Goal: Task Accomplishment & Management: Manage account settings

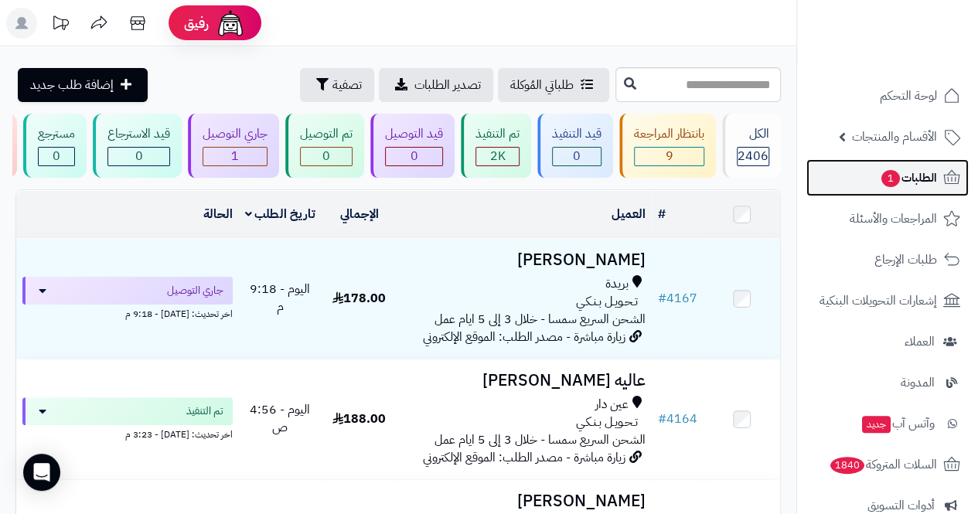
click at [927, 177] on span "الطلبات 1" at bounding box center [908, 178] width 57 height 22
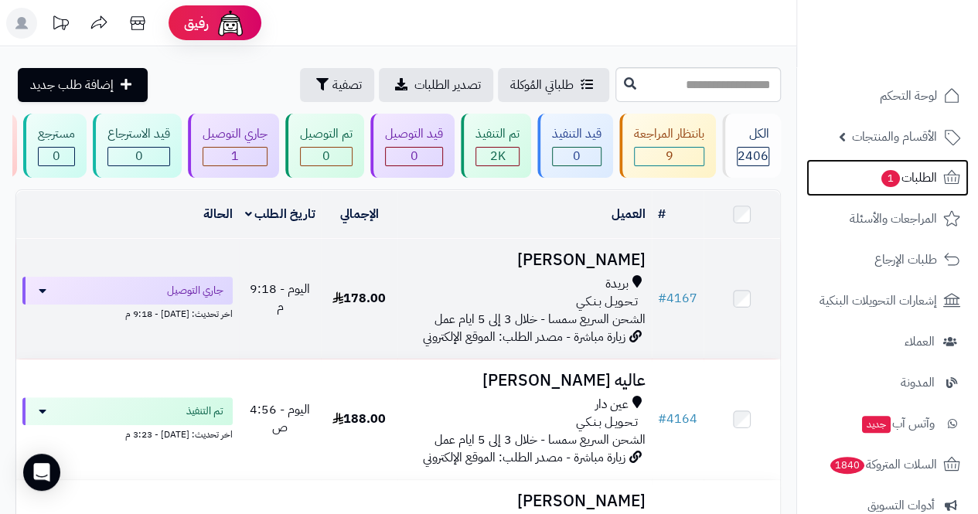
scroll to position [77, 0]
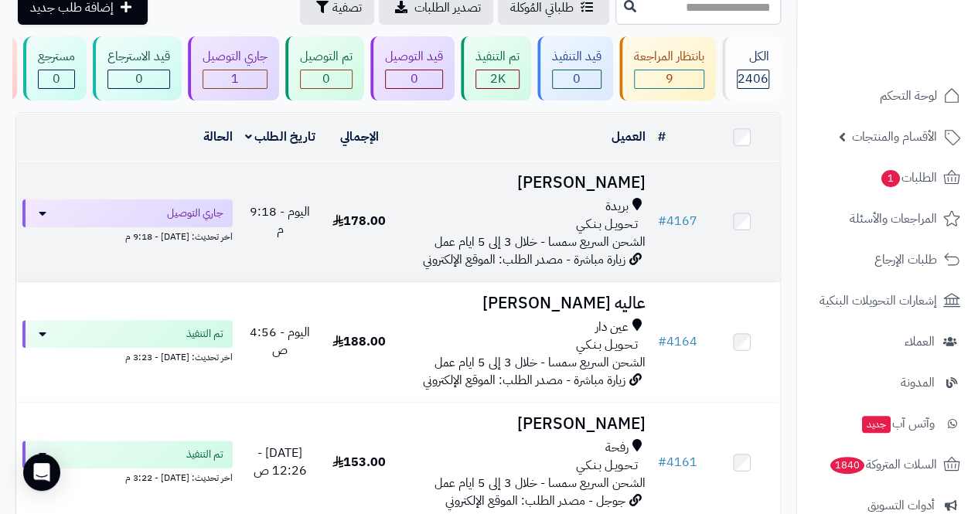
click at [577, 243] on span "الشحن السريع سمسا - خلال 3 إلى 5 ايام عمل" at bounding box center [539, 242] width 211 height 19
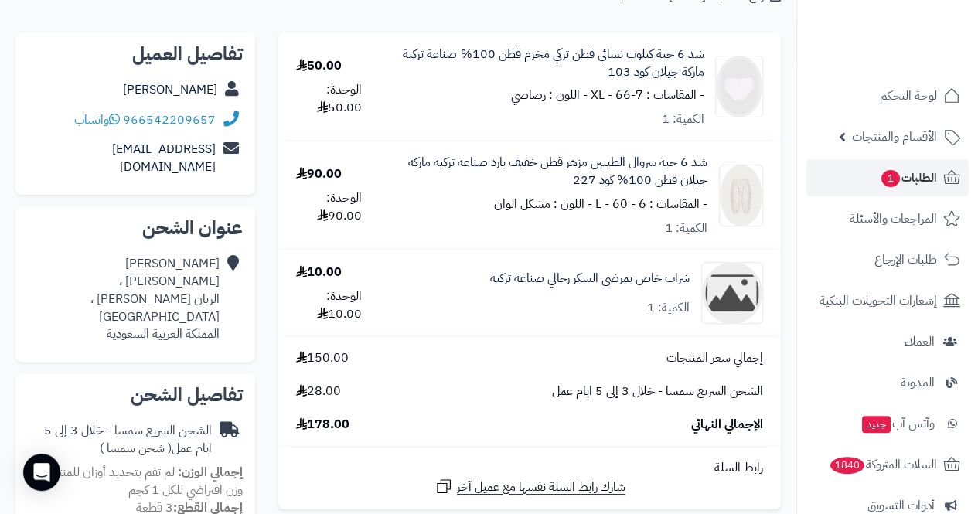
scroll to position [155, 0]
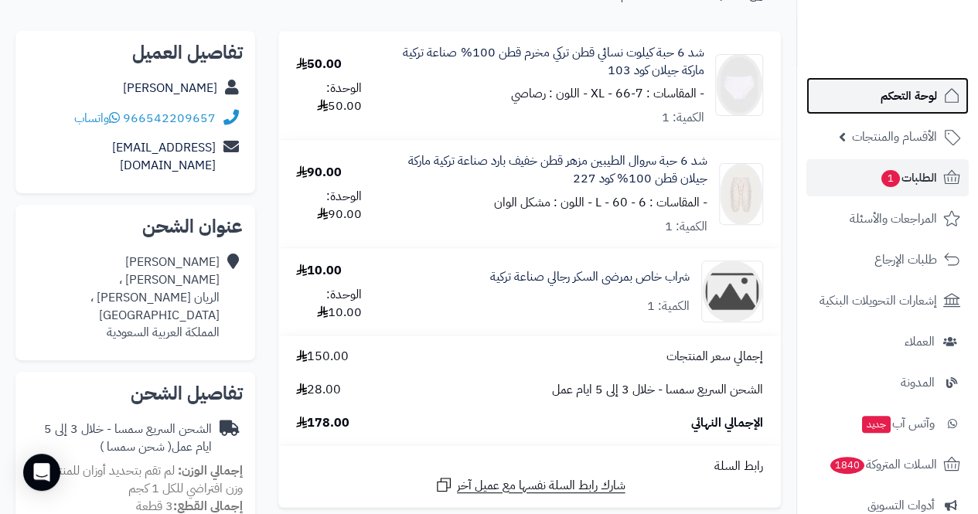
click at [900, 100] on span "لوحة التحكم" at bounding box center [908, 96] width 56 height 22
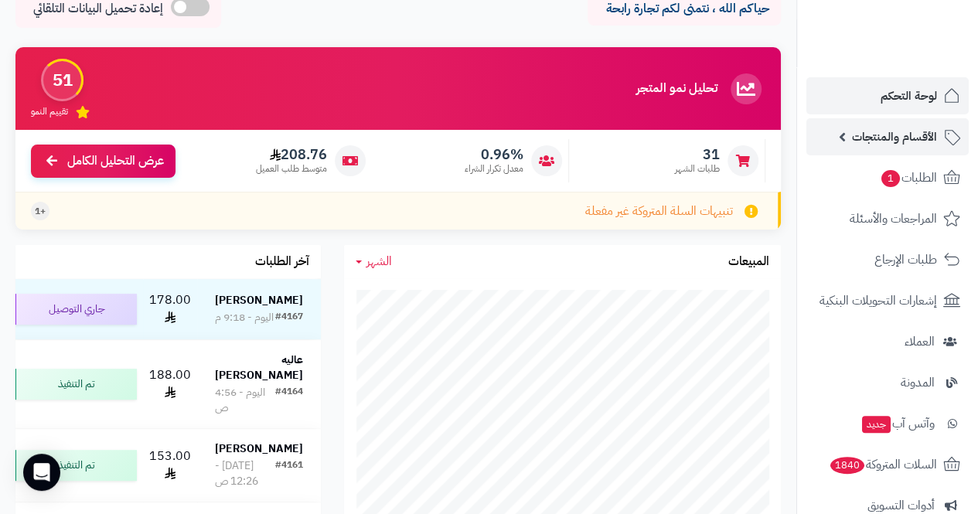
click at [881, 134] on span "الأقسام والمنتجات" at bounding box center [894, 137] width 85 height 22
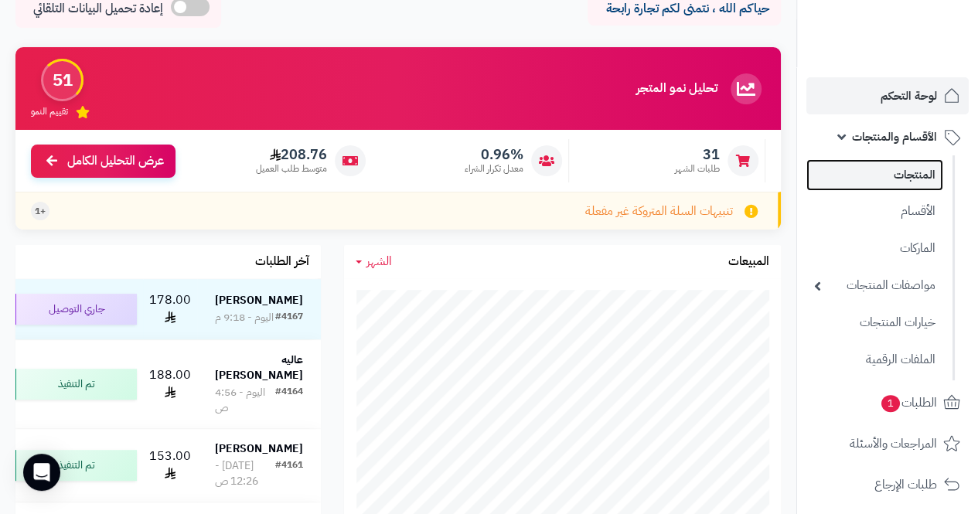
click at [900, 180] on link "المنتجات" at bounding box center [874, 175] width 137 height 32
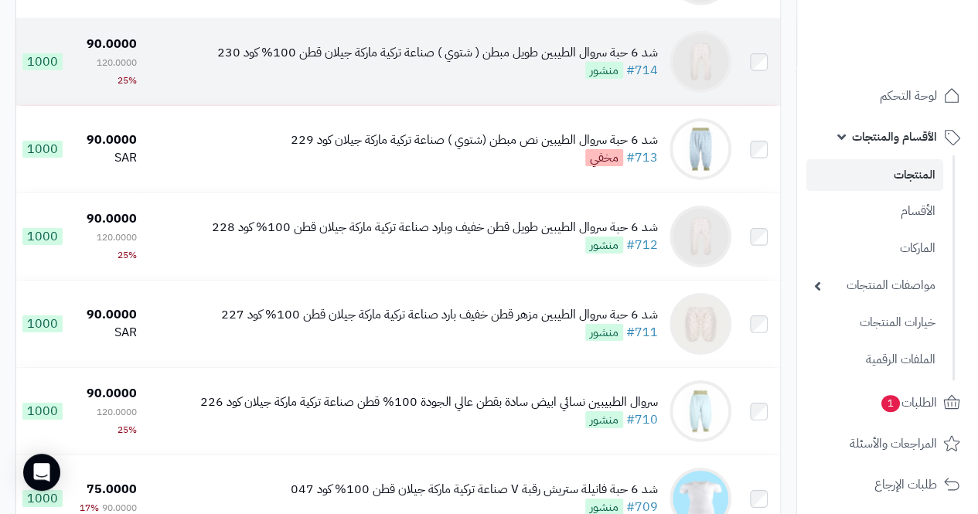
scroll to position [5410, 0]
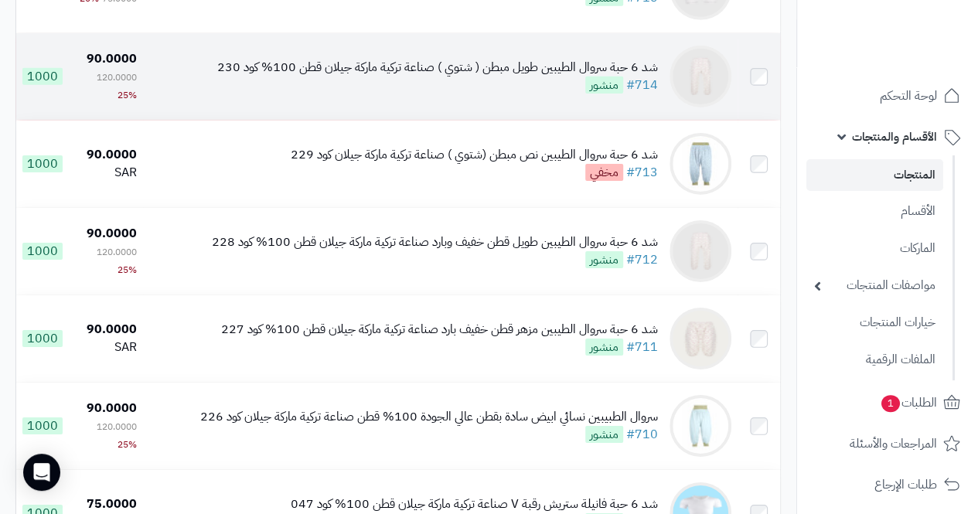
click at [451, 77] on div "شد 6 حبة سروال الطيبين طويل مبطن ( شتوي ) صناعة تركية ماركة جيلان قطن 100% كود …" at bounding box center [437, 68] width 441 height 18
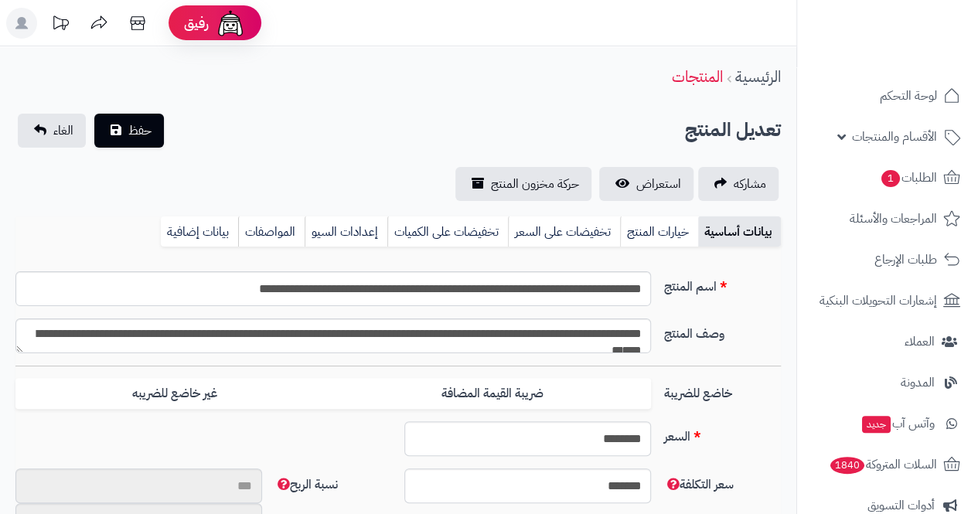
scroll to position [141, 0]
type input "*******"
type input "*********"
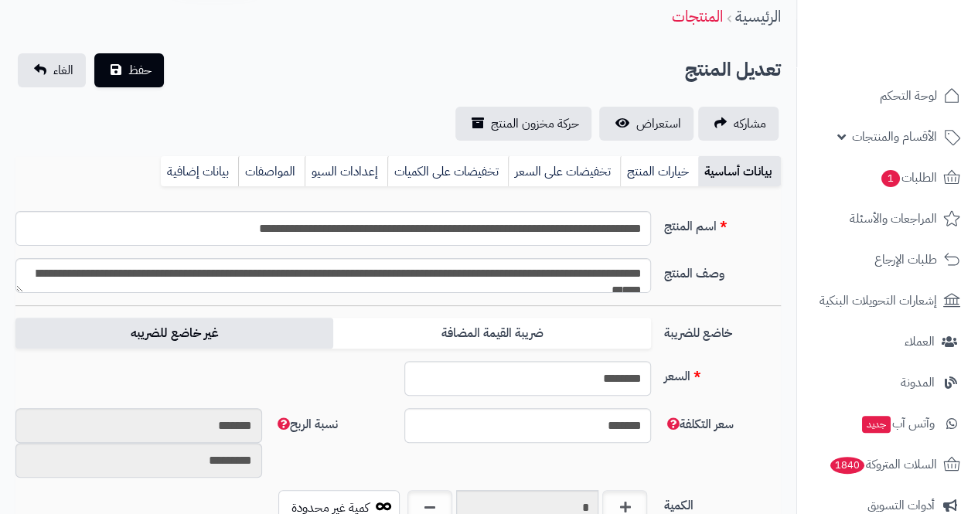
scroll to position [223, 0]
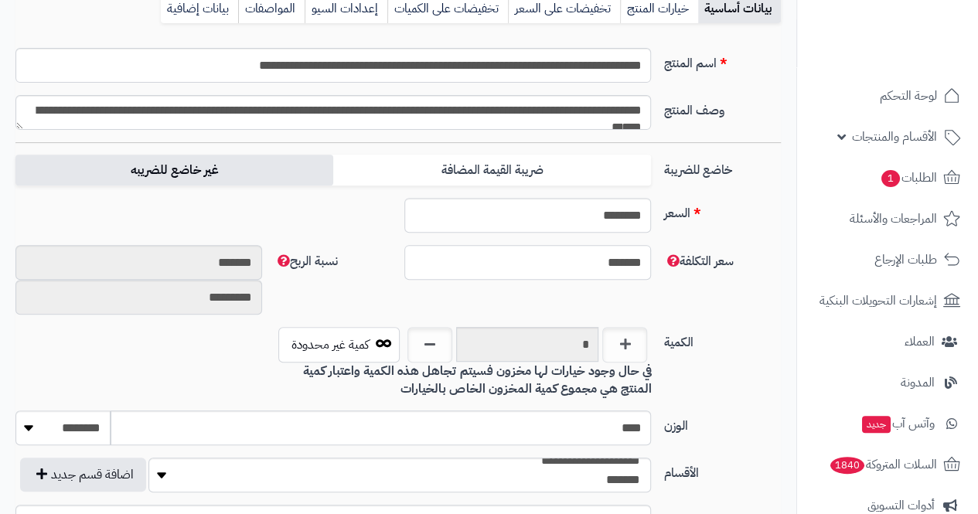
click at [526, 280] on input "*******" at bounding box center [527, 262] width 247 height 35
click at [535, 245] on div "السعر ******** اختار الضريبة اولا لحساب السعر السعر شامل الضريبة" at bounding box center [397, 221] width 777 height 47
click at [630, 186] on label "ضريبة القيمة المضافة" at bounding box center [492, 171] width 318 height 32
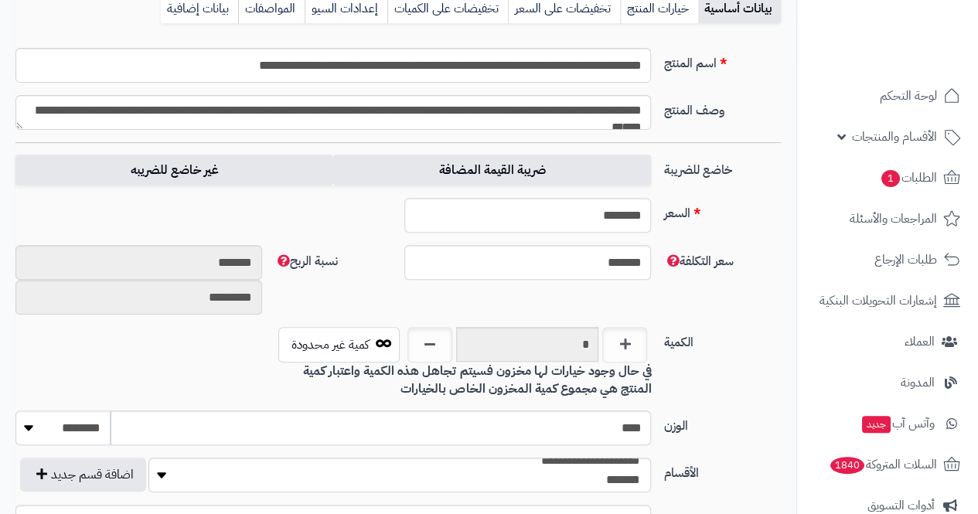
type input "******"
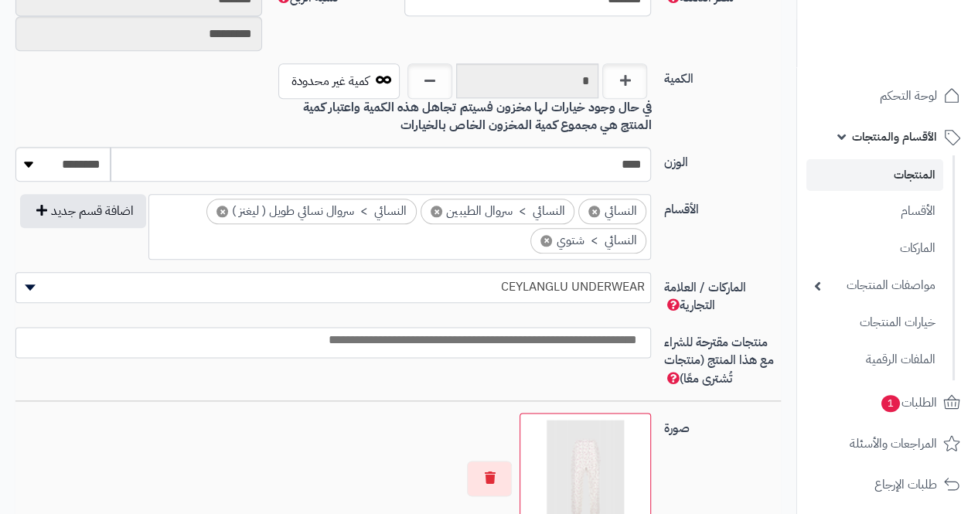
type input "******"
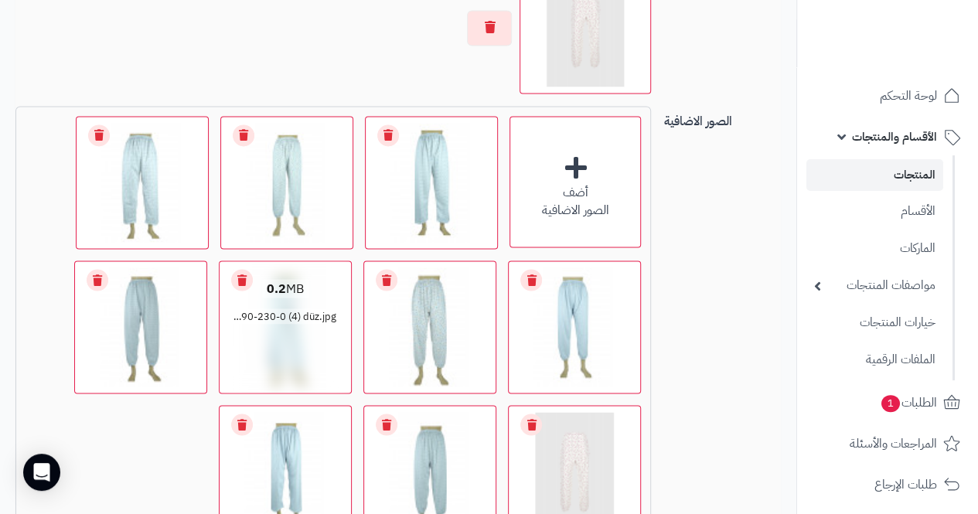
scroll to position [1496, 0]
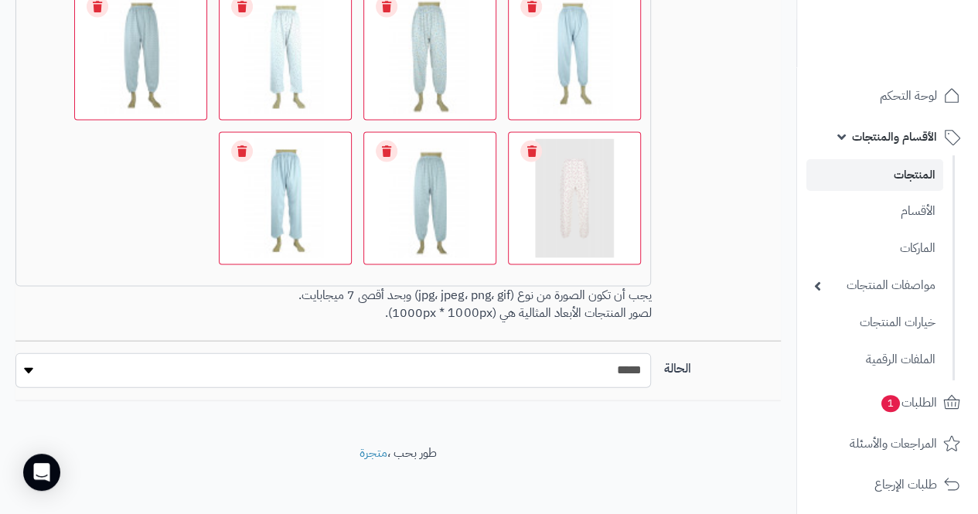
click at [32, 362] on select "***** ****" at bounding box center [332, 370] width 635 height 35
select select "*"
click at [15, 353] on select "***** ****" at bounding box center [332, 370] width 635 height 35
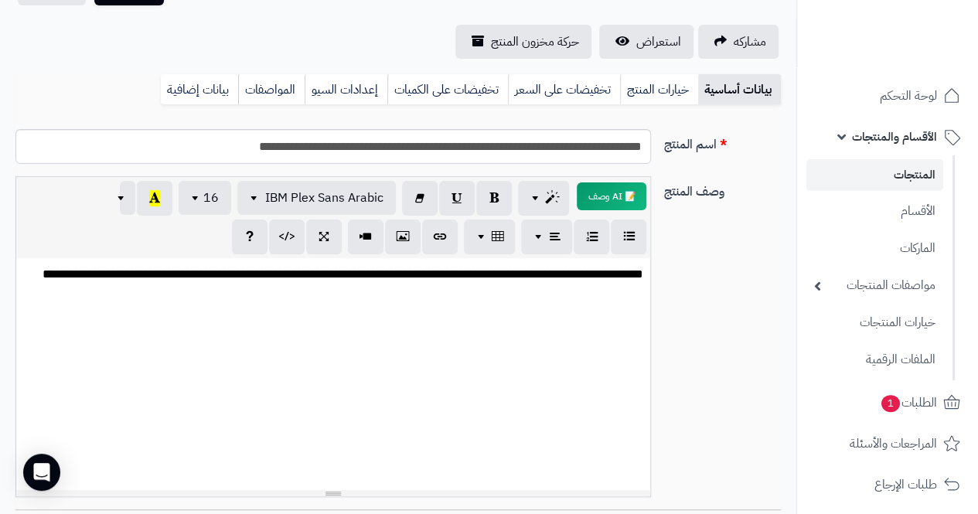
scroll to position [0, 0]
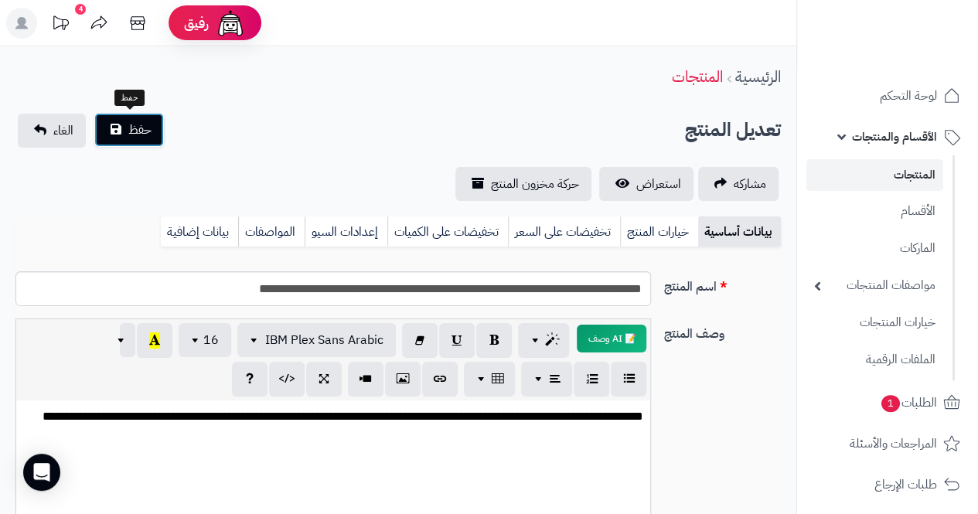
click at [137, 127] on span "حفظ" at bounding box center [139, 130] width 23 height 19
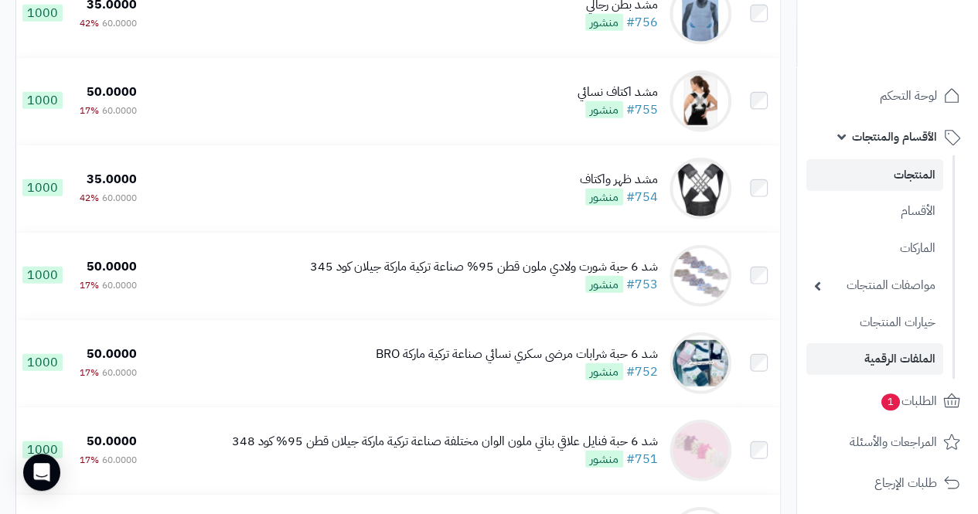
scroll to position [77, 0]
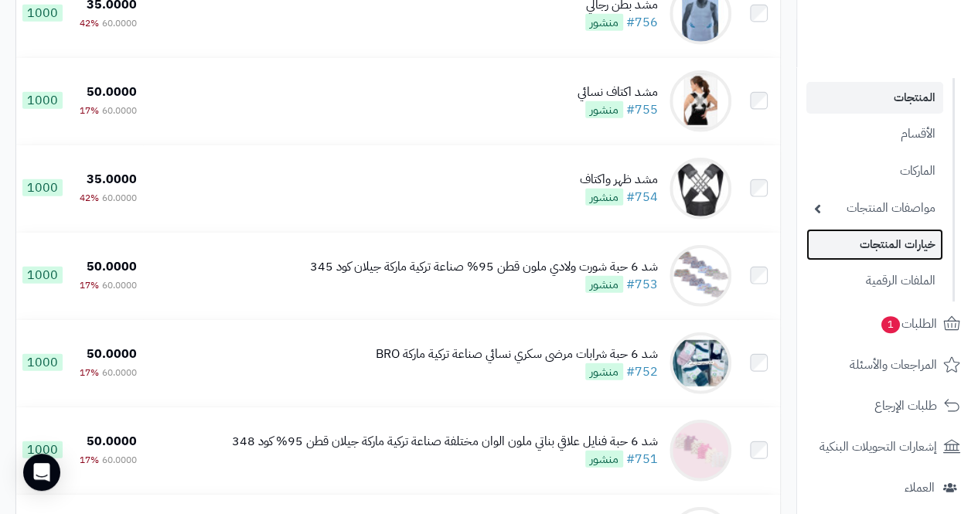
click at [869, 244] on link "خيارات المنتجات" at bounding box center [874, 245] width 137 height 32
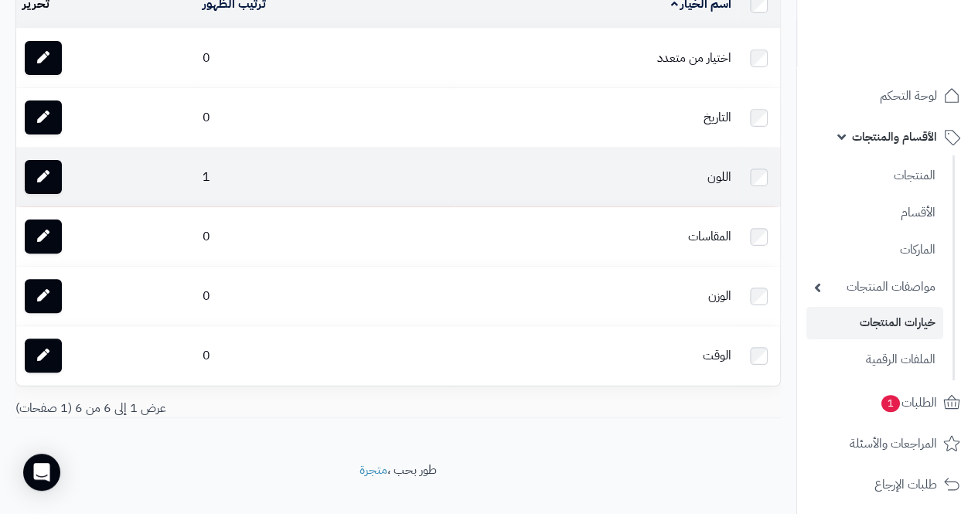
scroll to position [155, 0]
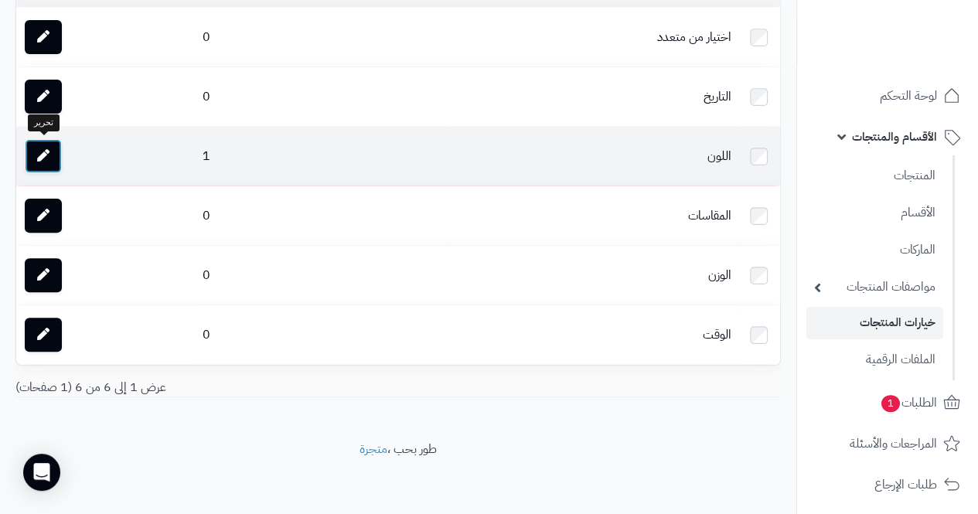
click at [46, 159] on icon at bounding box center [43, 155] width 12 height 12
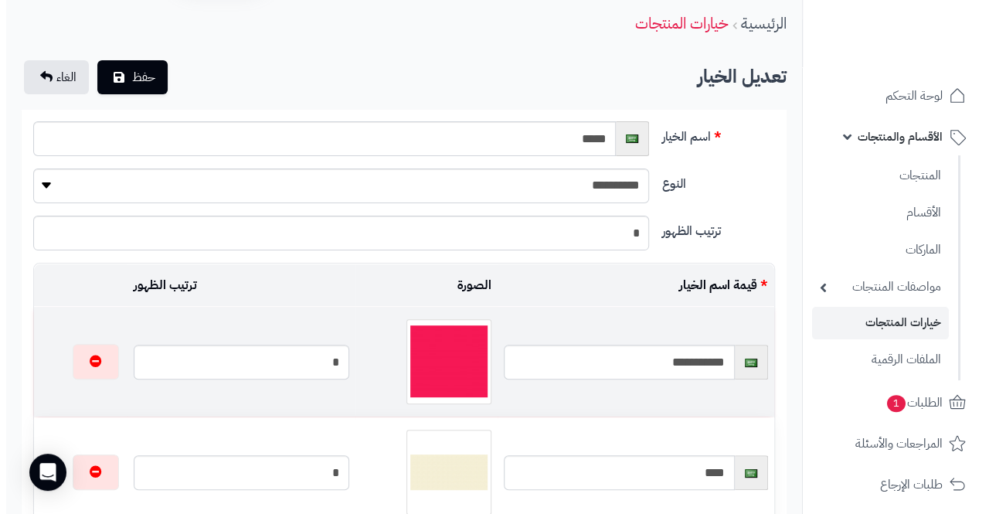
scroll to position [77, 0]
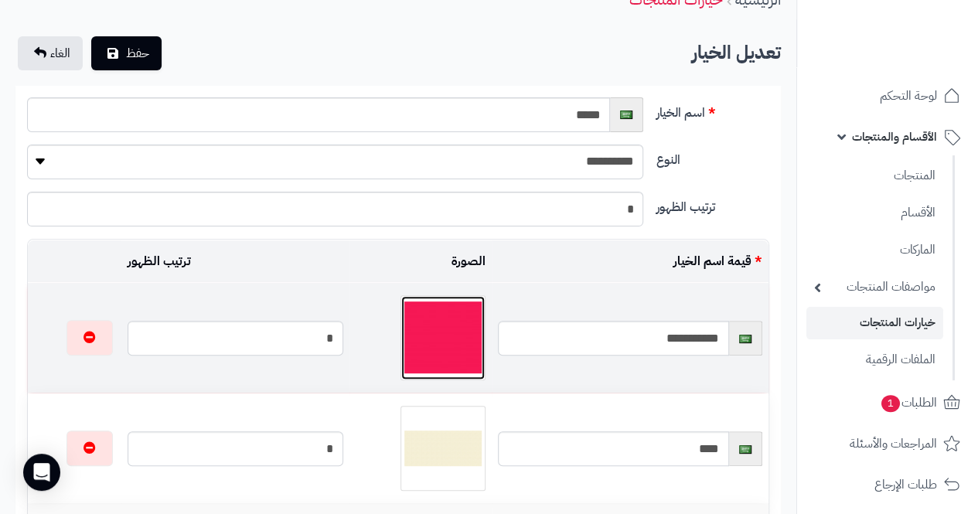
click at [438, 333] on img at bounding box center [442, 337] width 77 height 77
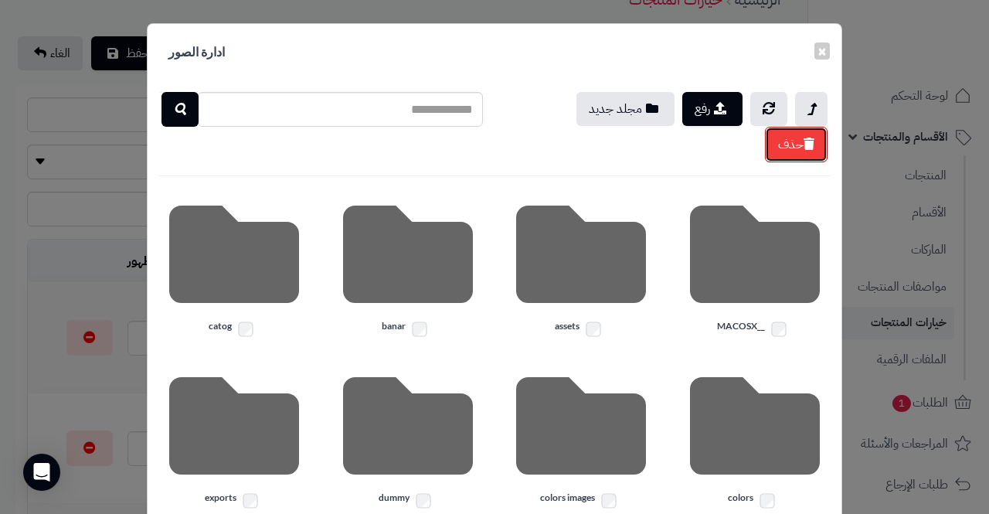
drag, startPoint x: 803, startPoint y: 141, endPoint x: 417, endPoint y: 79, distance: 390.7
click at [802, 141] on button "حذف" at bounding box center [796, 145] width 63 height 36
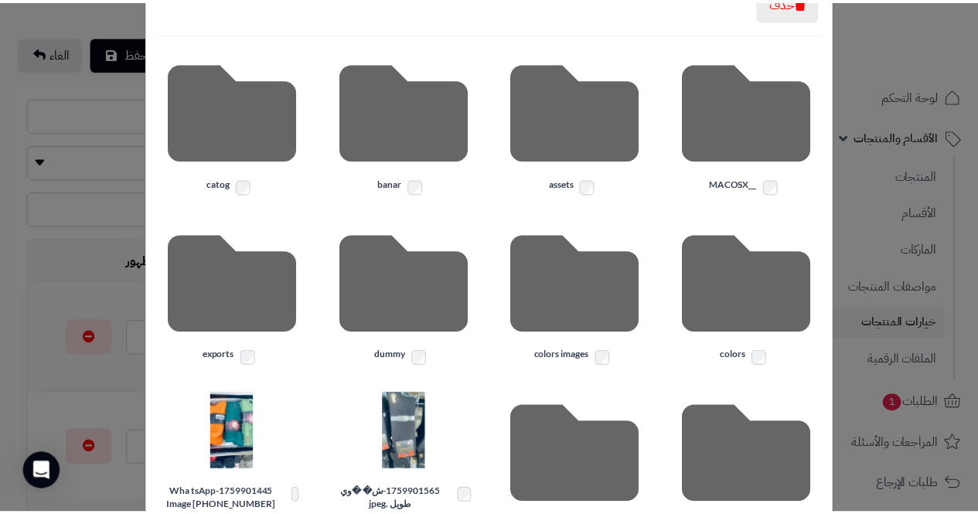
scroll to position [0, 0]
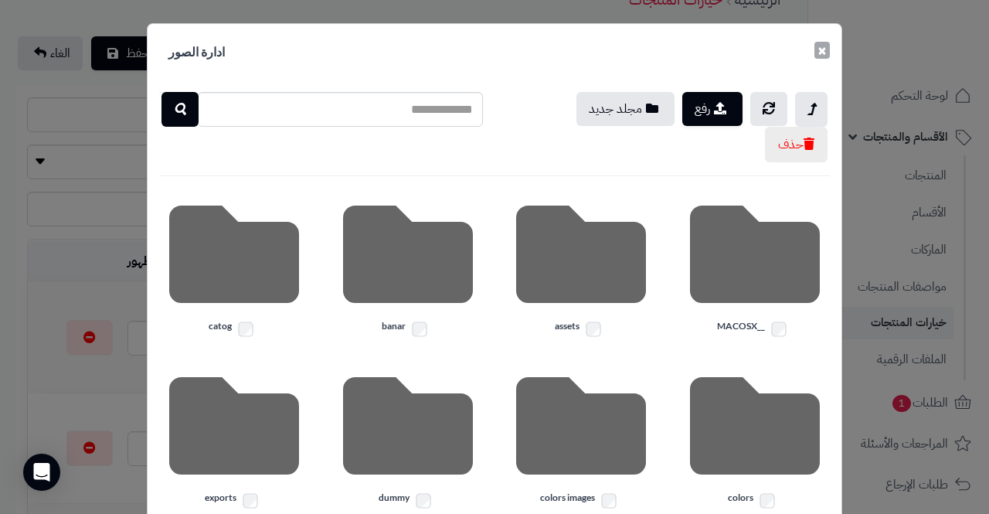
click at [830, 52] on button "×" at bounding box center [822, 50] width 15 height 17
click at [830, 52] on div at bounding box center [899, 33] width 182 height 67
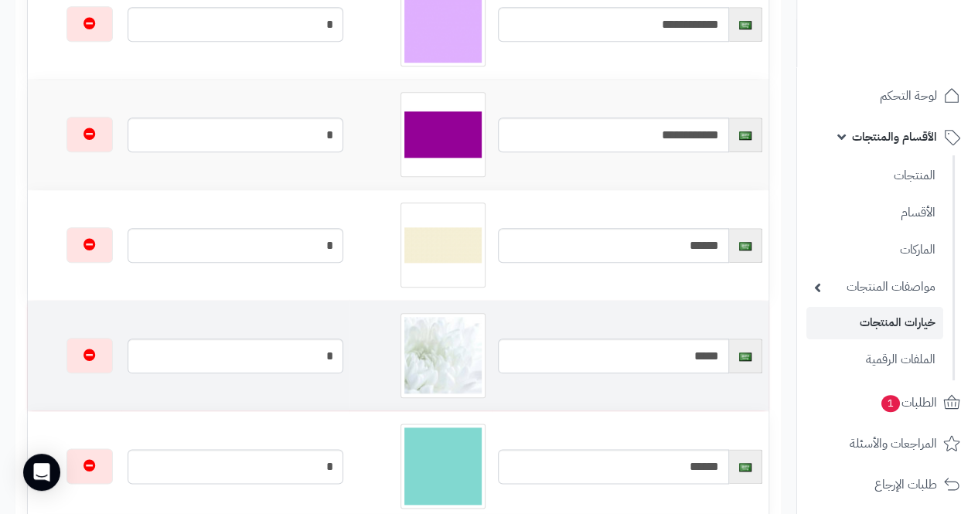
scroll to position [850, 0]
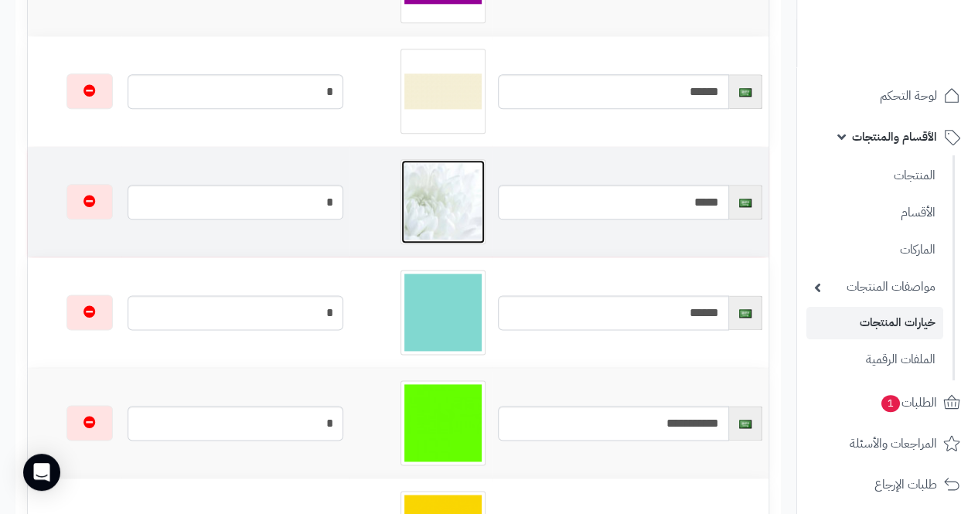
click at [417, 196] on img at bounding box center [442, 201] width 77 height 77
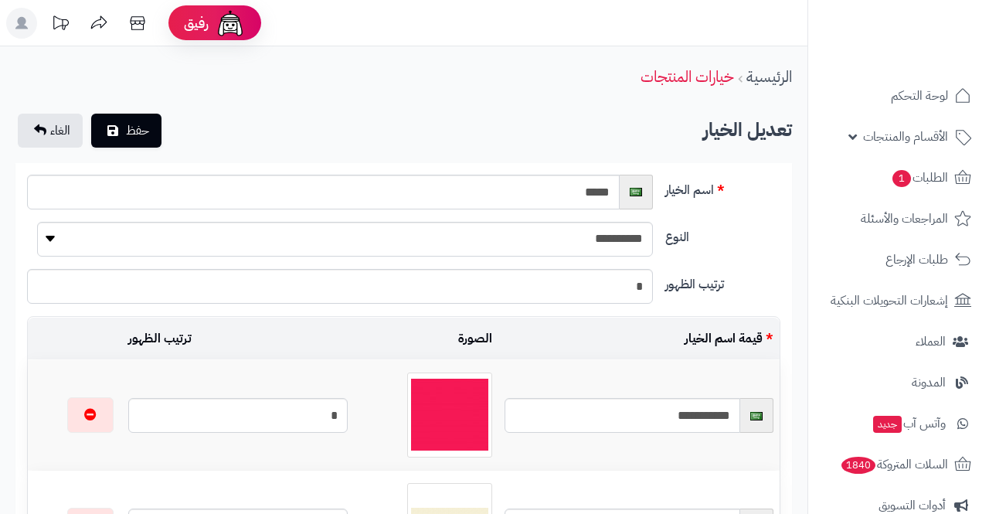
scroll to position [921, 0]
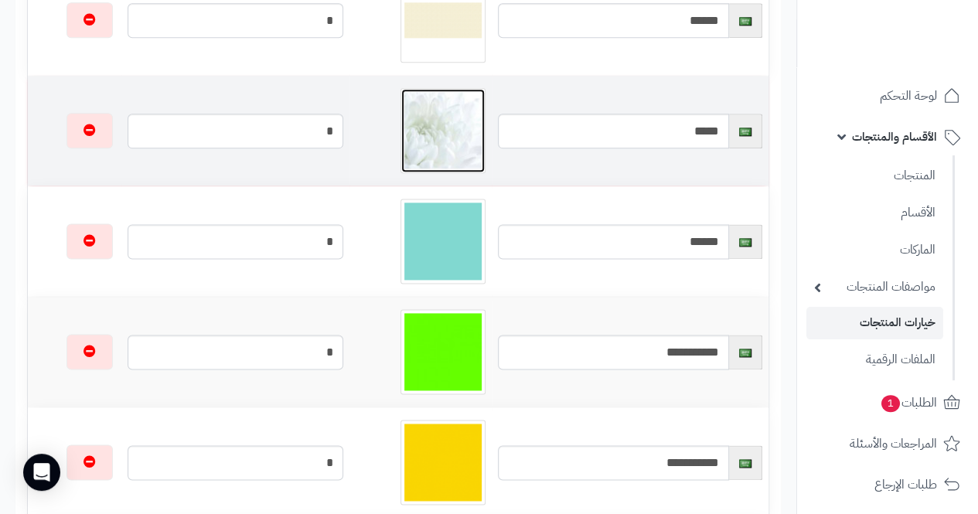
click at [427, 141] on img at bounding box center [442, 130] width 77 height 77
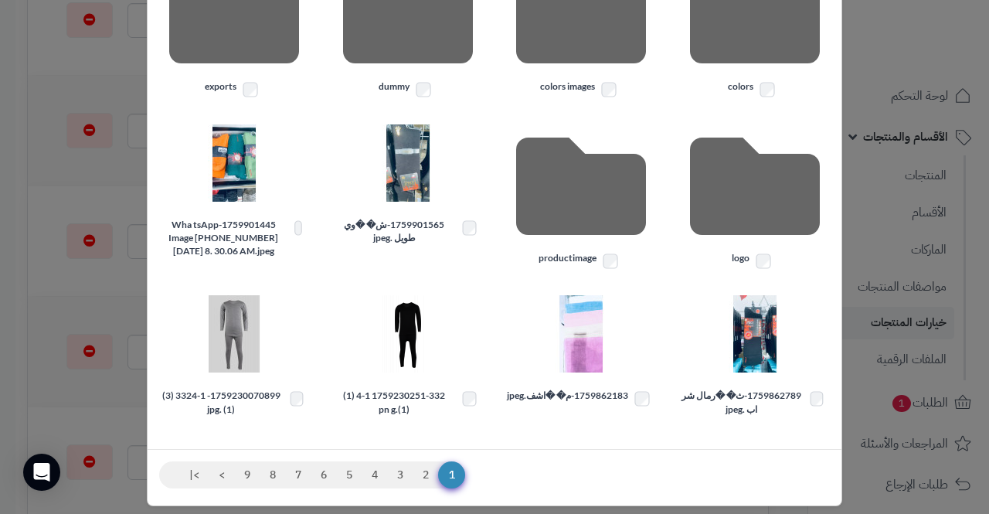
scroll to position [424, 0]
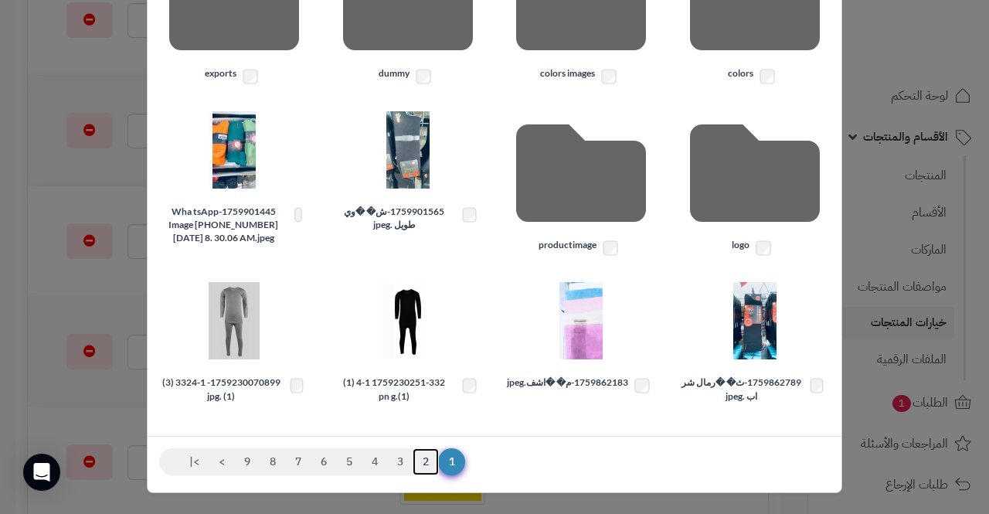
click at [436, 463] on link "2" at bounding box center [426, 462] width 26 height 28
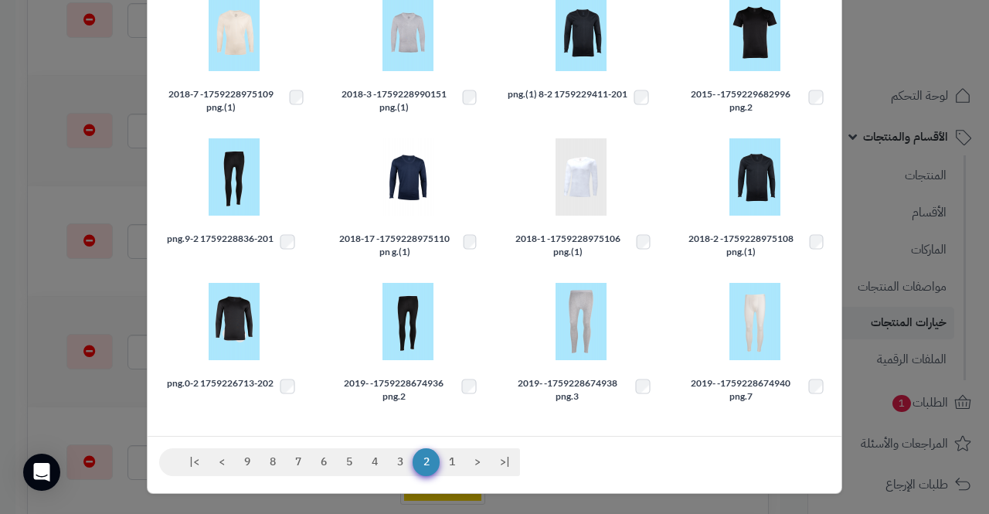
scroll to position [0, 0]
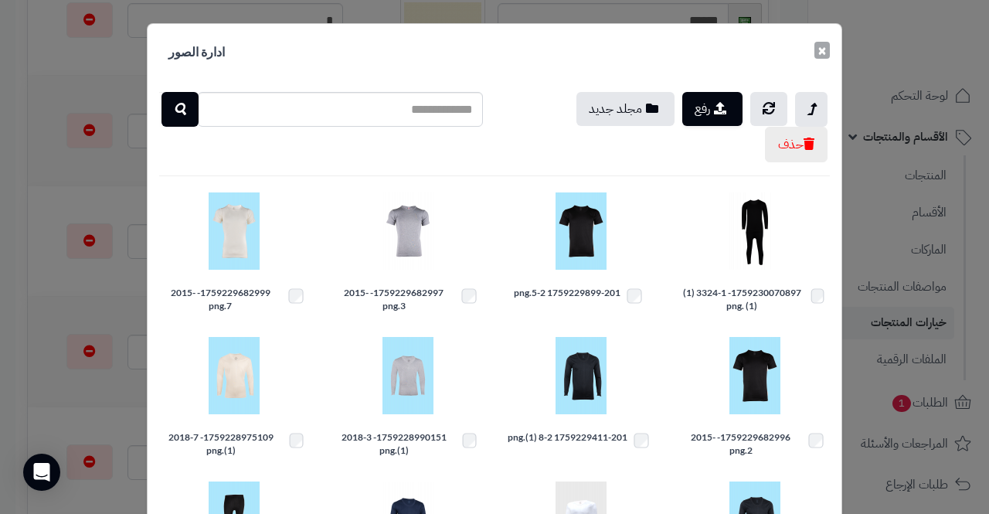
click at [827, 50] on button "×" at bounding box center [822, 50] width 15 height 17
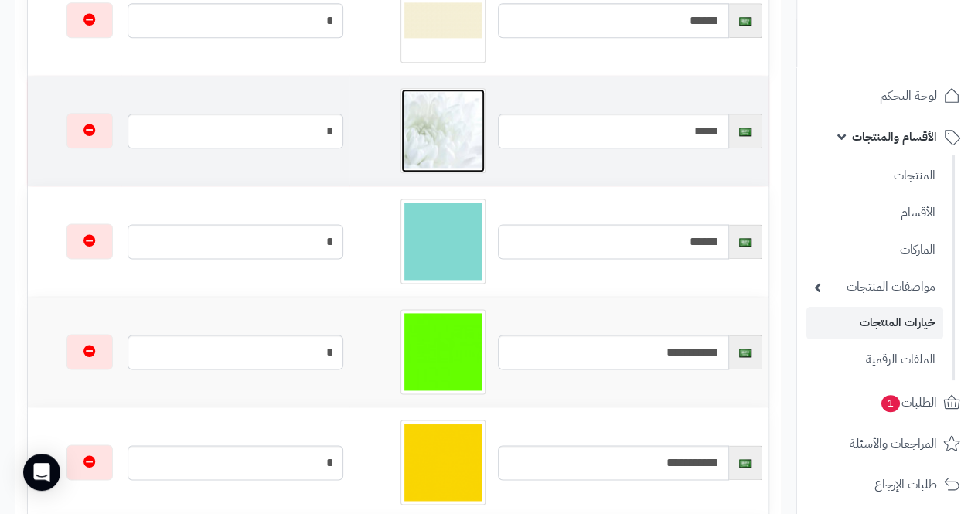
click at [432, 122] on img at bounding box center [442, 130] width 77 height 77
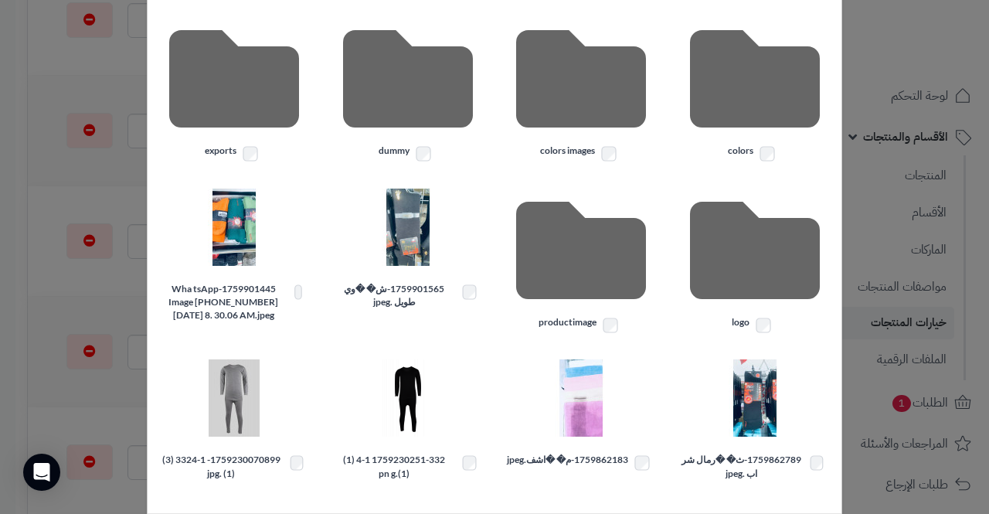
scroll to position [424, 0]
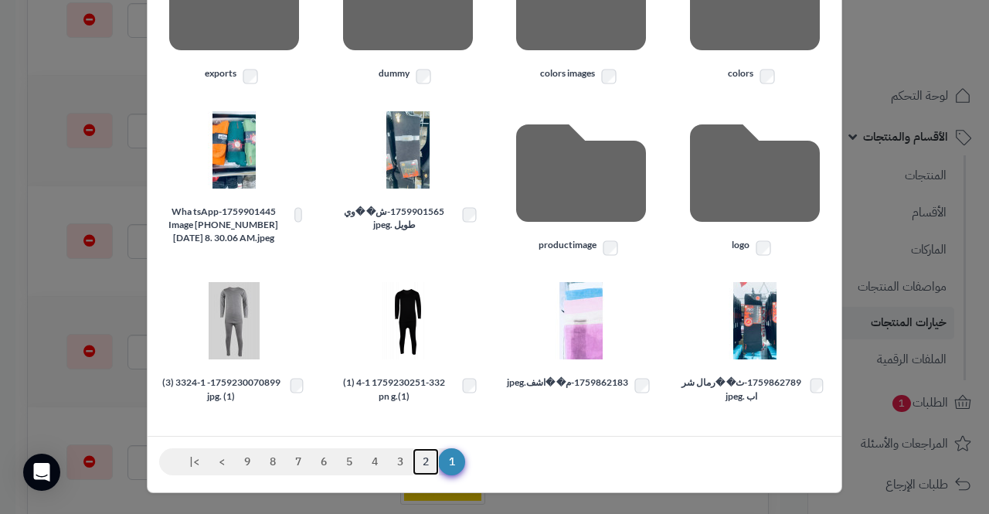
click at [434, 464] on link "2" at bounding box center [426, 462] width 26 height 28
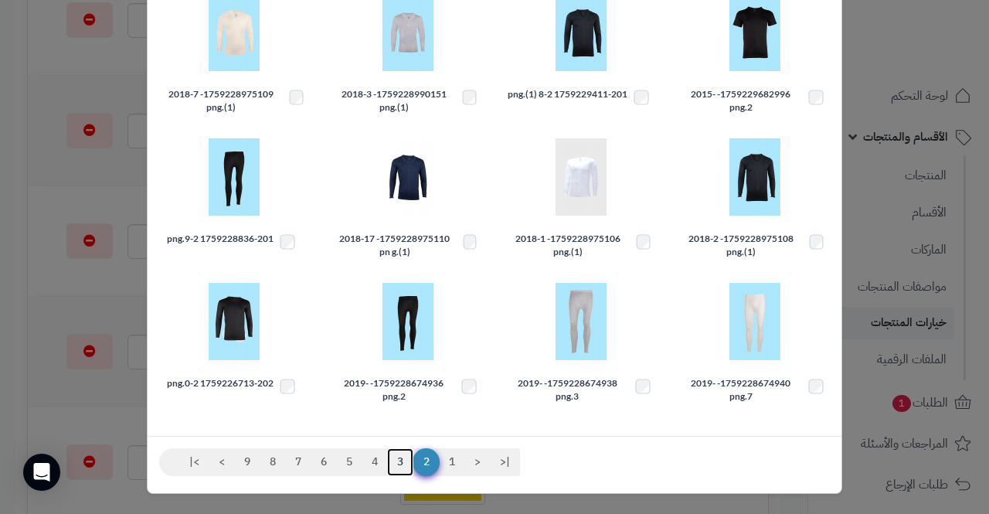
click at [409, 462] on link "3" at bounding box center [400, 462] width 26 height 28
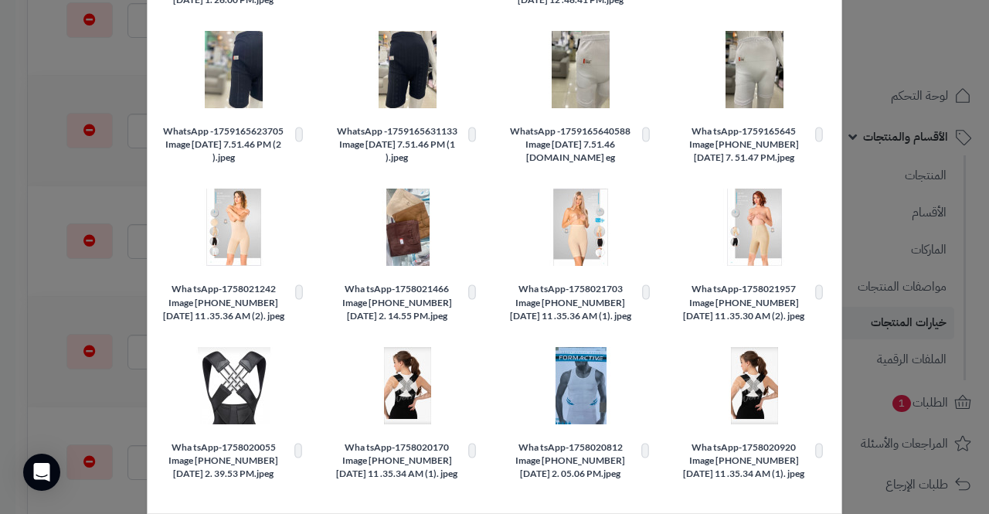
scroll to position [396, 0]
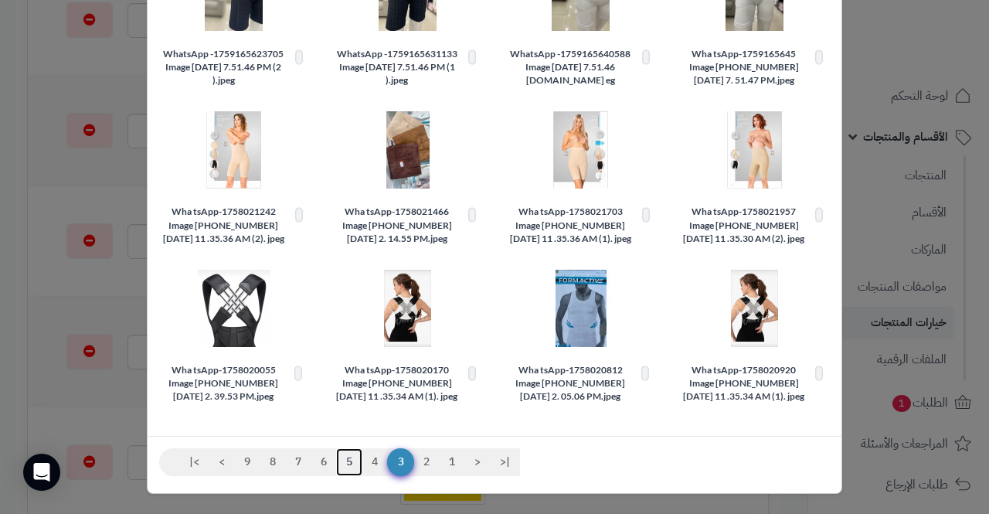
click at [359, 455] on link "5" at bounding box center [349, 462] width 26 height 28
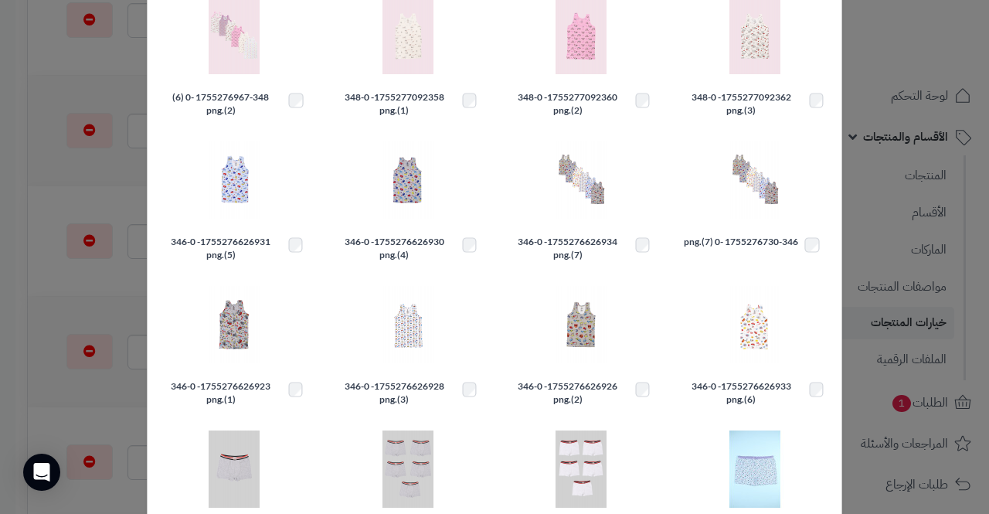
scroll to position [0, 0]
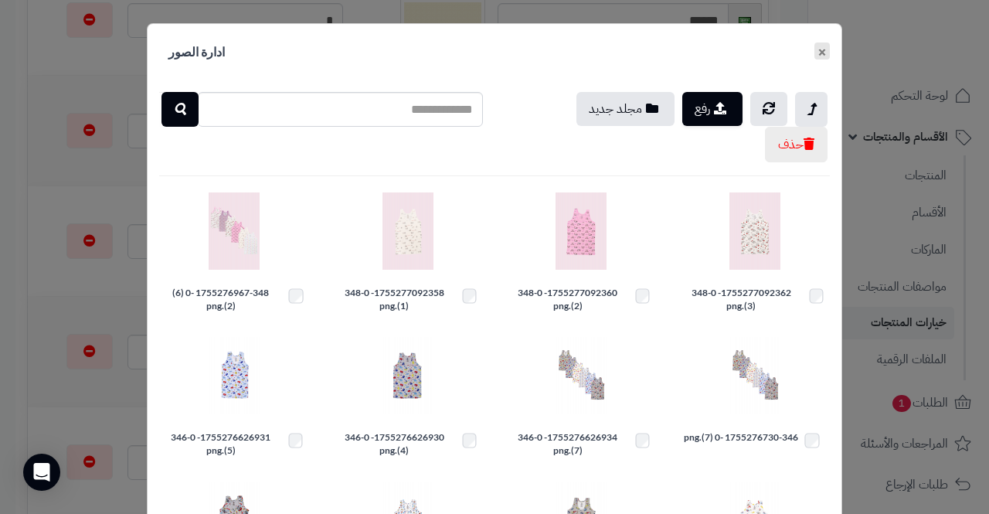
click at [830, 44] on button "×" at bounding box center [822, 51] width 15 height 17
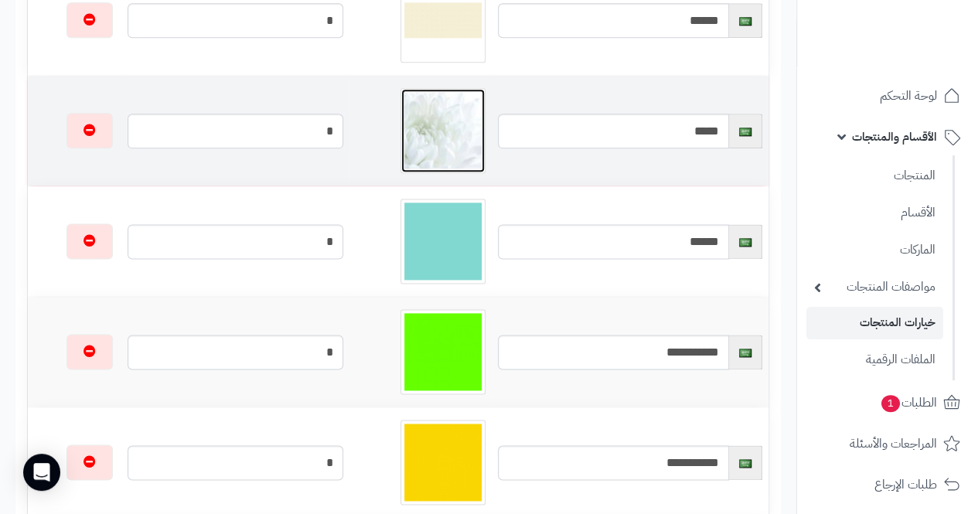
click at [419, 124] on img at bounding box center [442, 130] width 77 height 77
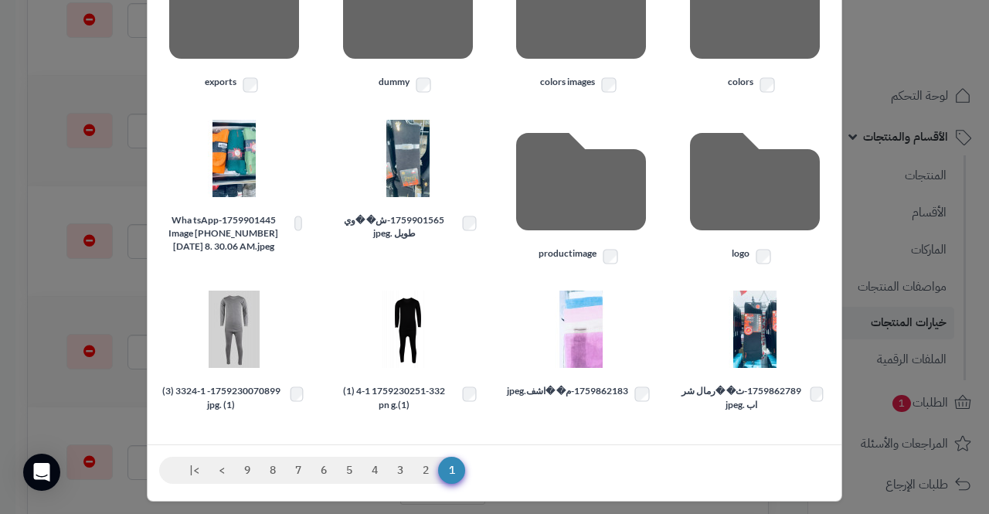
scroll to position [424, 0]
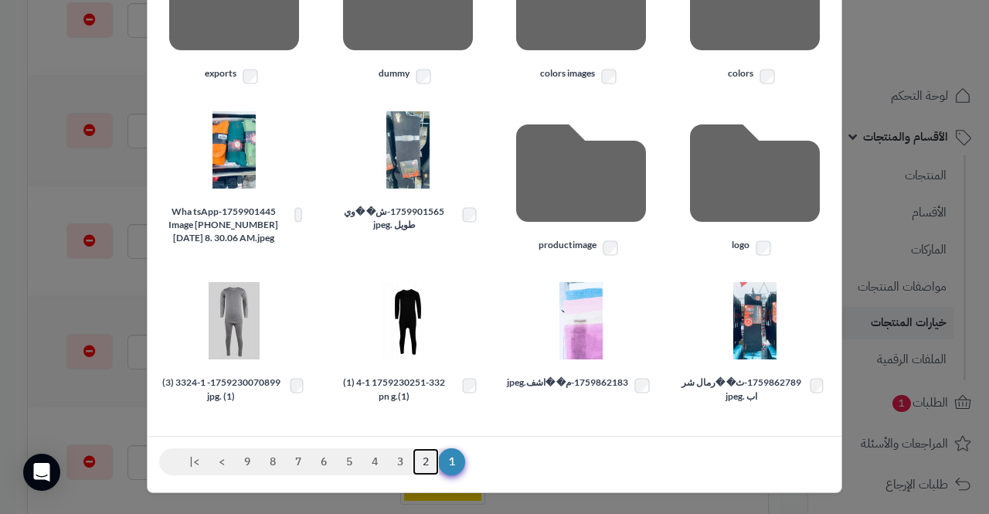
click at [427, 460] on link "2" at bounding box center [426, 462] width 26 height 28
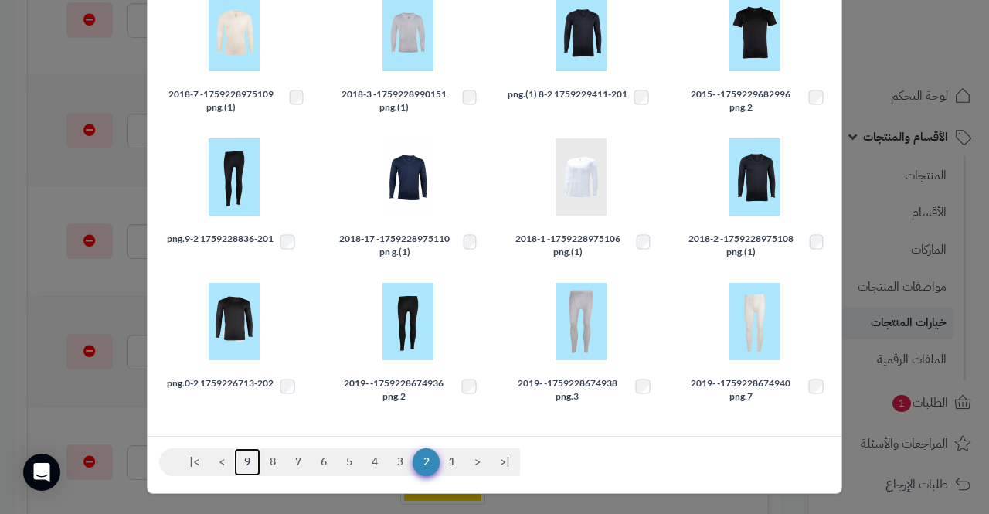
click at [250, 457] on link "9" at bounding box center [247, 462] width 26 height 28
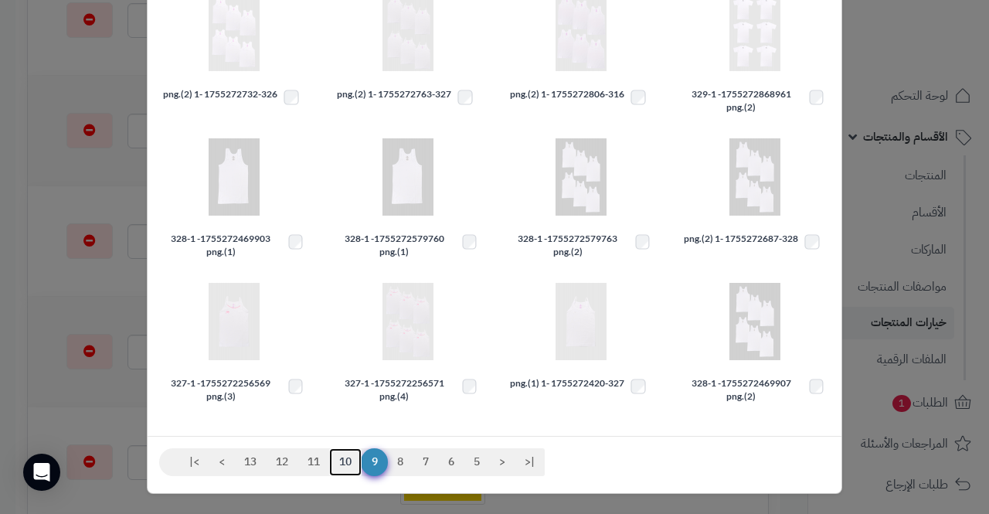
click at [354, 462] on link "10" at bounding box center [345, 462] width 32 height 28
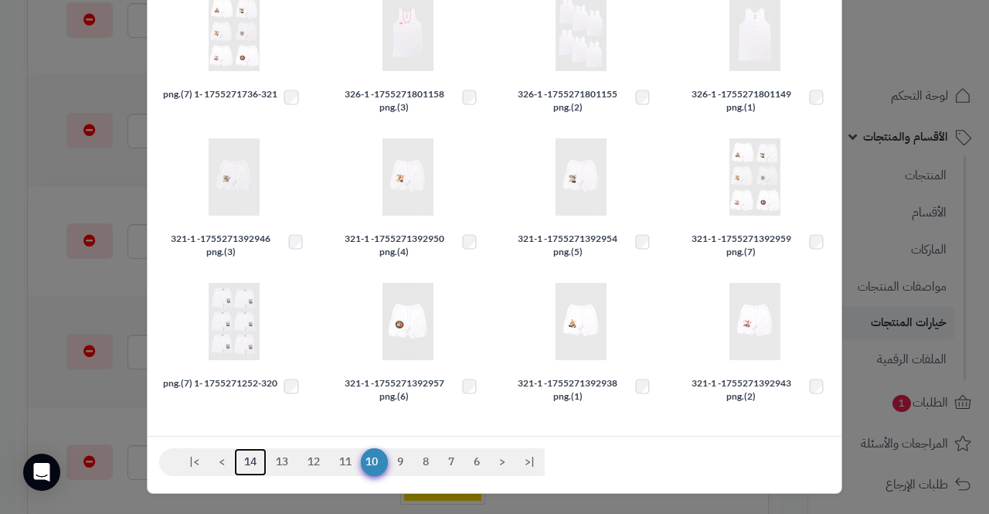
click at [256, 461] on link "14" at bounding box center [250, 462] width 32 height 28
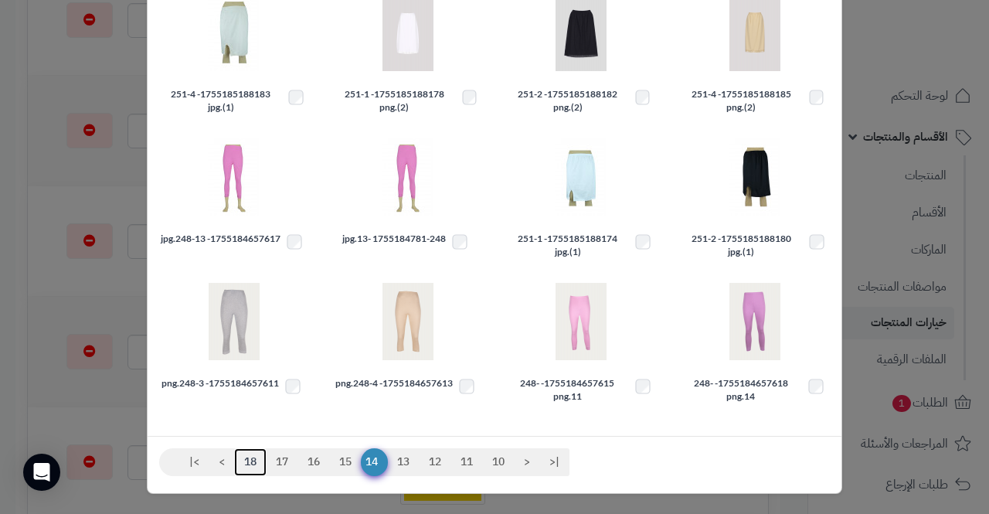
click at [250, 461] on link "18" at bounding box center [250, 462] width 32 height 28
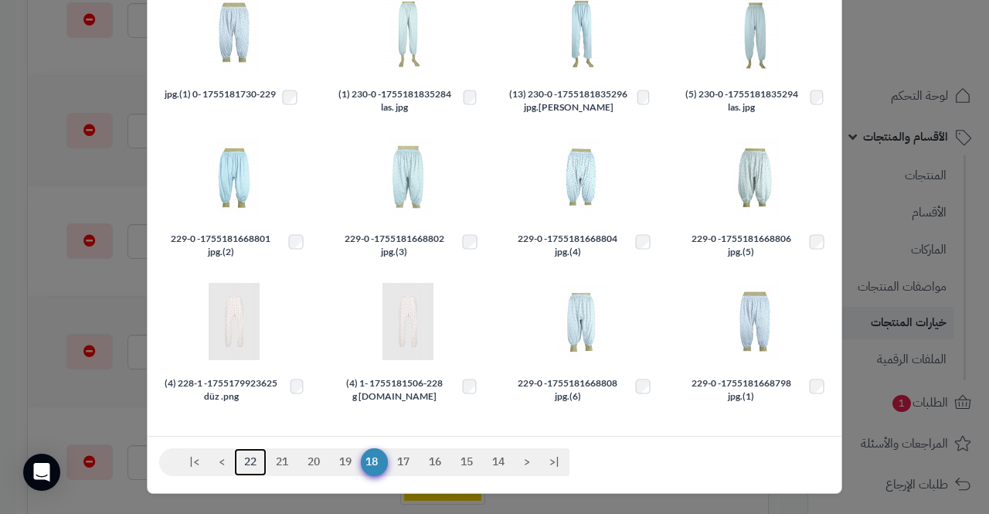
click at [257, 464] on link "22" at bounding box center [250, 462] width 32 height 28
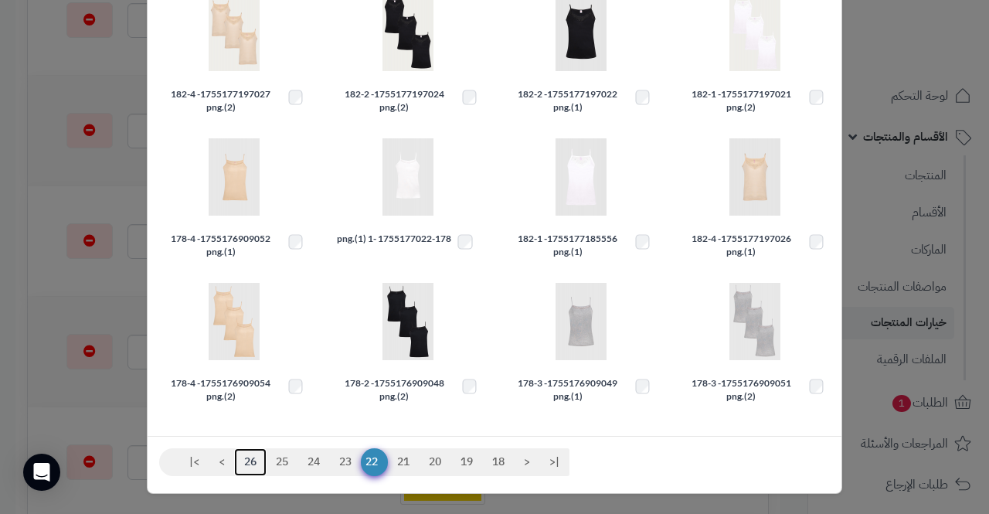
click at [257, 457] on link "26" at bounding box center [250, 462] width 32 height 28
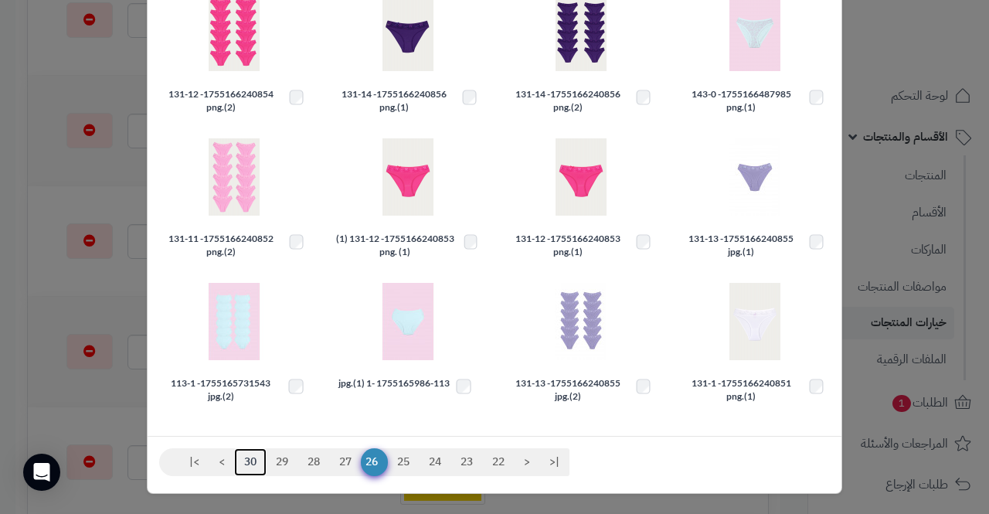
click at [255, 458] on link "30" at bounding box center [250, 462] width 32 height 28
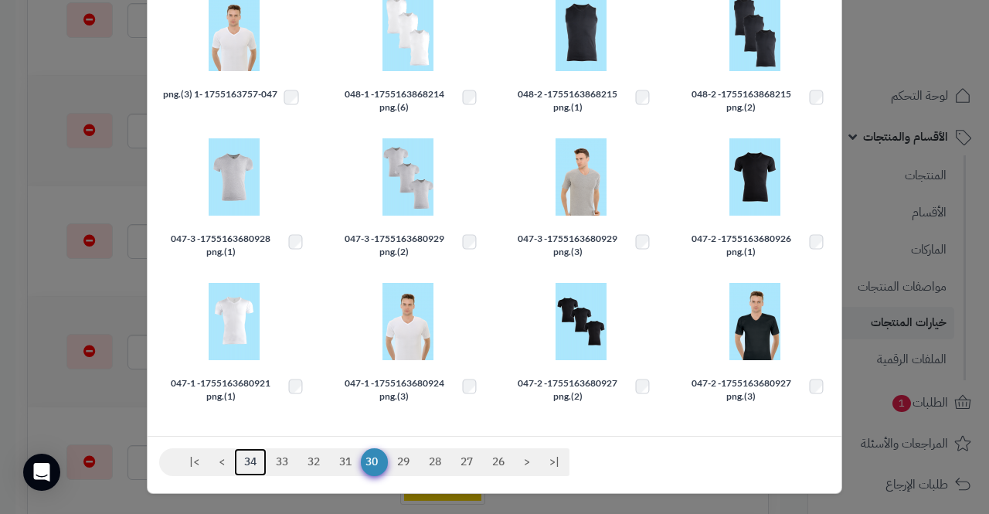
click at [259, 459] on link "34" at bounding box center [250, 462] width 32 height 28
click at [258, 459] on link "34" at bounding box center [250, 462] width 32 height 28
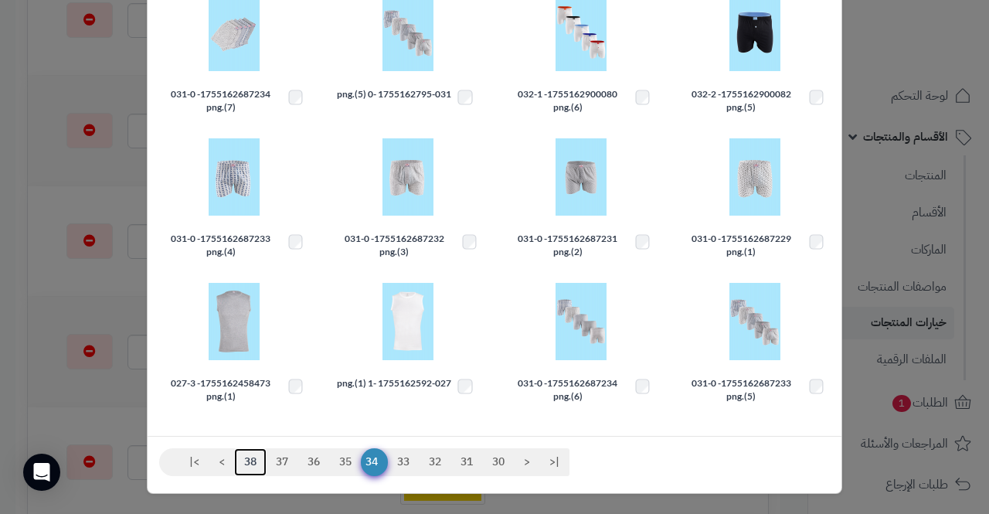
click at [255, 458] on link "38" at bounding box center [250, 462] width 32 height 28
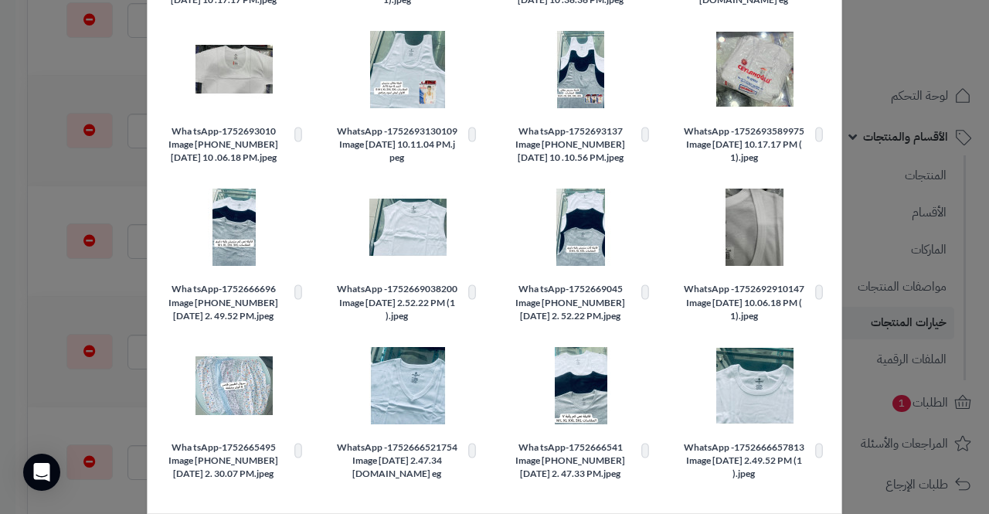
scroll to position [396, 0]
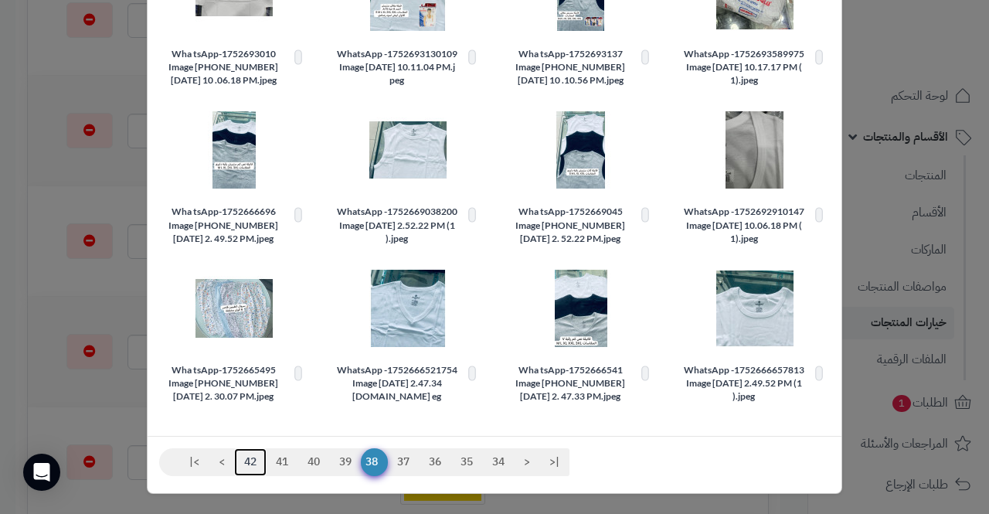
click at [263, 458] on link "42" at bounding box center [250, 462] width 32 height 28
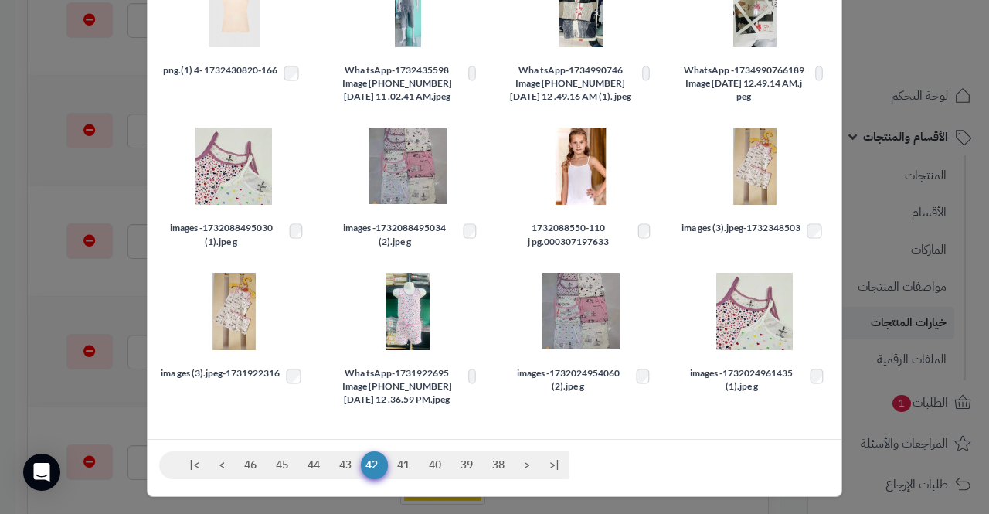
scroll to position [383, 0]
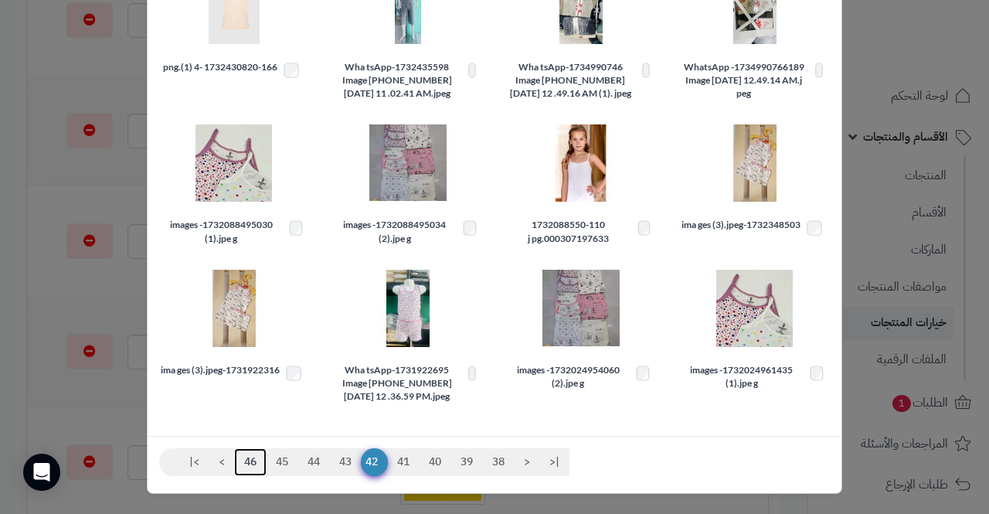
click at [259, 458] on link "46" at bounding box center [250, 462] width 32 height 28
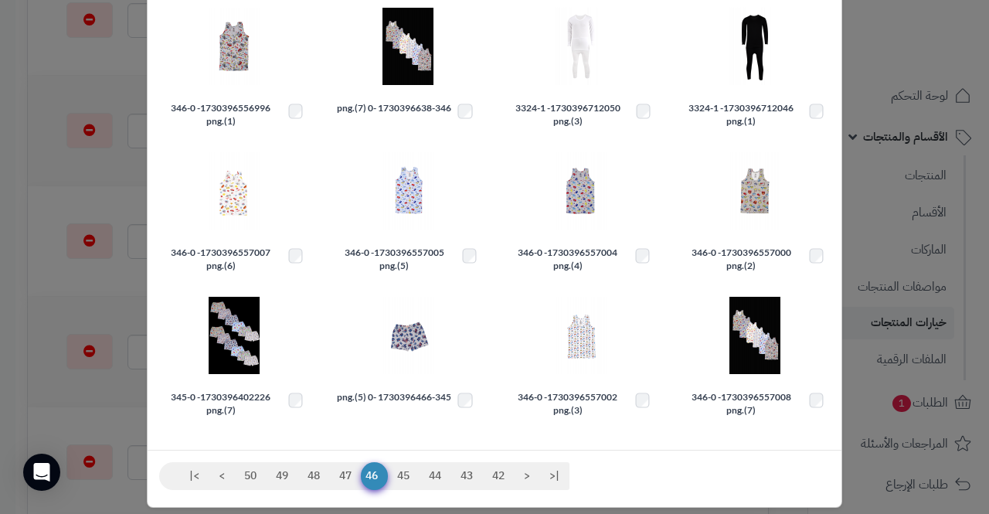
scroll to position [343, 0]
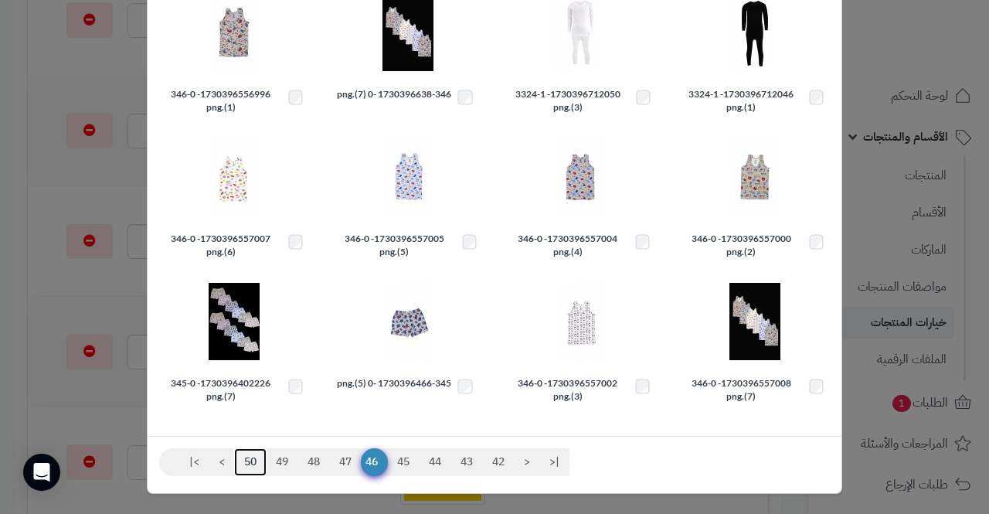
click at [253, 456] on link "50" at bounding box center [250, 462] width 32 height 28
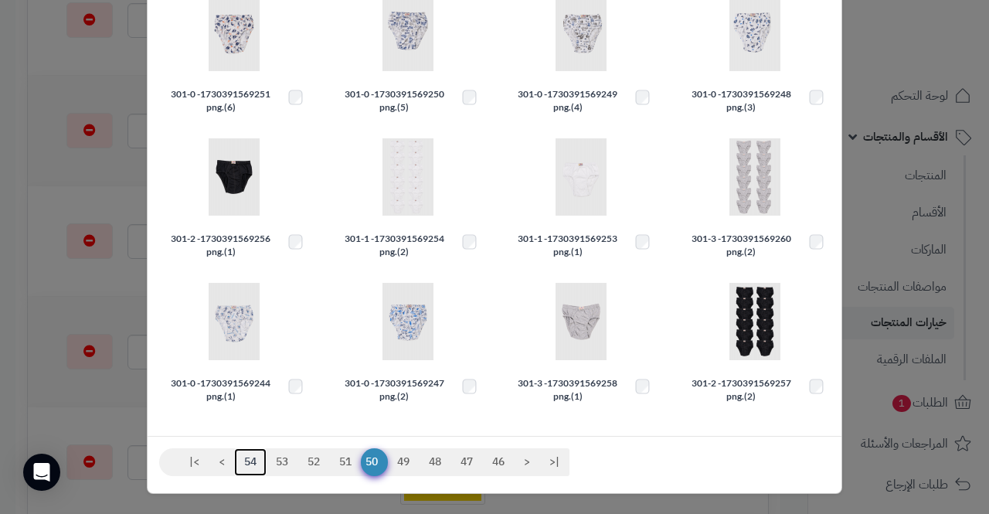
click at [256, 453] on link "54" at bounding box center [250, 462] width 32 height 28
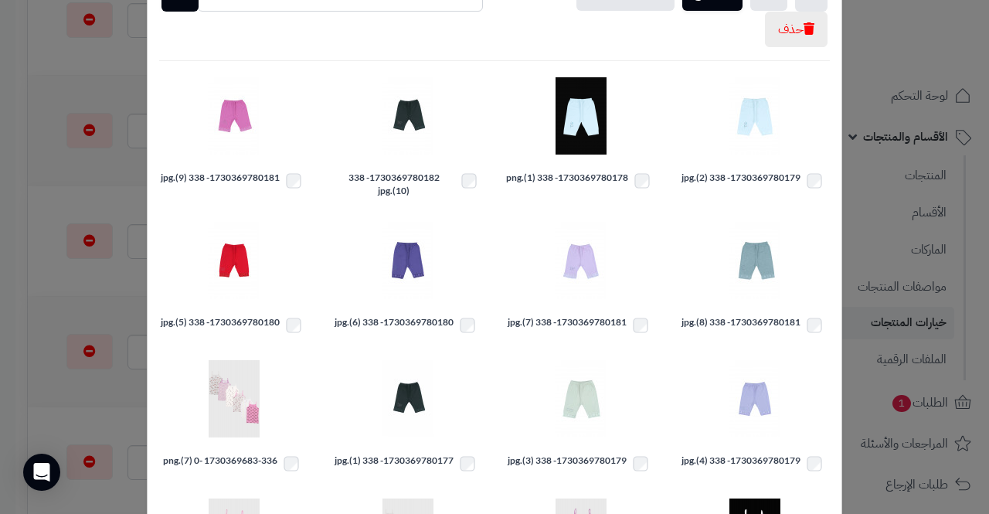
scroll to position [331, 0]
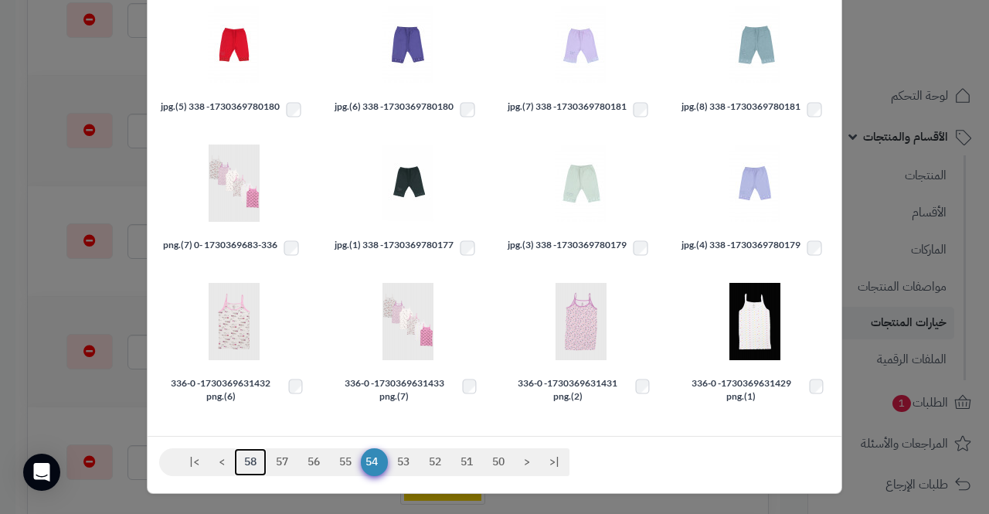
click at [257, 455] on link "58" at bounding box center [250, 462] width 32 height 28
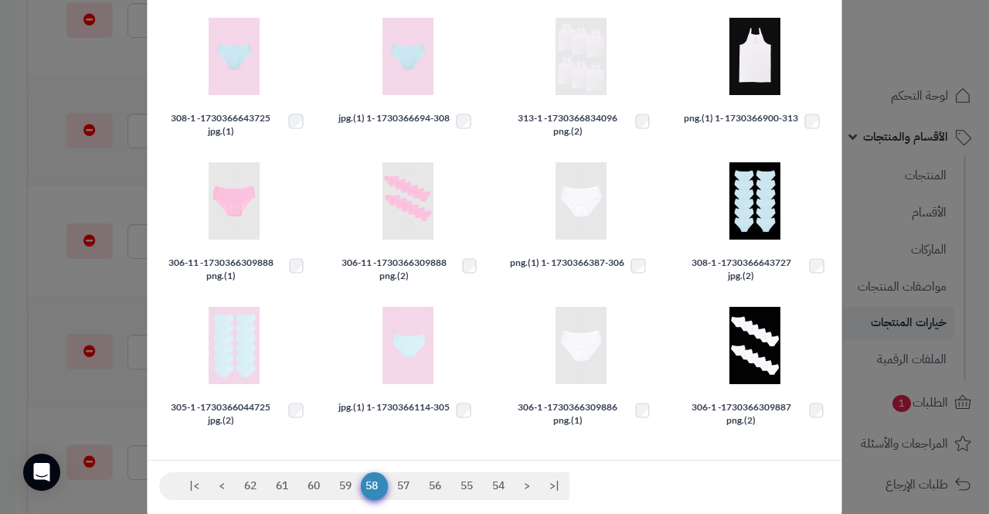
scroll to position [343, 0]
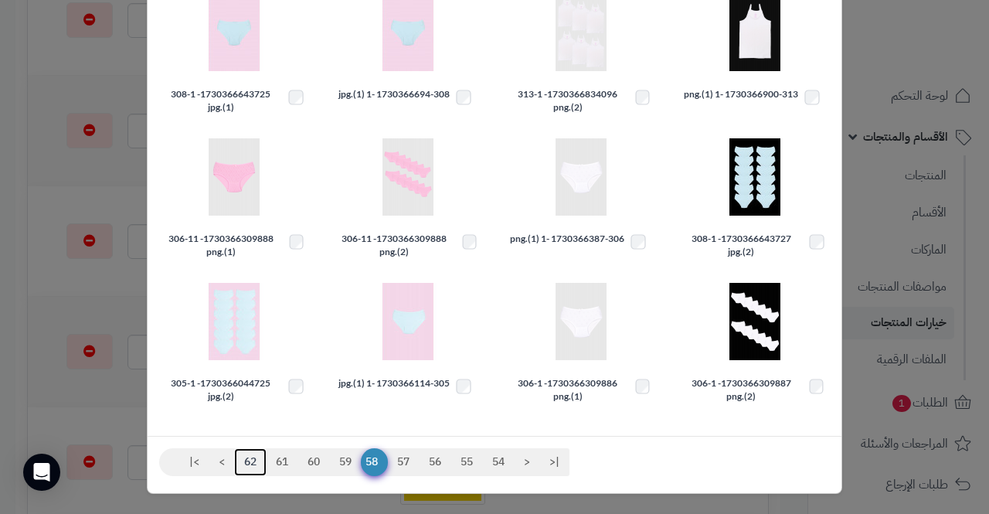
click at [256, 460] on link "62" at bounding box center [250, 462] width 32 height 28
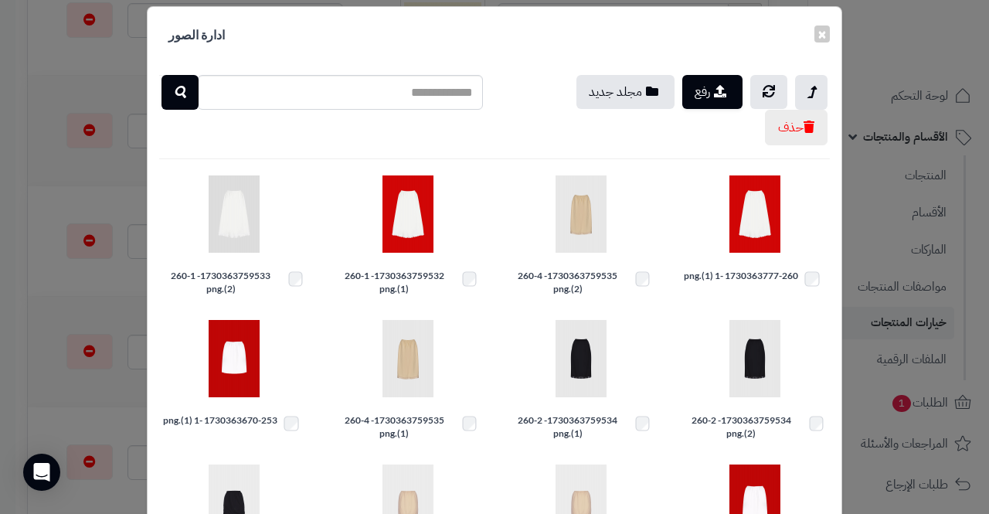
scroll to position [0, 0]
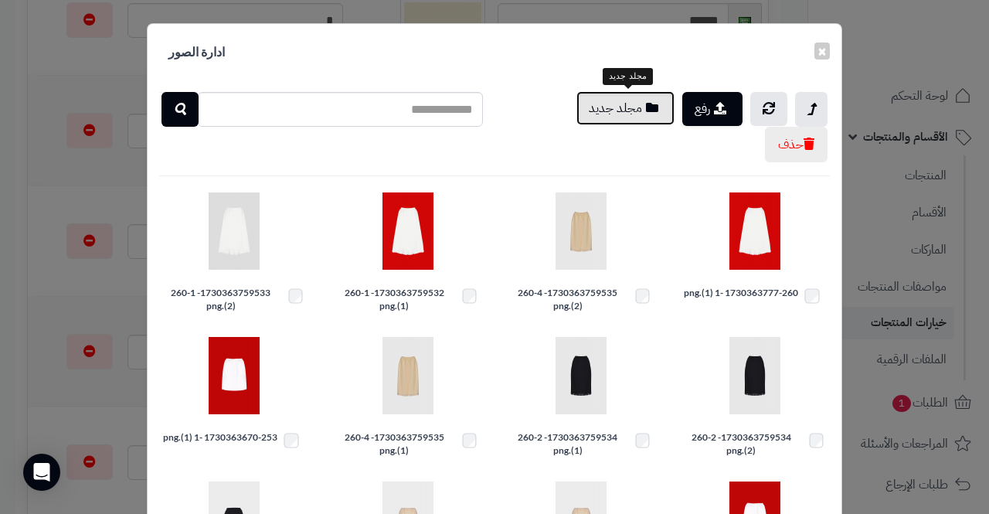
click at [629, 104] on button "مجلد جديد" at bounding box center [626, 108] width 98 height 34
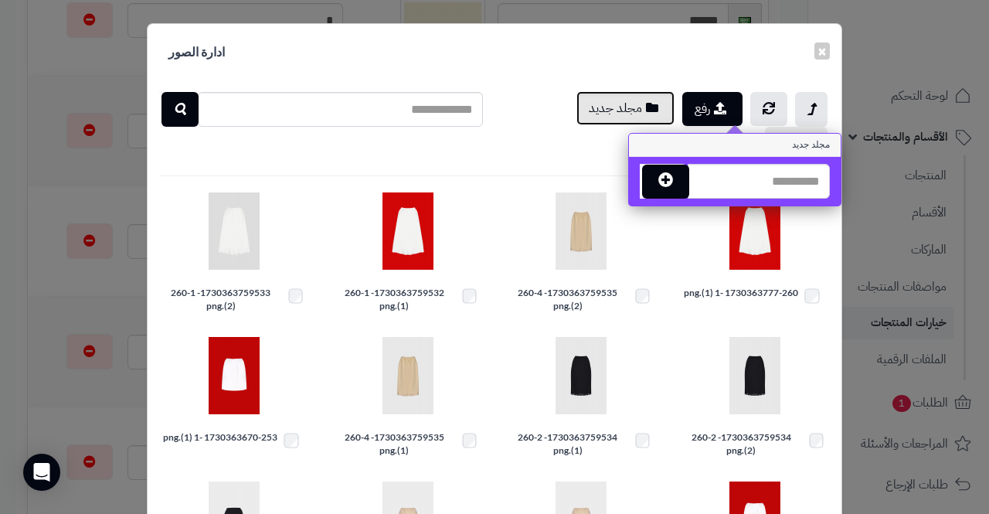
click at [646, 111] on button "مجلد جديد" at bounding box center [626, 108] width 98 height 34
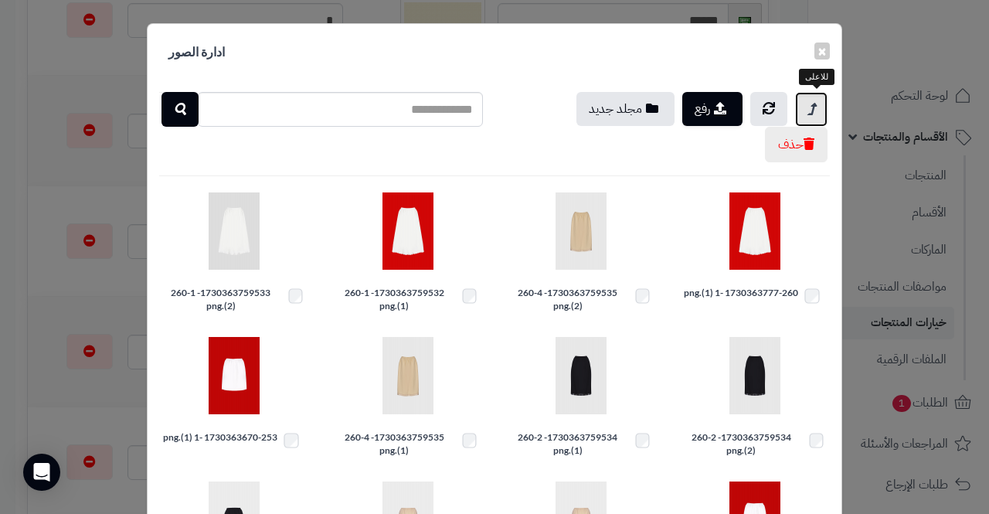
click at [823, 103] on link at bounding box center [811, 109] width 32 height 35
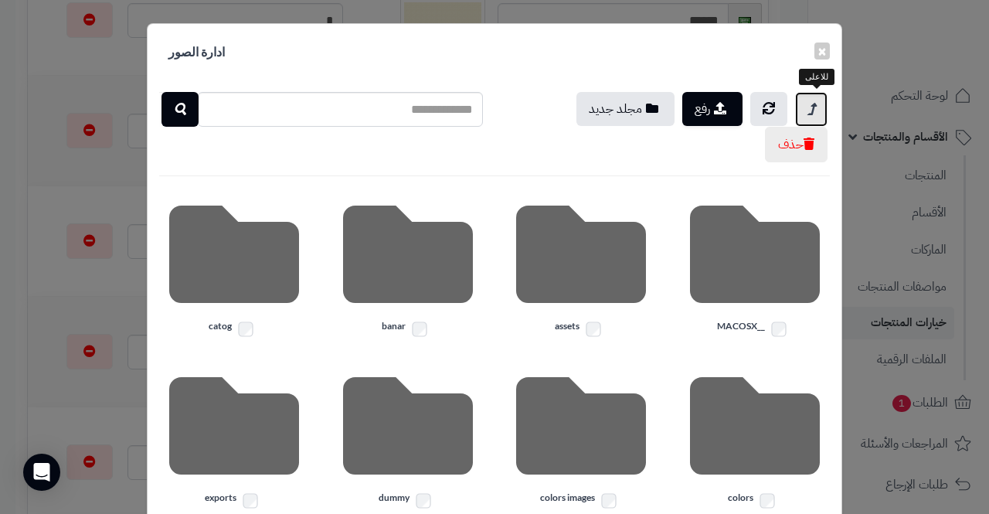
click at [815, 104] on icon at bounding box center [812, 109] width 8 height 19
click at [424, 117] on input "text" at bounding box center [340, 109] width 286 height 35
type input "****"
click at [775, 107] on icon at bounding box center [769, 108] width 12 height 12
click at [774, 106] on icon at bounding box center [769, 108] width 12 height 12
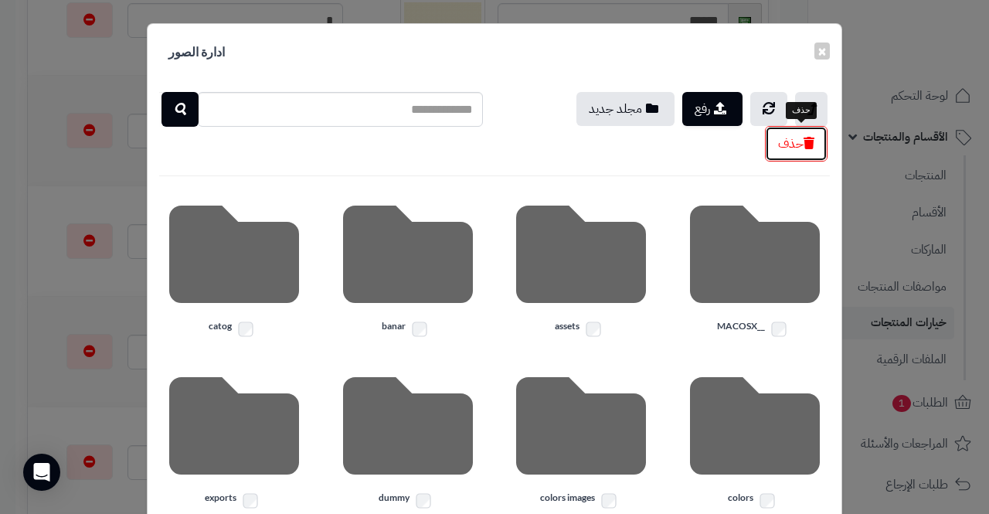
click at [805, 145] on button "حذف" at bounding box center [796, 144] width 63 height 36
click at [830, 49] on button "×" at bounding box center [822, 50] width 15 height 17
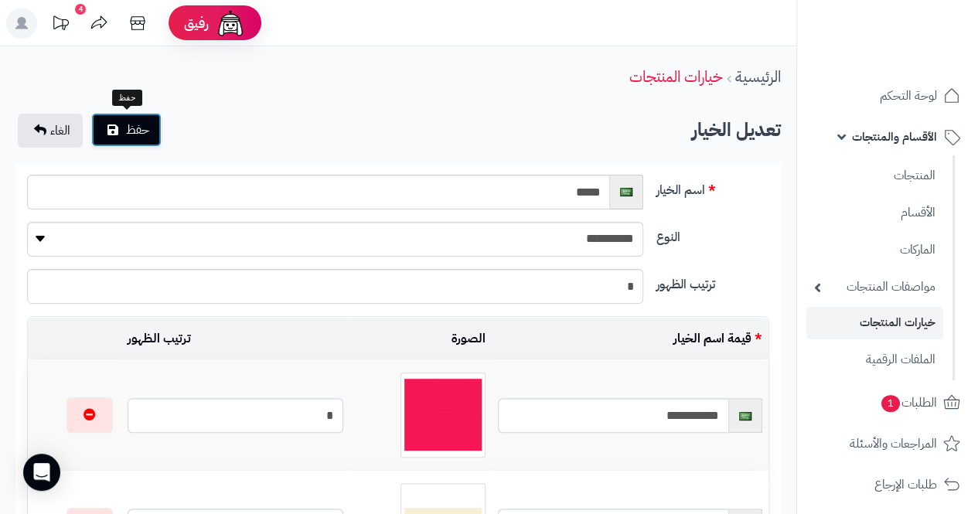
click at [130, 127] on span "حفظ" at bounding box center [137, 130] width 23 height 19
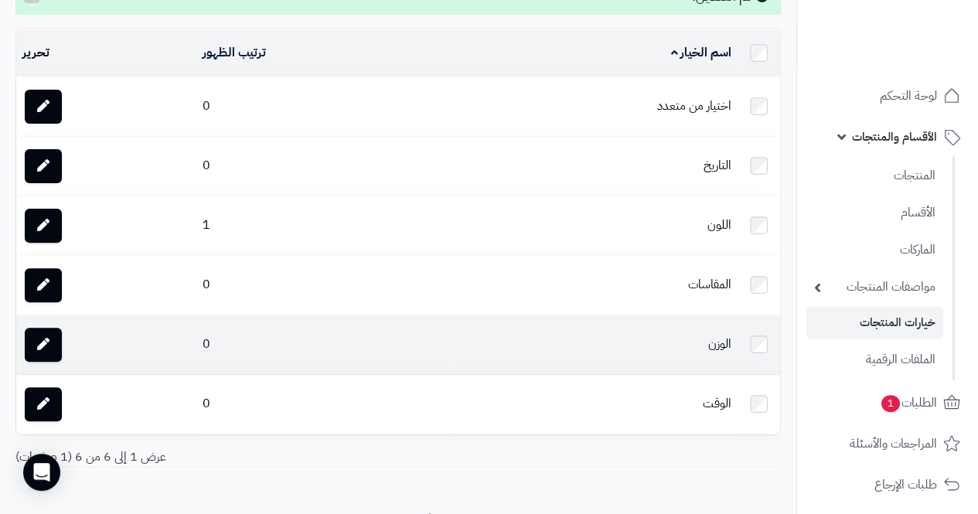
scroll to position [206, 0]
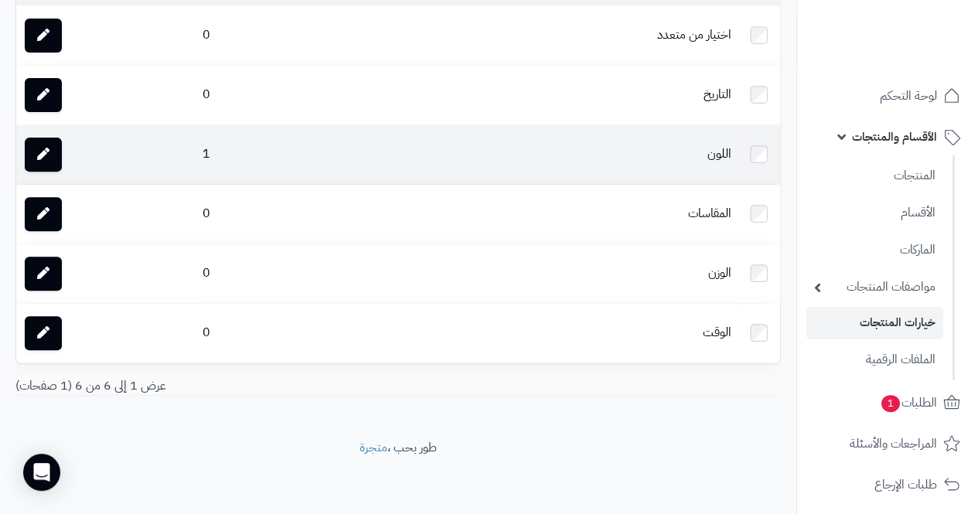
click at [709, 156] on td "اللون" at bounding box center [593, 154] width 288 height 59
click at [703, 155] on td "اللون" at bounding box center [593, 154] width 288 height 59
click at [51, 154] on link at bounding box center [43, 155] width 37 height 34
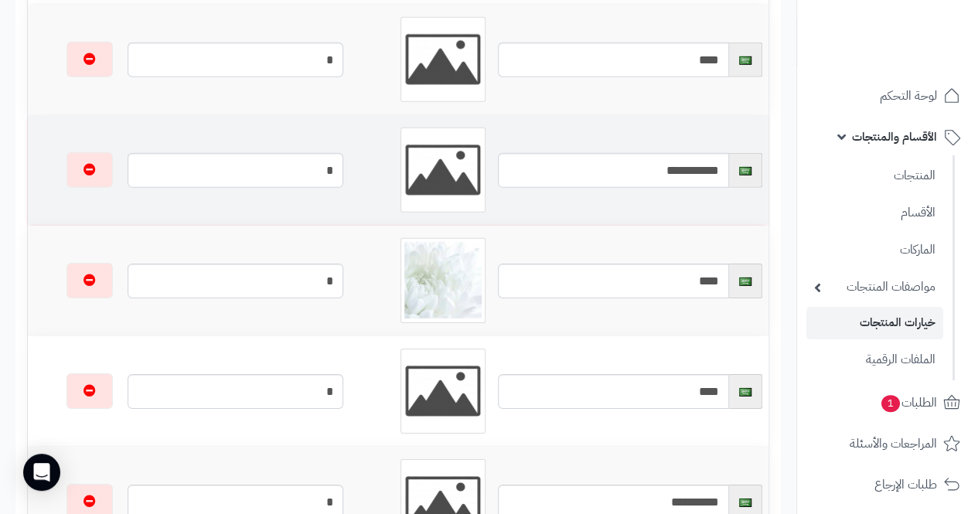
scroll to position [2473, 0]
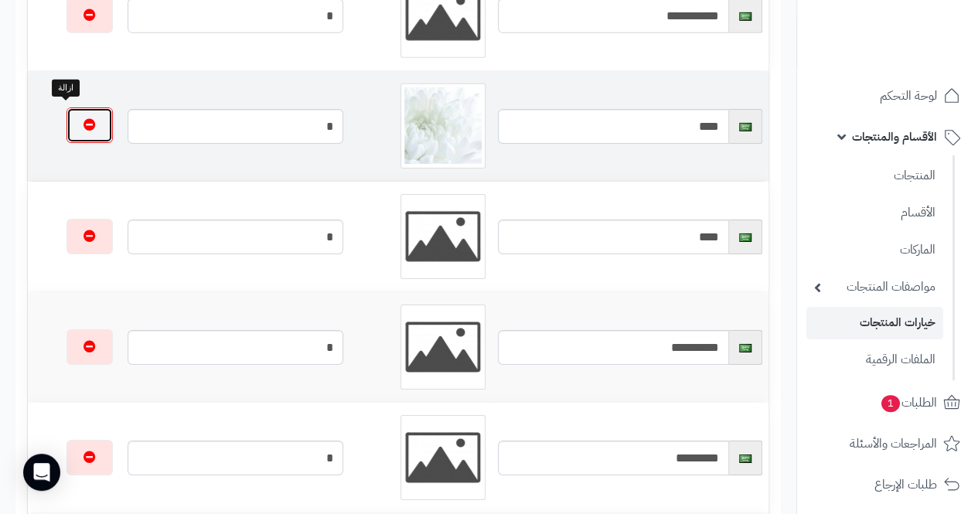
click at [83, 123] on icon "button" at bounding box center [89, 124] width 12 height 12
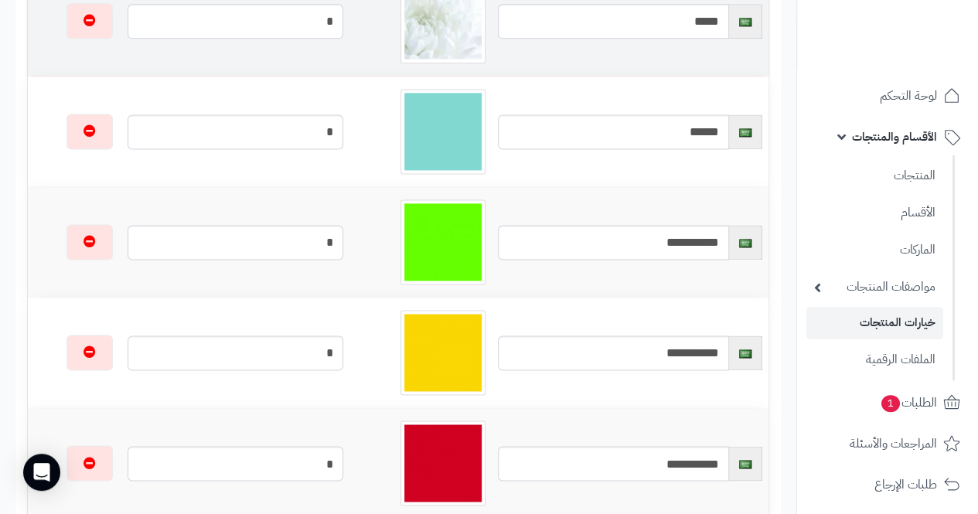
scroll to position [927, 0]
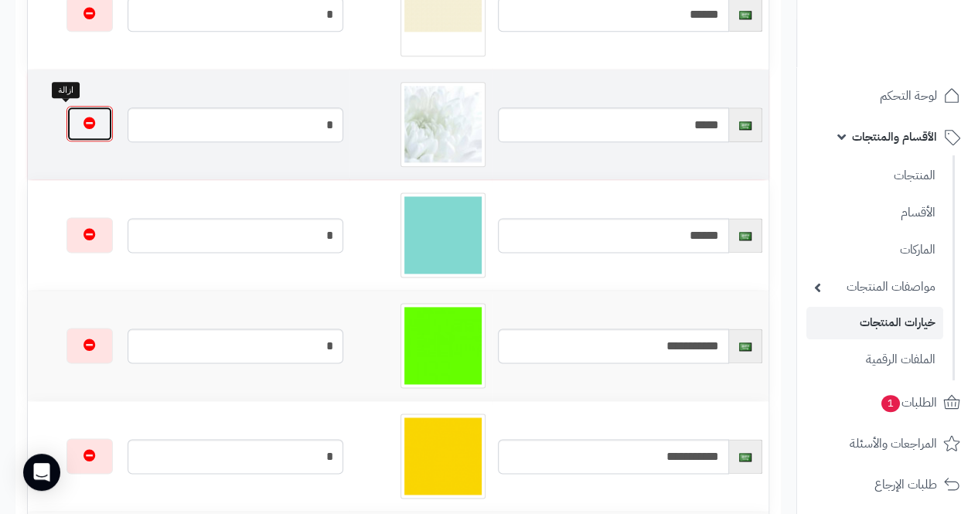
click at [74, 121] on button "button" at bounding box center [89, 124] width 46 height 36
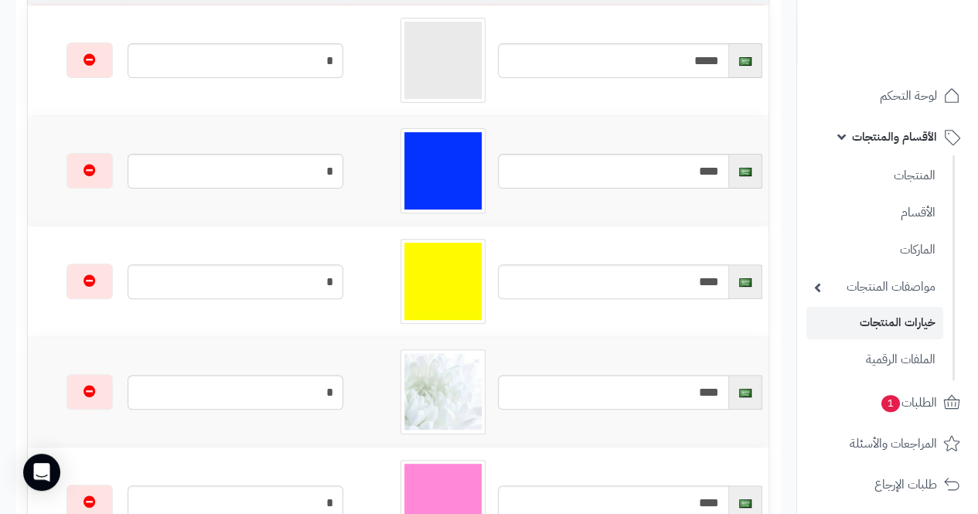
scroll to position [3246, 0]
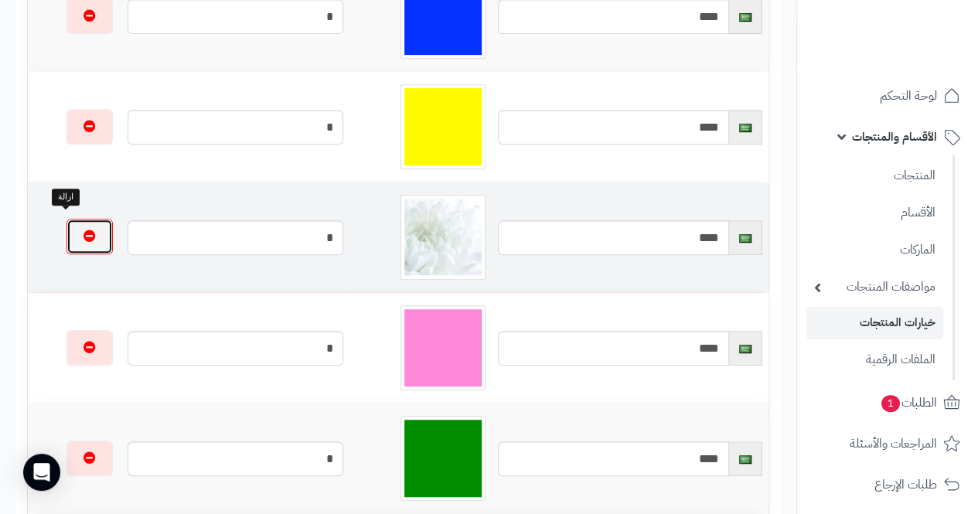
click at [70, 236] on button "button" at bounding box center [89, 237] width 46 height 36
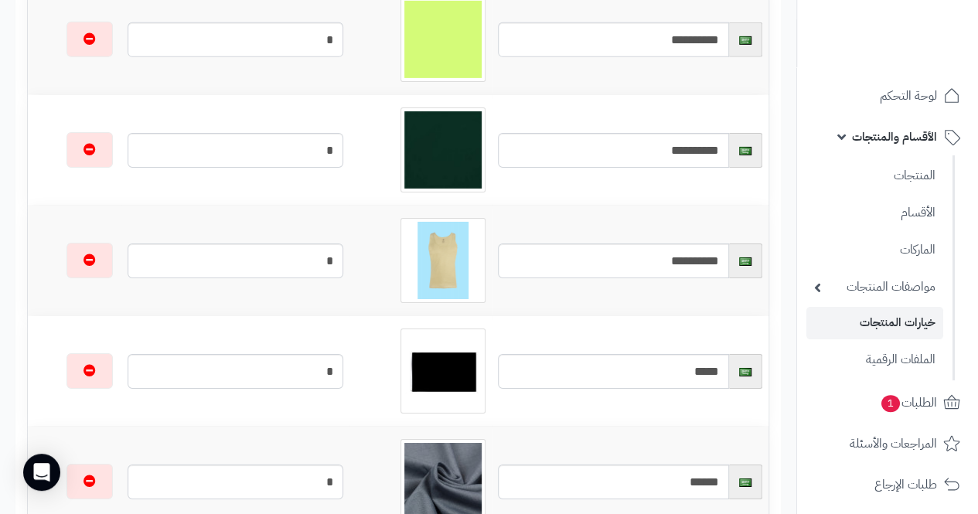
scroll to position [5487, 0]
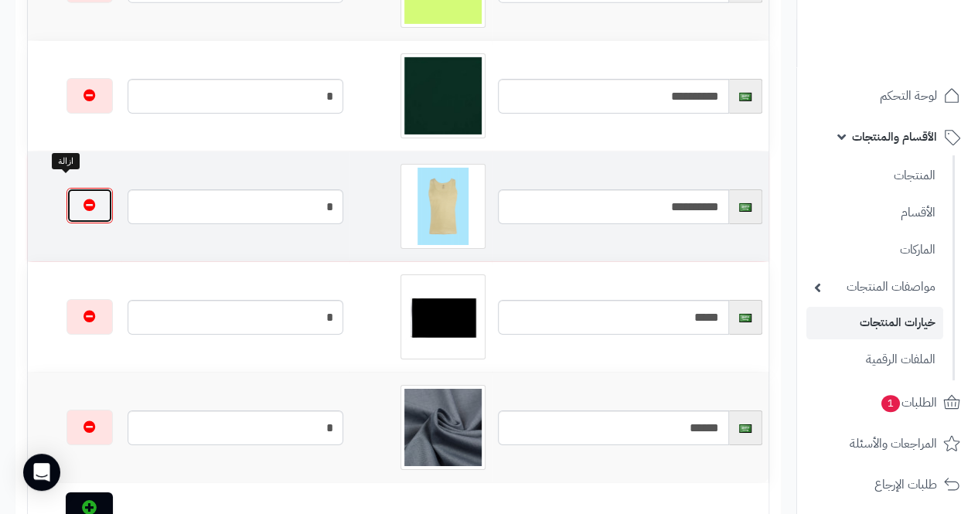
click at [83, 199] on icon "button" at bounding box center [89, 205] width 12 height 12
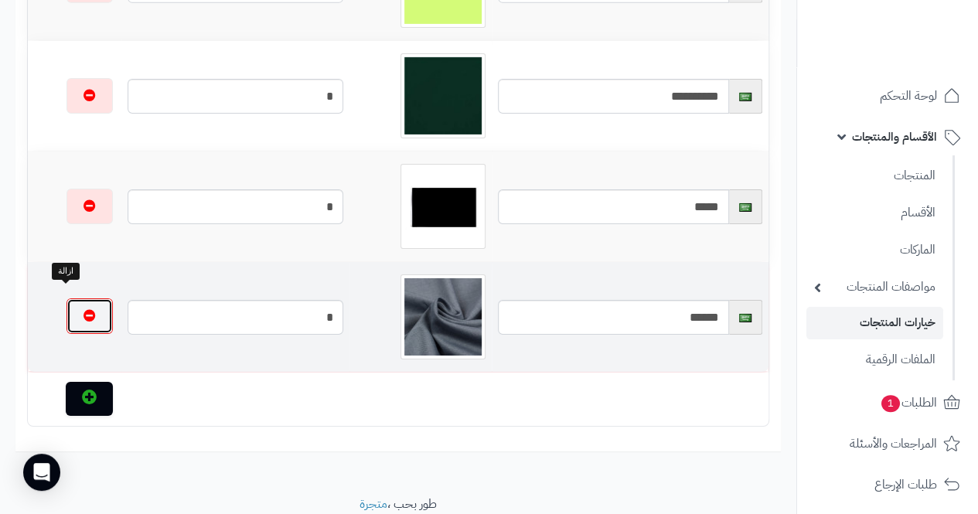
click at [83, 309] on icon "button" at bounding box center [89, 315] width 12 height 12
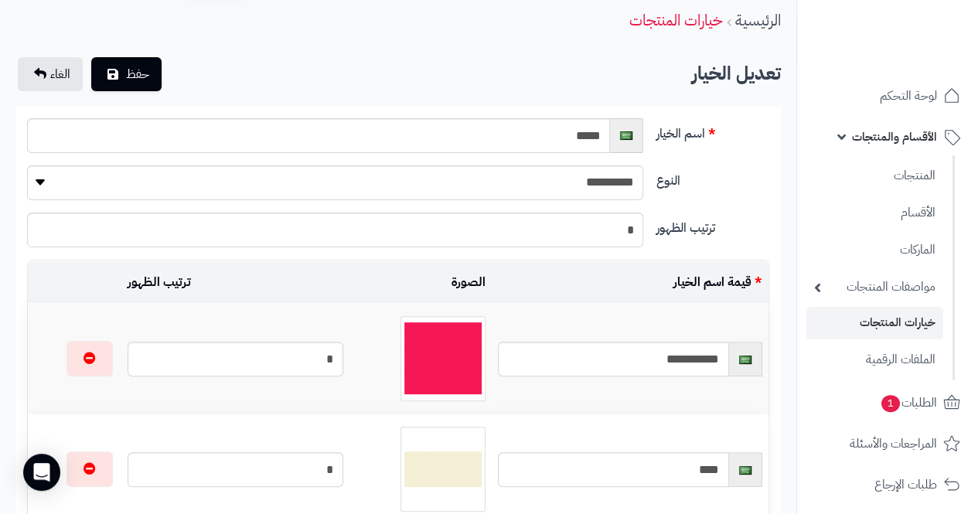
scroll to position [0, 0]
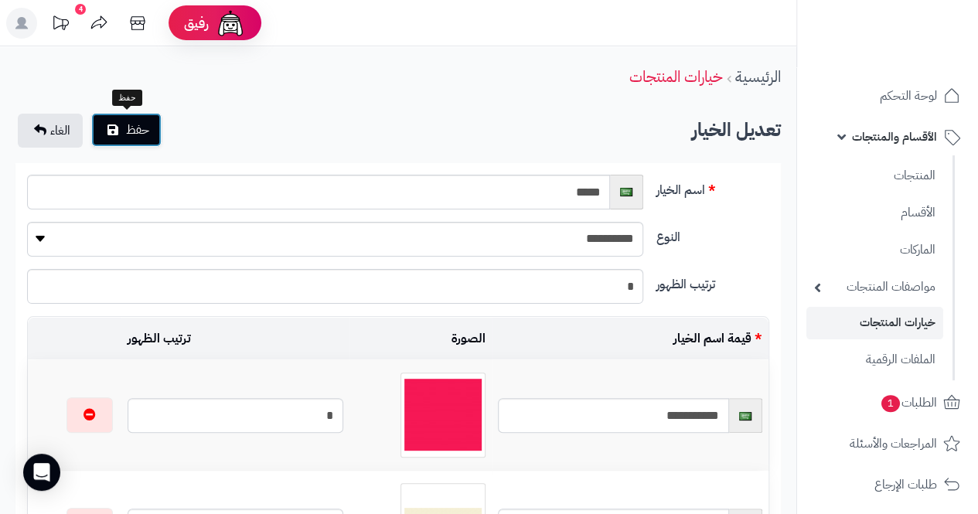
click at [139, 134] on span "حفظ" at bounding box center [137, 130] width 23 height 19
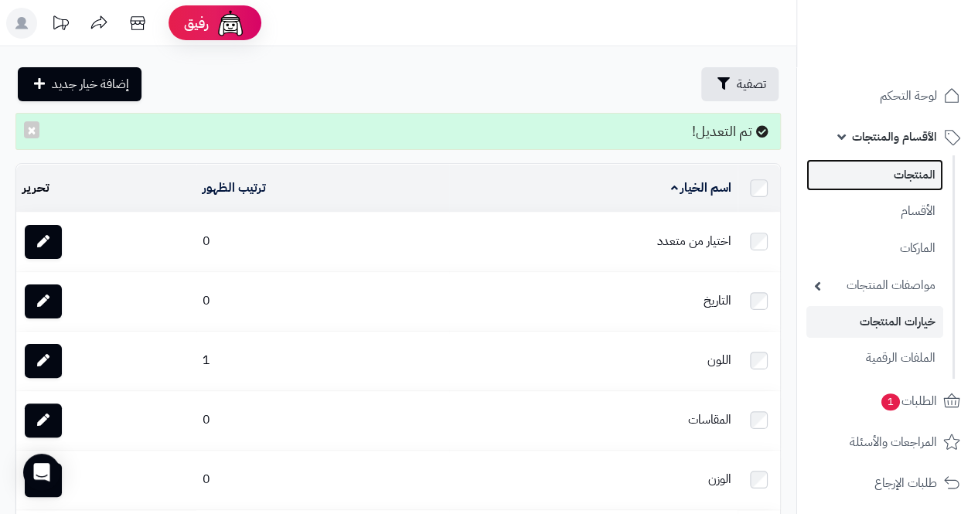
click at [914, 169] on link "المنتجات" at bounding box center [874, 175] width 137 height 32
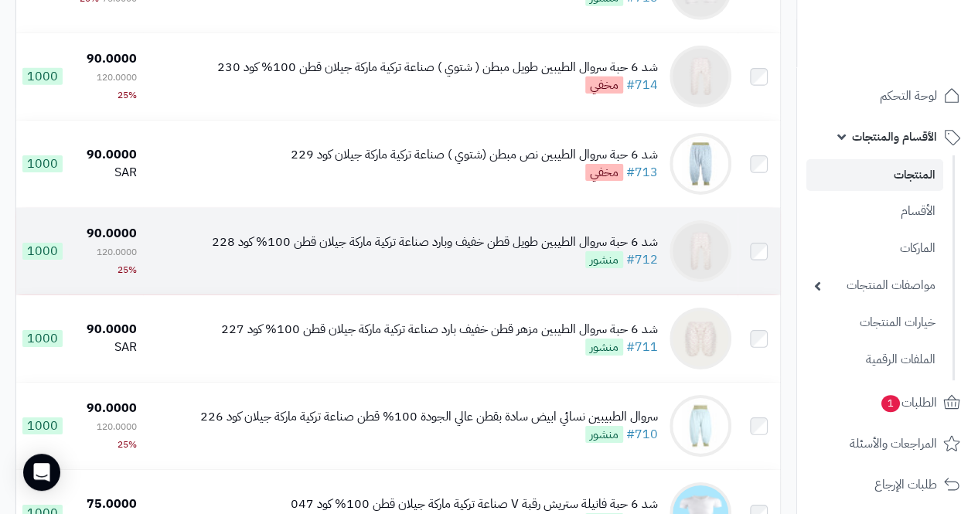
scroll to position [5796, 0]
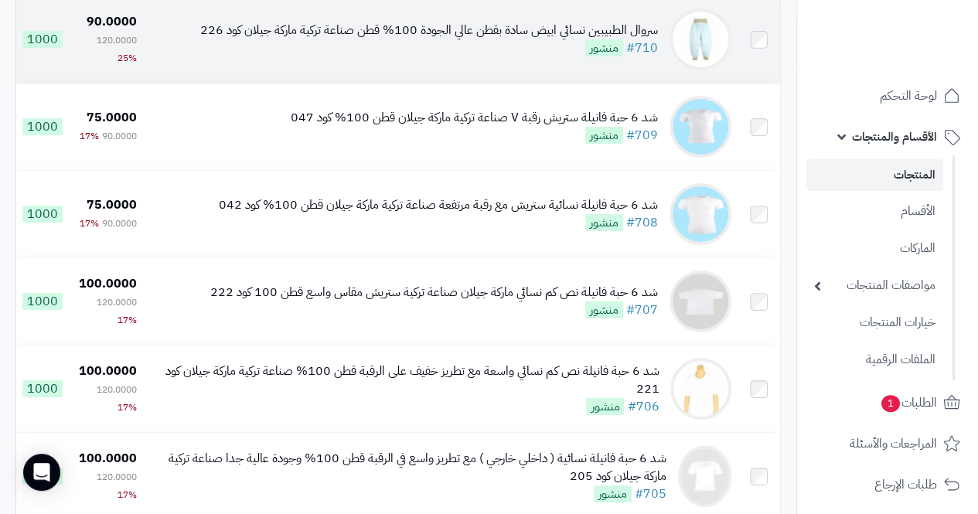
click at [533, 39] on div "سروال الطبيبين نسائي ابيض سادة بقطن عالي الجودة 100% قطن صناعة تركية ماركة جيلا…" at bounding box center [429, 31] width 458 height 18
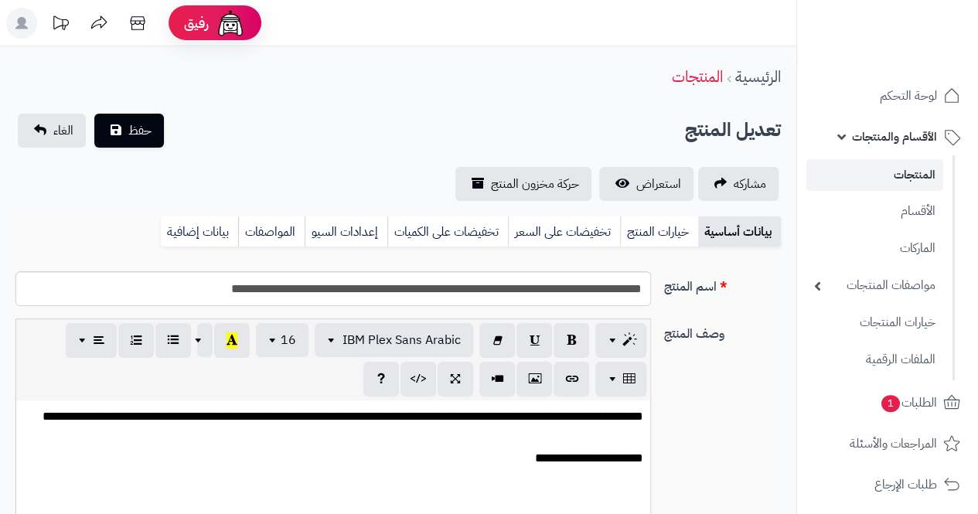
scroll to position [141, 0]
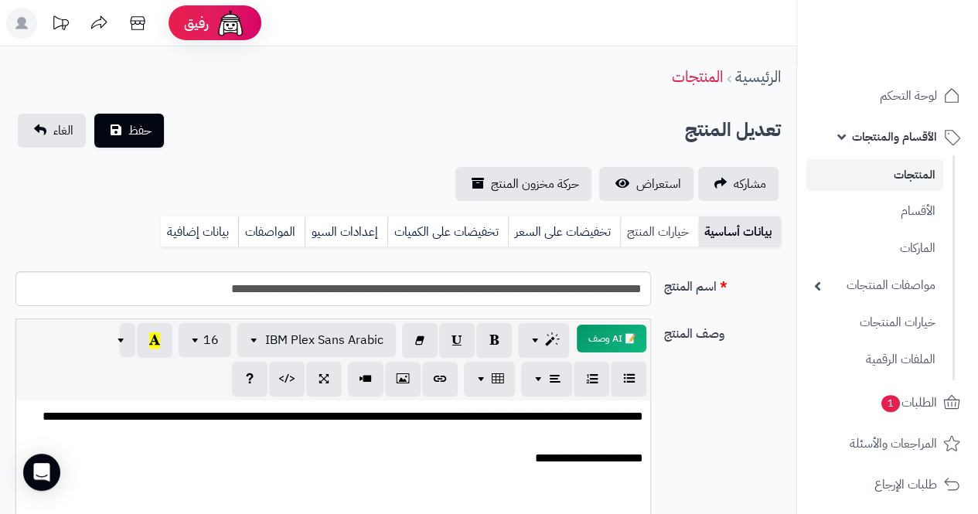
click at [650, 225] on link "خيارات المنتج" at bounding box center [659, 231] width 78 height 31
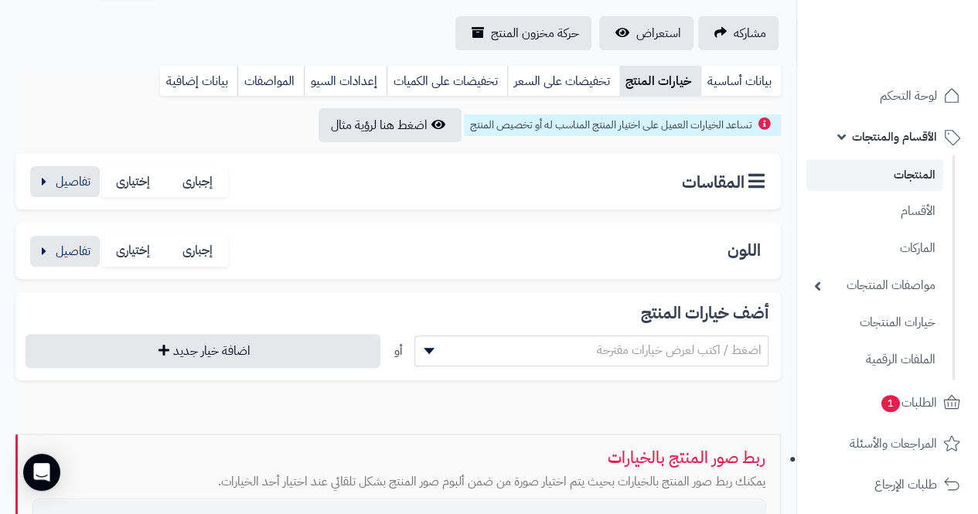
scroll to position [155, 0]
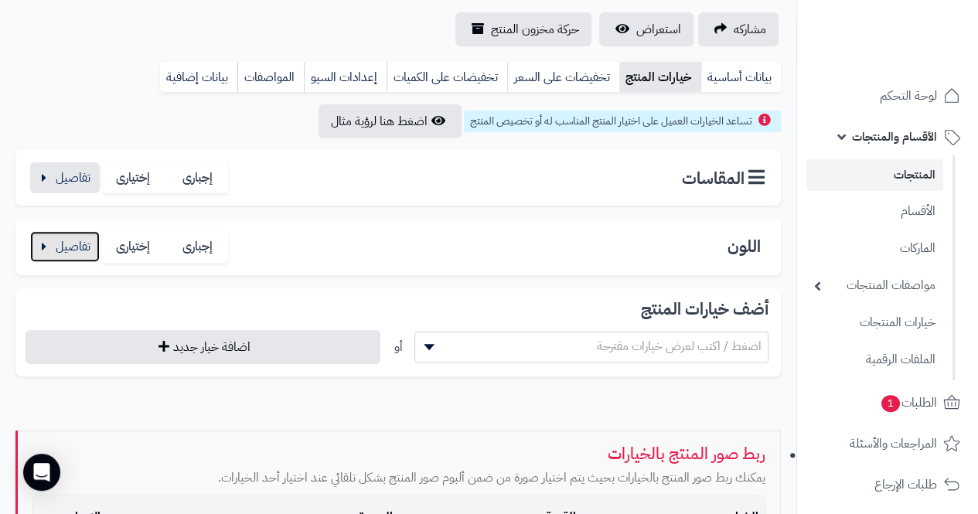
click at [56, 240] on button "button" at bounding box center [65, 246] width 70 height 31
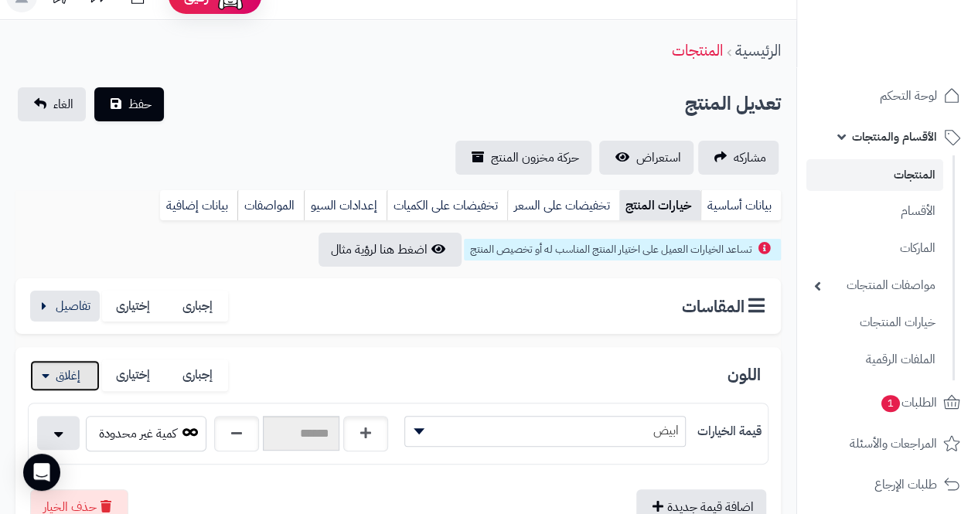
scroll to position [0, 0]
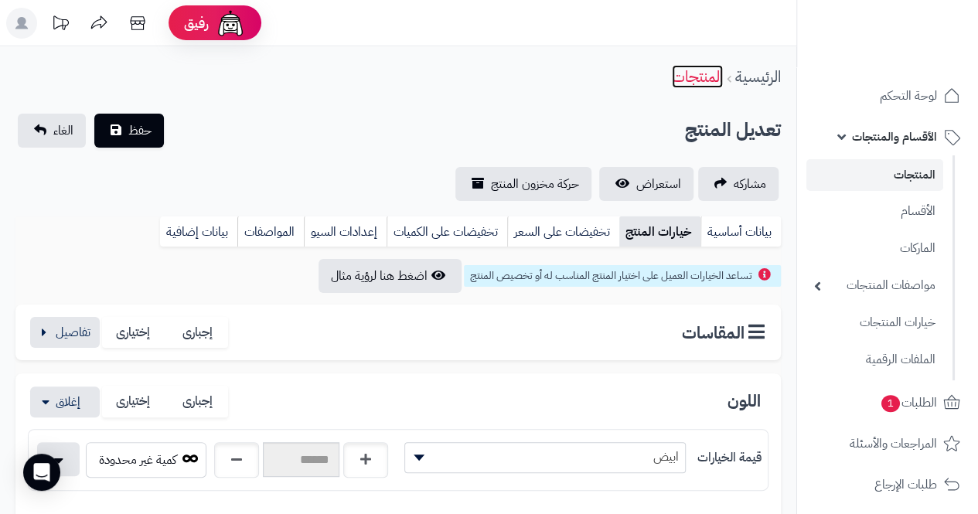
click at [710, 70] on link "المنتجات" at bounding box center [697, 76] width 51 height 23
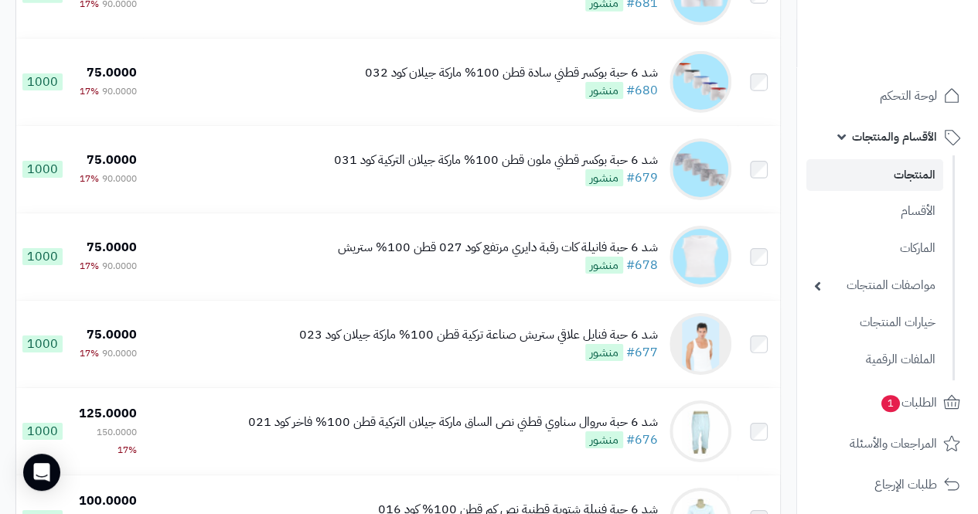
scroll to position [8540, 0]
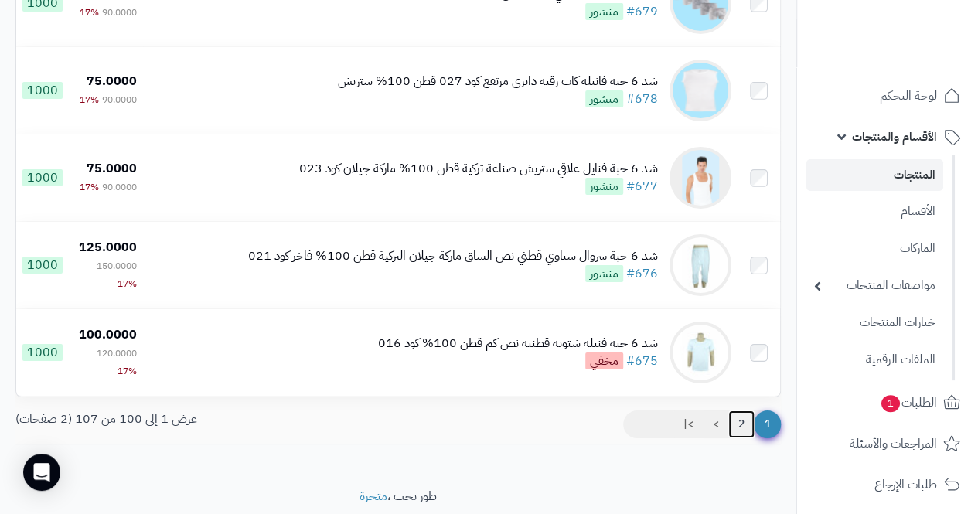
click at [742, 438] on link "2" at bounding box center [741, 424] width 26 height 28
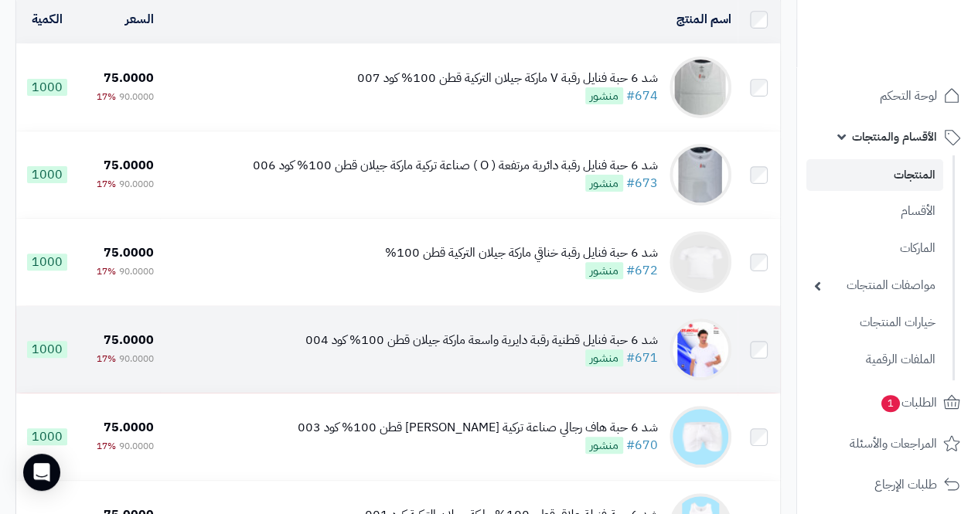
scroll to position [309, 0]
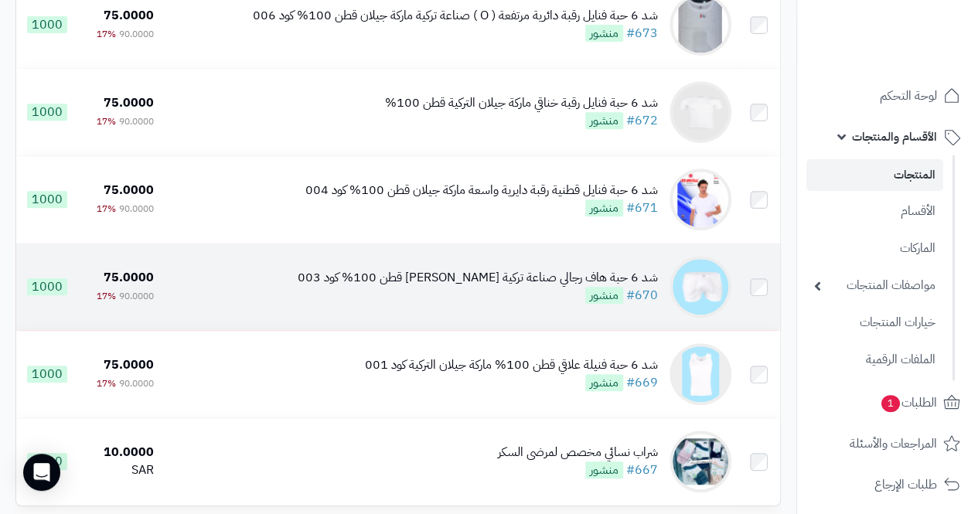
click at [539, 287] on div "شد 6 حبة هاف رجالي صناعة تركية ماركة جيلان قطن 100% كود 003" at bounding box center [478, 278] width 360 height 18
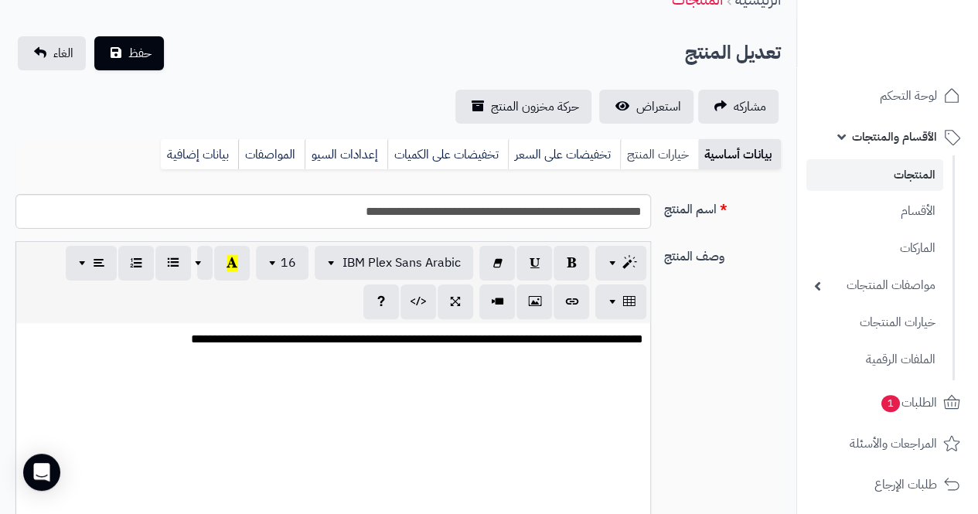
scroll to position [64, 0]
click at [660, 158] on link "خيارات المنتج" at bounding box center [659, 154] width 78 height 31
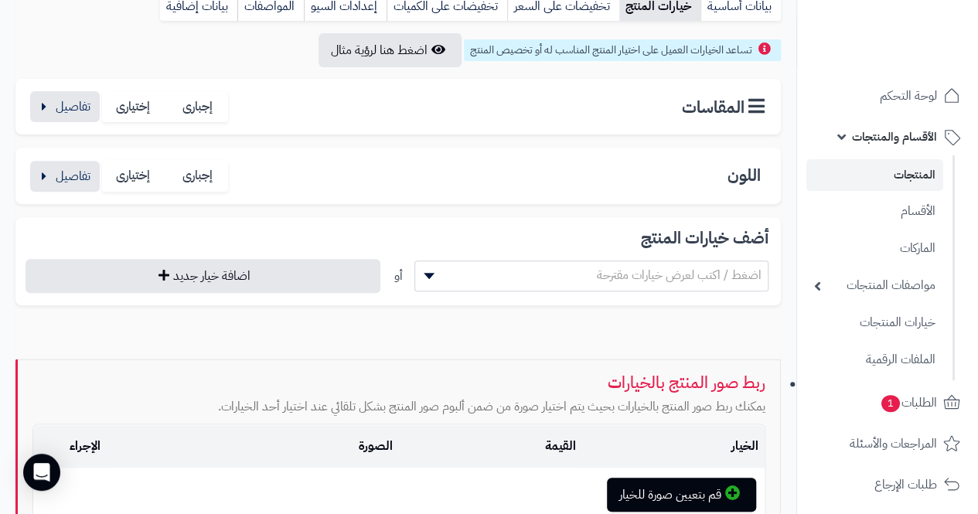
scroll to position [232, 0]
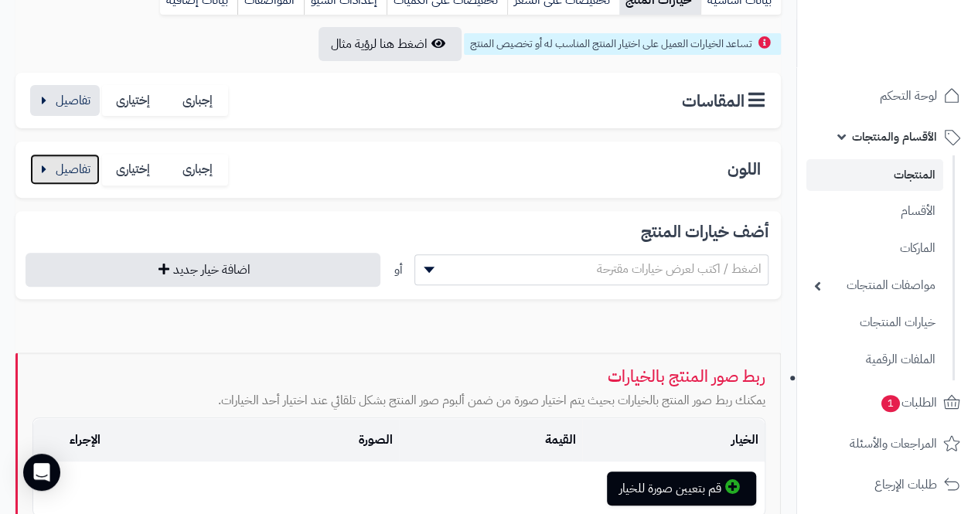
click at [43, 172] on button "button" at bounding box center [65, 169] width 70 height 31
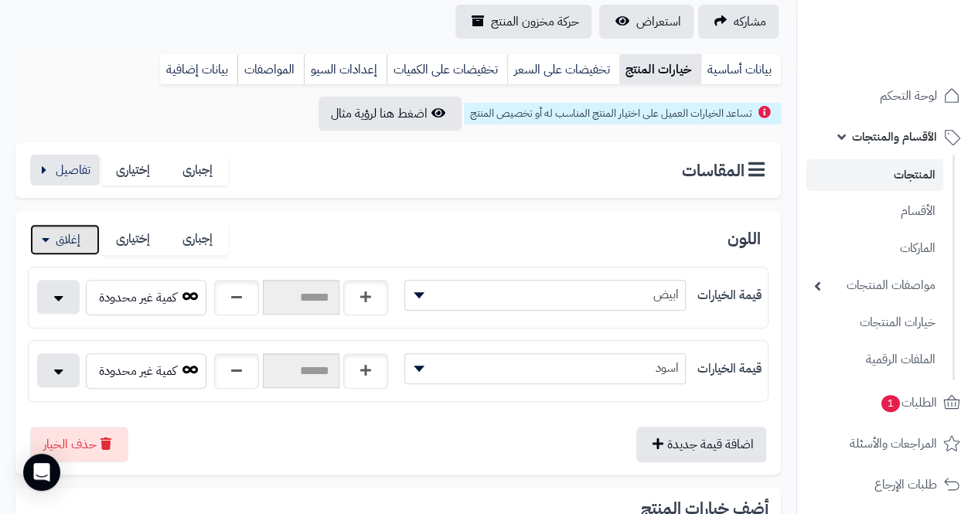
scroll to position [77, 0]
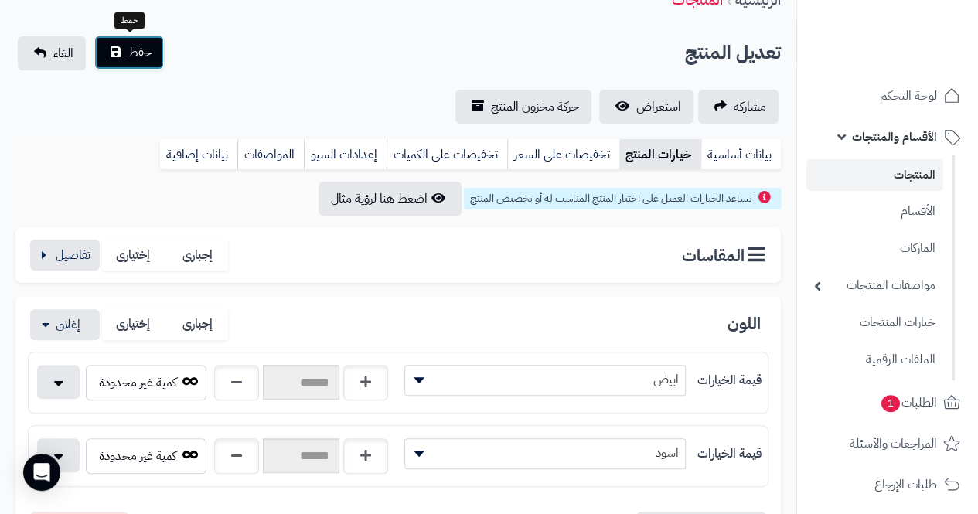
click at [131, 46] on span "حفظ" at bounding box center [139, 52] width 23 height 19
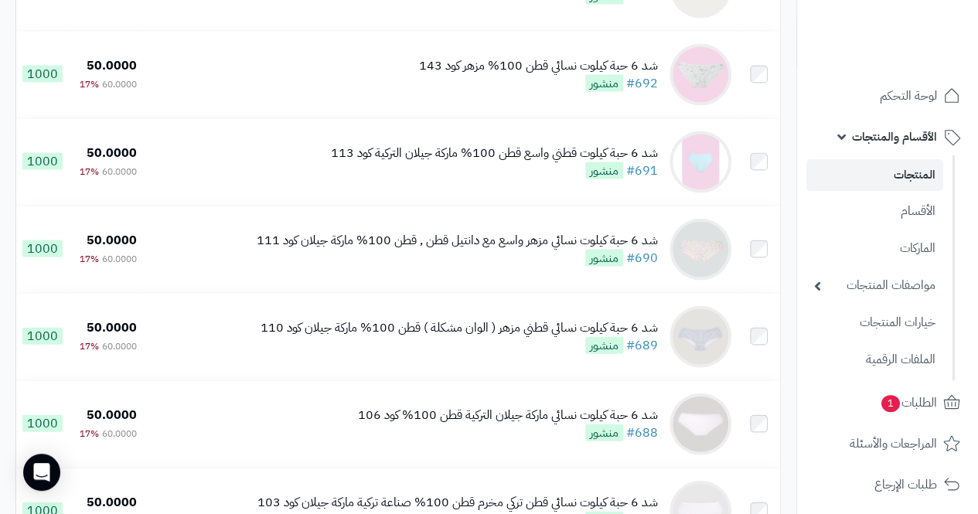
scroll to position [7646, 0]
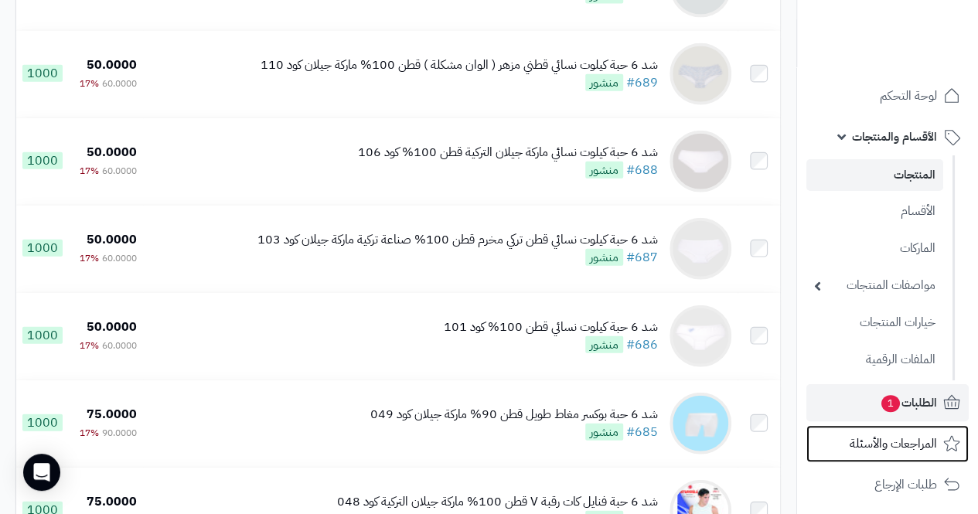
click at [961, 431] on link "المراجعات والأسئلة" at bounding box center [887, 443] width 162 height 37
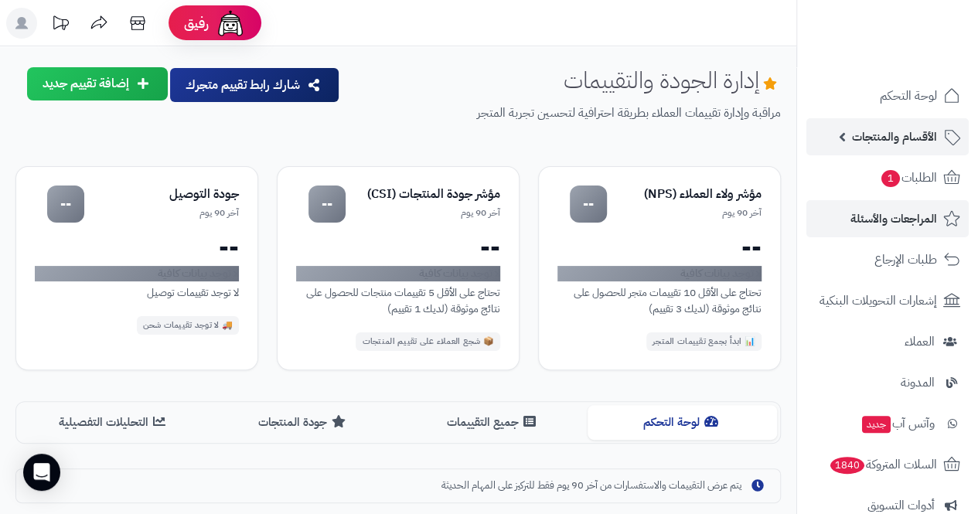
click at [906, 132] on span "الأقسام والمنتجات" at bounding box center [894, 137] width 85 height 22
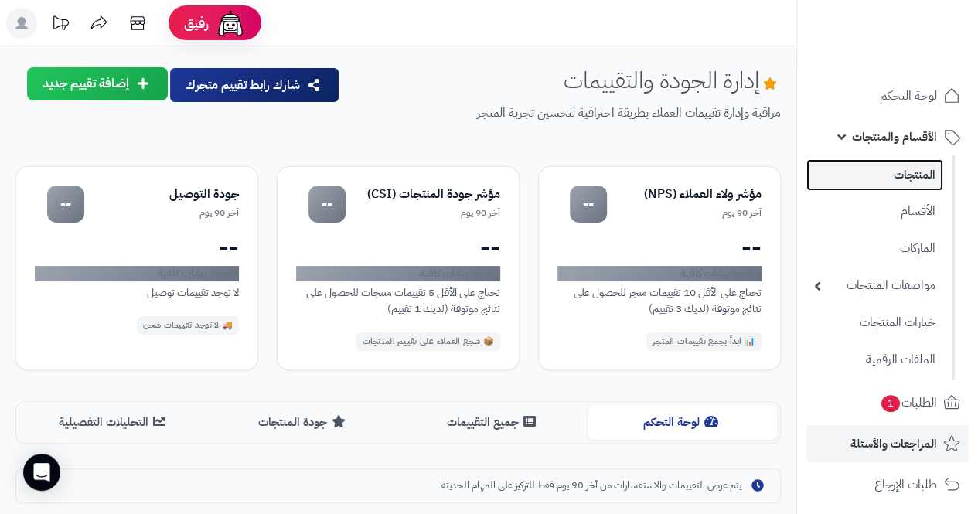
click at [915, 180] on link "المنتجات" at bounding box center [874, 175] width 137 height 32
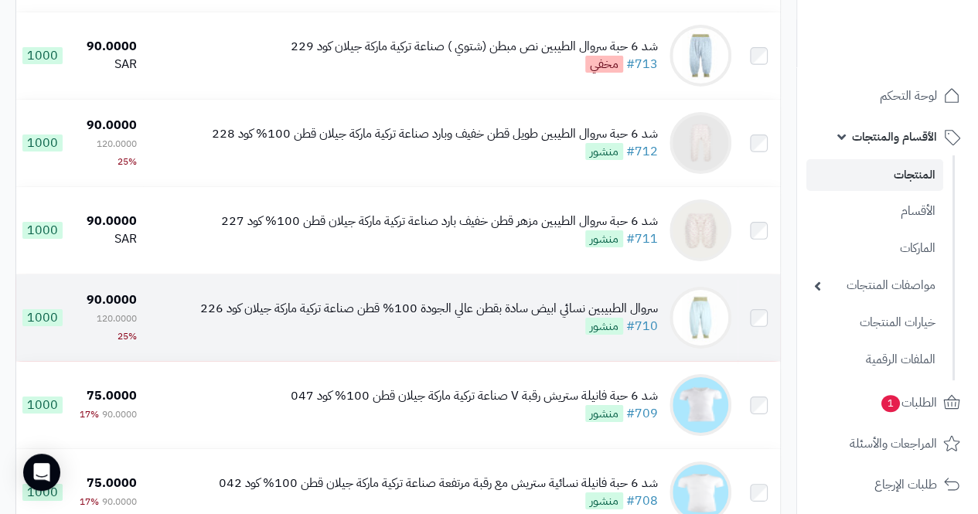
scroll to position [5532, 0]
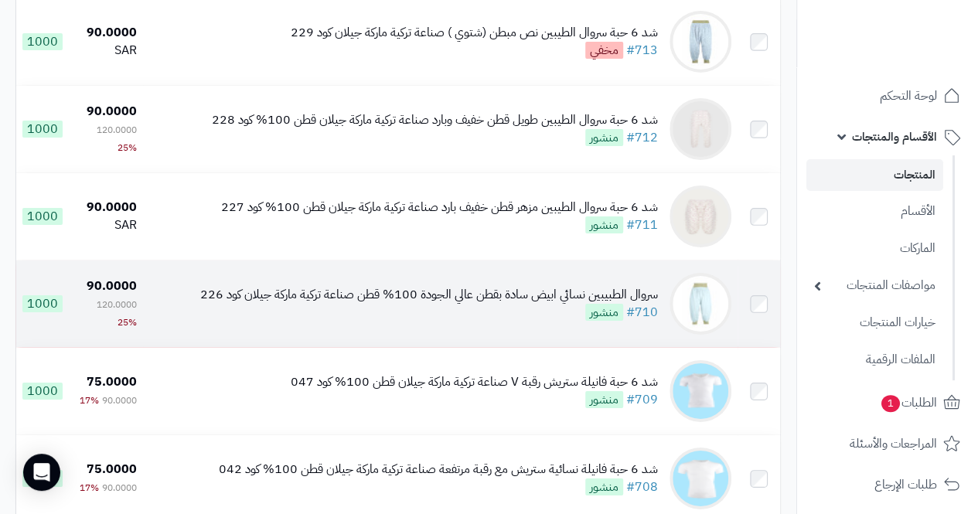
click at [523, 304] on div "سروال الطبيبين نسائي ابيض سادة بقطن عالي الجودة 100% قطن صناعة تركية ماركة جيلا…" at bounding box center [429, 295] width 458 height 18
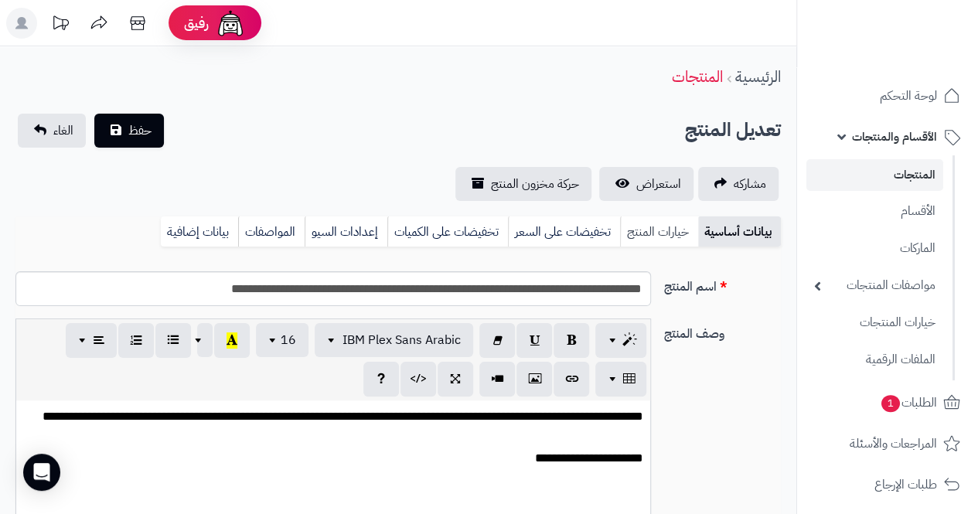
scroll to position [141, 0]
click at [655, 228] on link "خيارات المنتج" at bounding box center [659, 231] width 78 height 31
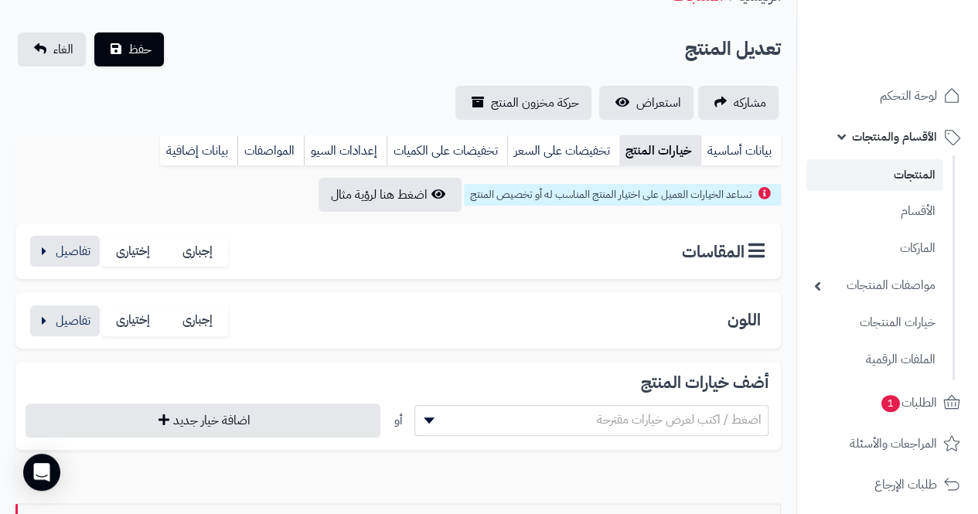
scroll to position [155, 0]
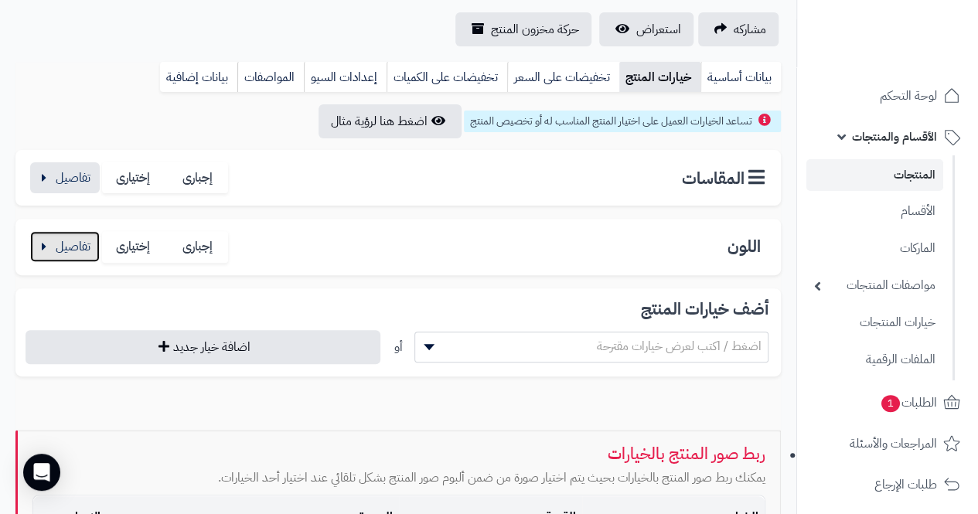
click at [51, 236] on button "button" at bounding box center [65, 246] width 70 height 31
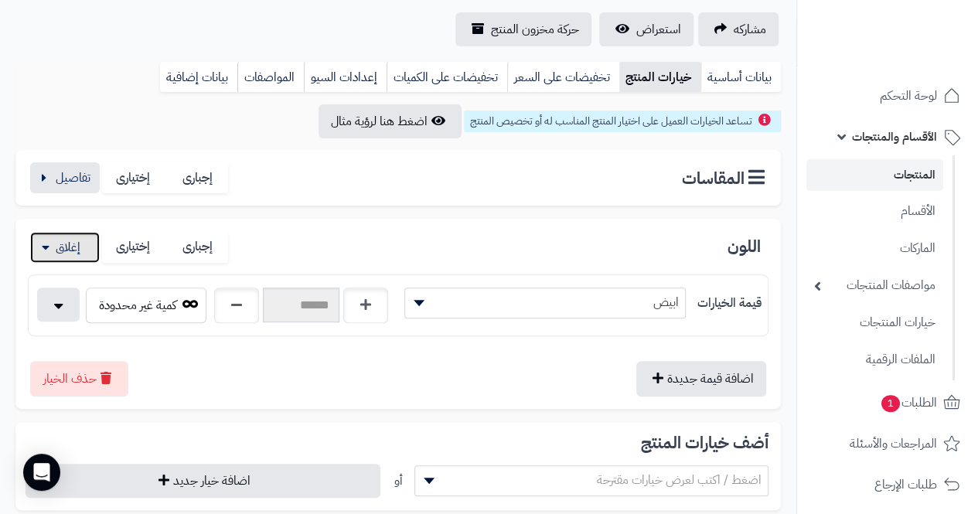
scroll to position [0, 0]
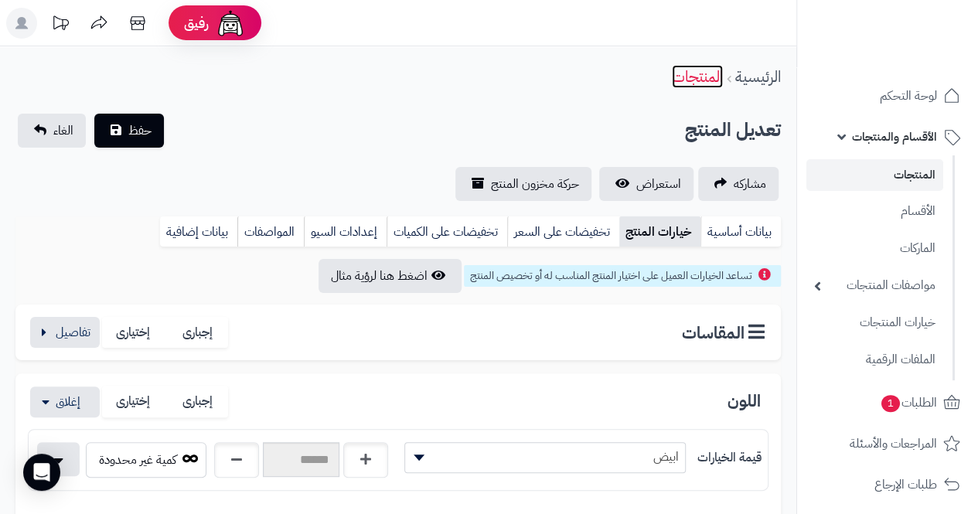
click at [702, 79] on link "المنتجات" at bounding box center [697, 76] width 51 height 23
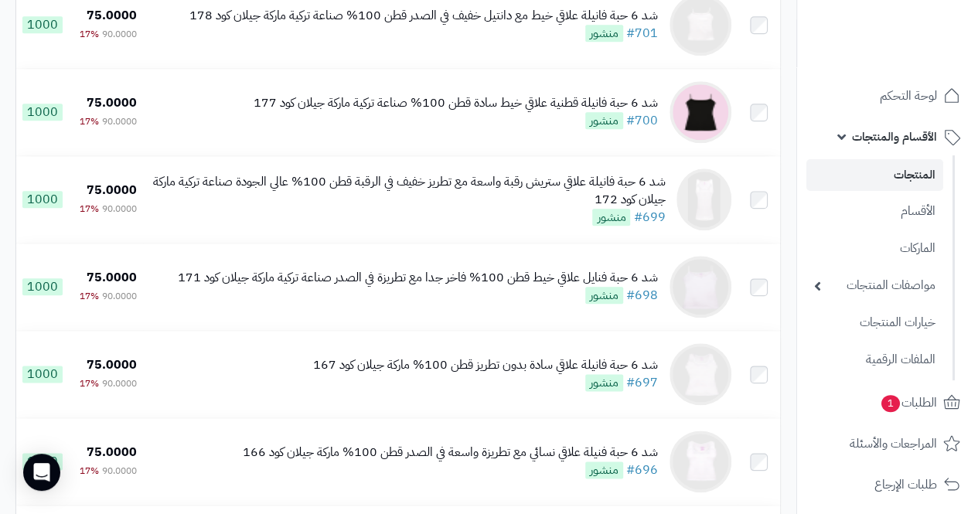
scroll to position [6674, 0]
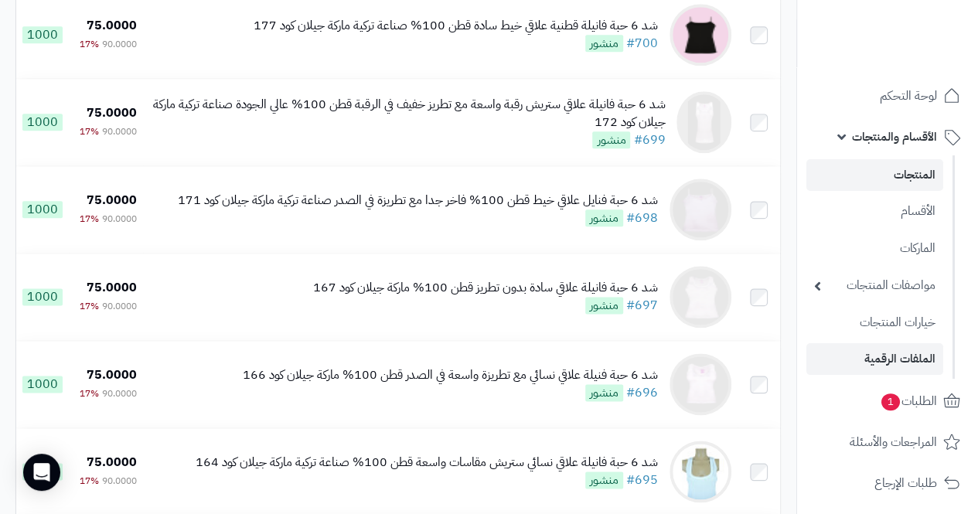
click at [892, 376] on ul "المنتجات الأقسام الماركات مواصفات المنتجات مواصفات المنتجات أنواع المواصفات خيا…" at bounding box center [876, 266] width 158 height 223
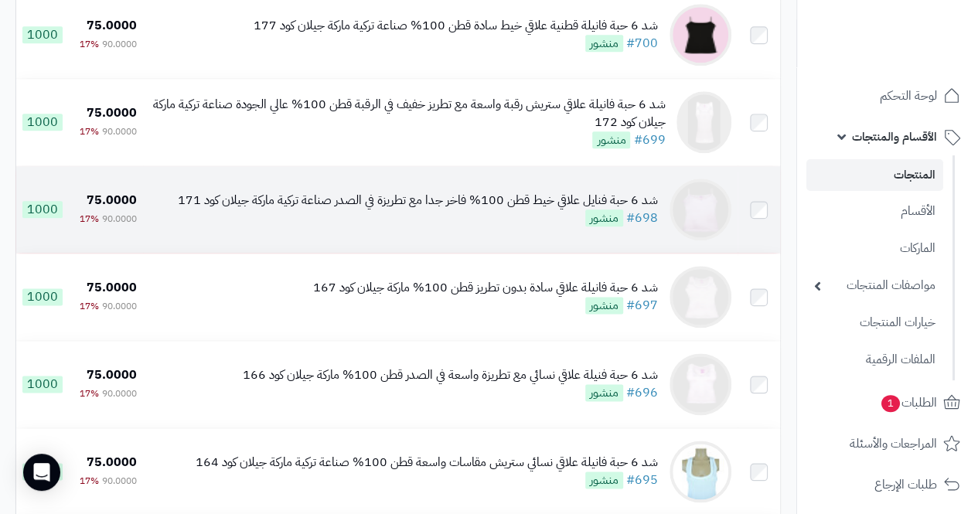
click at [505, 209] on div "شد 6 حبة فنايل علاقي خيط قطن 100% فاخر جدا مع تطريزة في الصدر صناعة تركية ماركة…" at bounding box center [418, 201] width 480 height 18
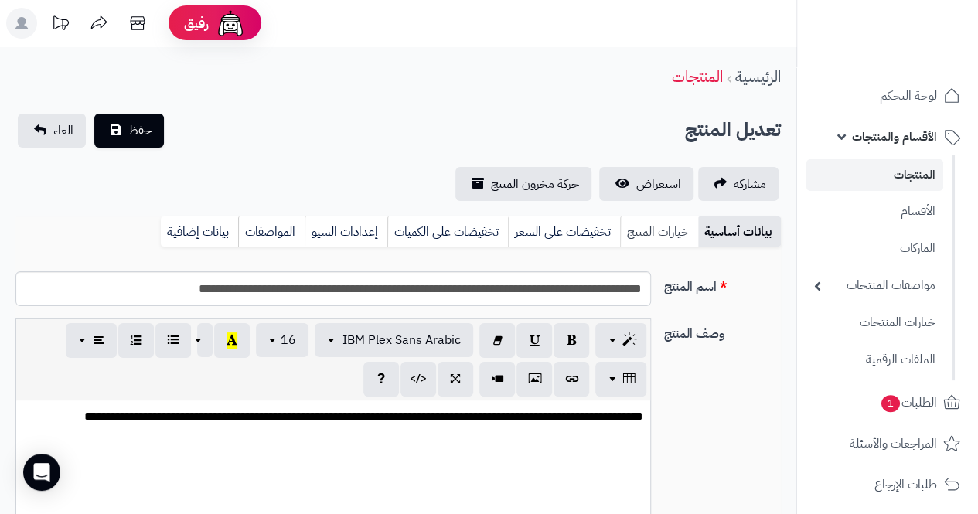
scroll to position [141, 0]
click at [660, 228] on link "خيارات المنتج" at bounding box center [659, 231] width 78 height 31
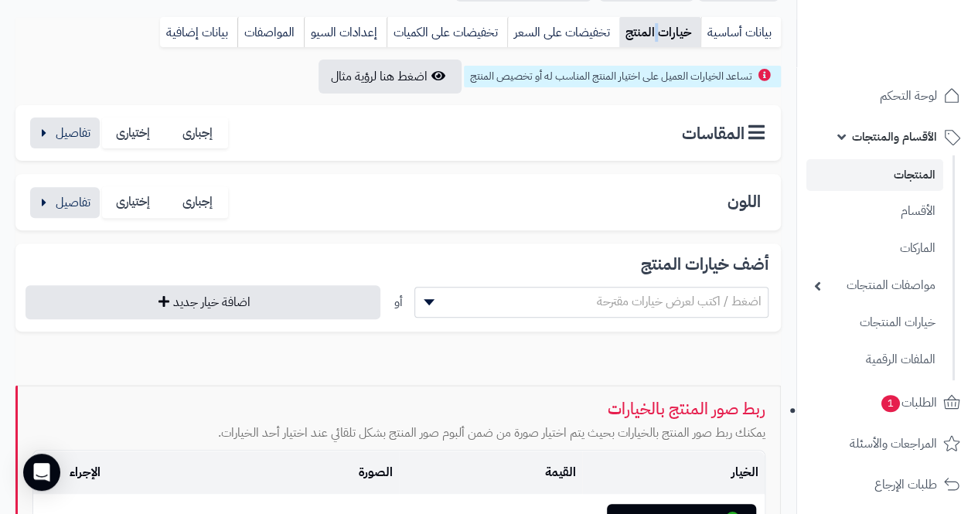
scroll to position [232, 0]
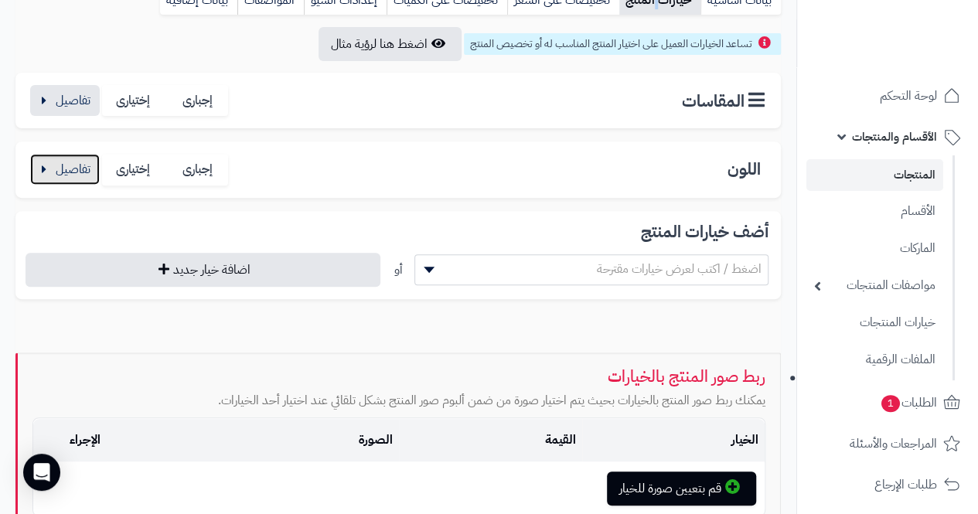
click at [50, 171] on button "button" at bounding box center [65, 169] width 70 height 31
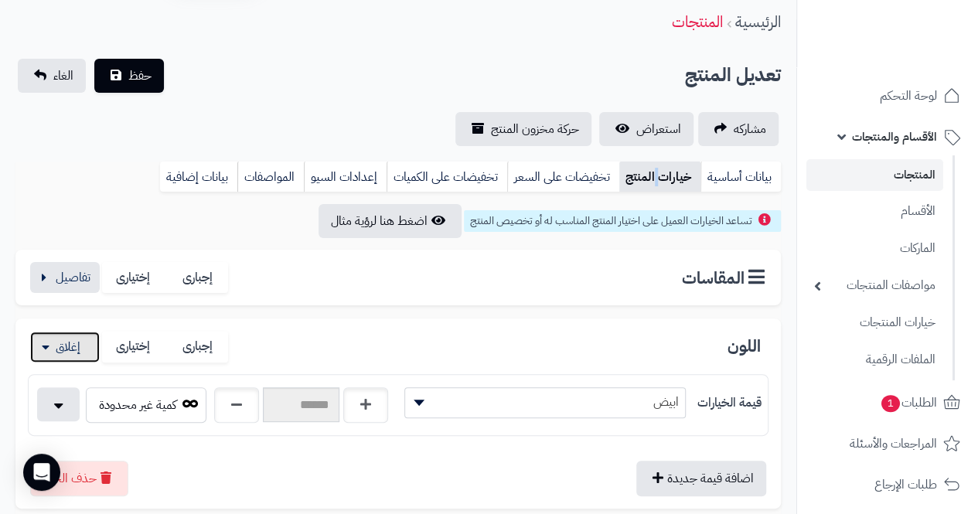
scroll to position [54, 0]
click at [202, 167] on link "بيانات إضافية" at bounding box center [198, 177] width 77 height 31
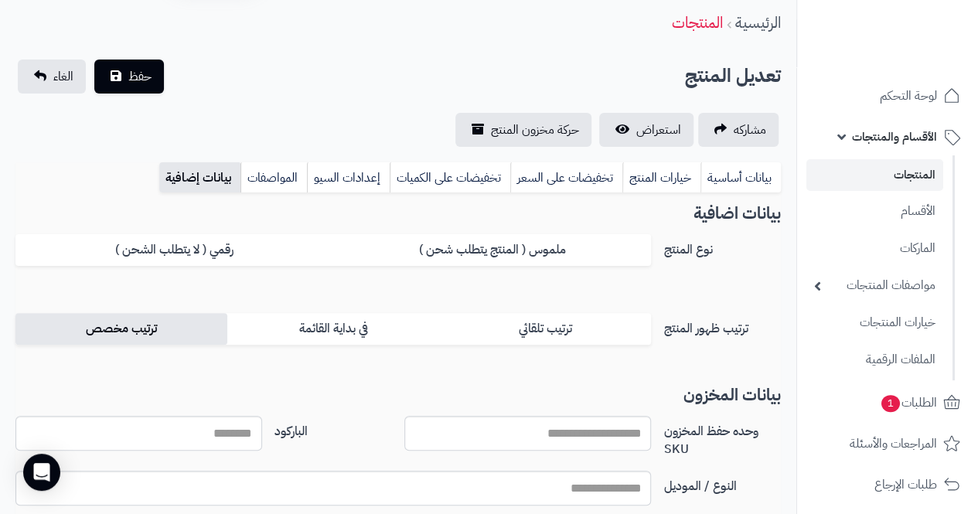
click at [118, 320] on label "ترتيب مخصص" at bounding box center [121, 329] width 212 height 32
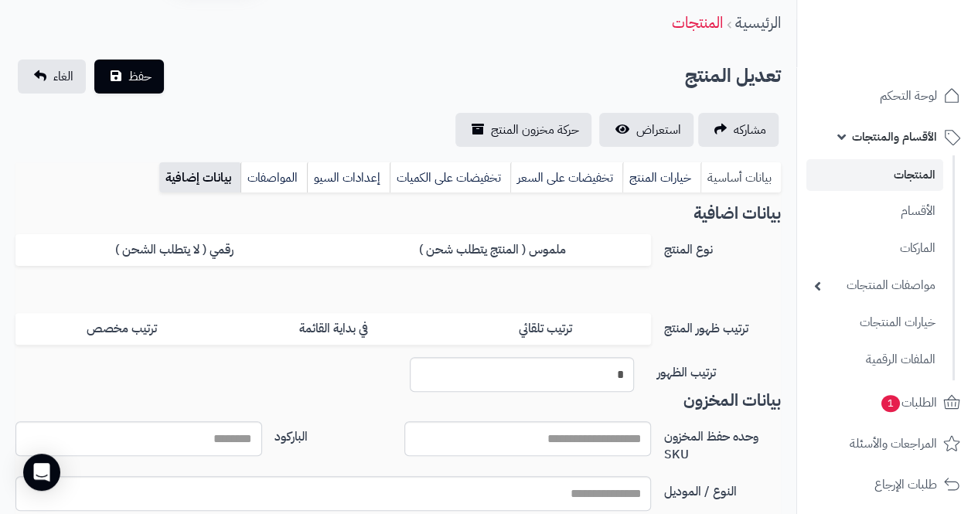
click at [753, 177] on link "بيانات أساسية" at bounding box center [740, 177] width 80 height 31
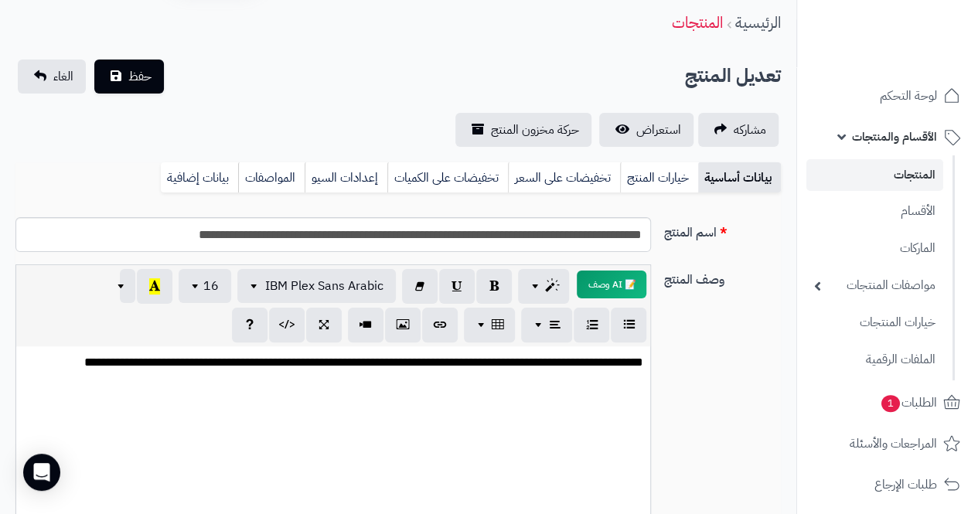
click at [914, 174] on link "المنتجات" at bounding box center [874, 175] width 137 height 32
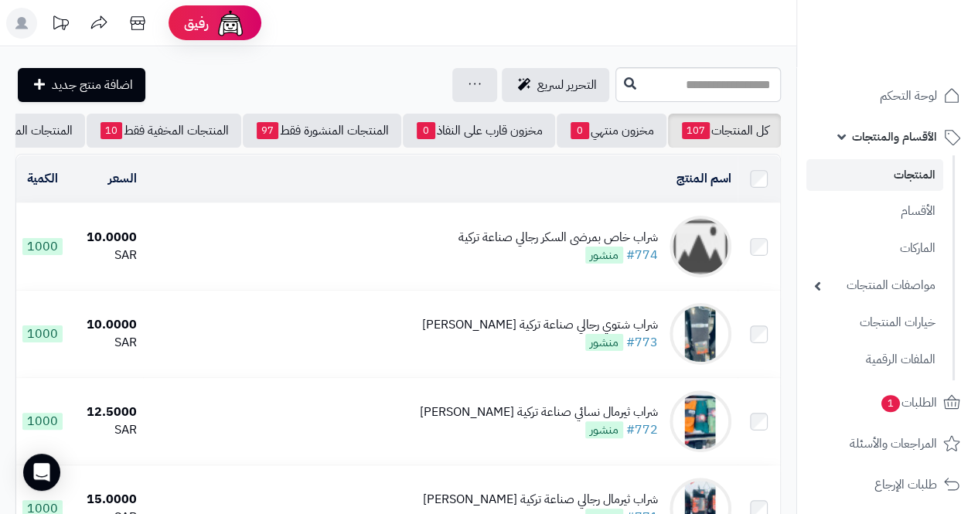
click at [595, 247] on div "شراب خاص بمرضى السكر رجالي صناعة تركية" at bounding box center [557, 238] width 199 height 18
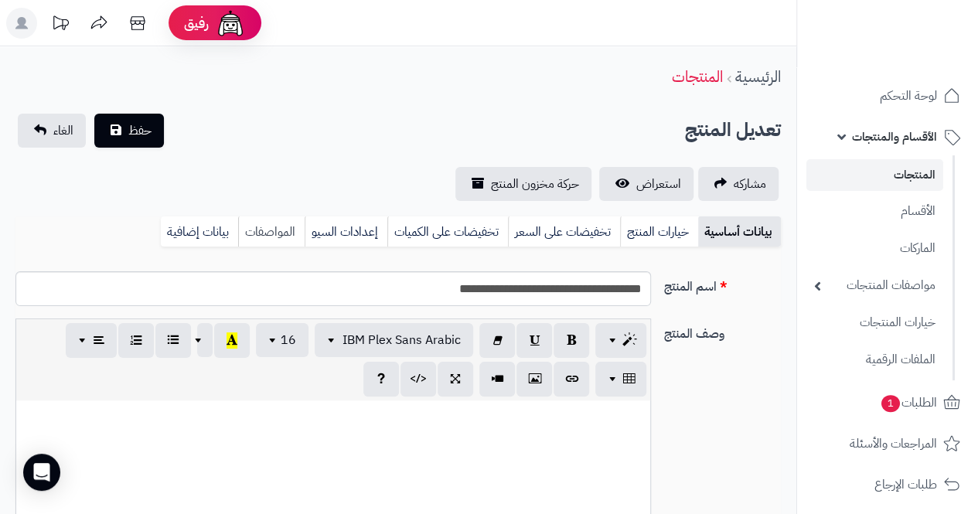
scroll to position [64, 0]
click at [178, 225] on link "بيانات إضافية" at bounding box center [199, 231] width 77 height 31
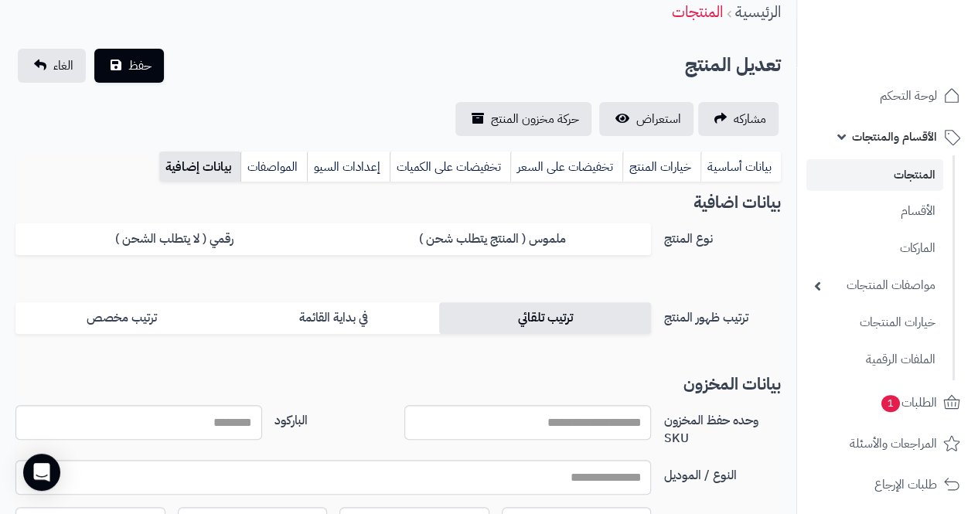
scroll to position [155, 0]
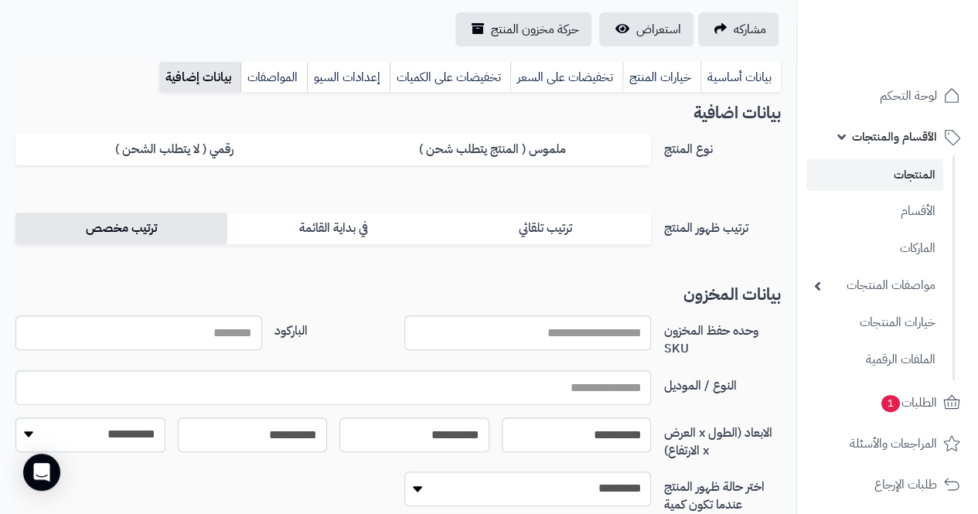
click at [127, 219] on label "ترتيب مخصص" at bounding box center [121, 229] width 212 height 32
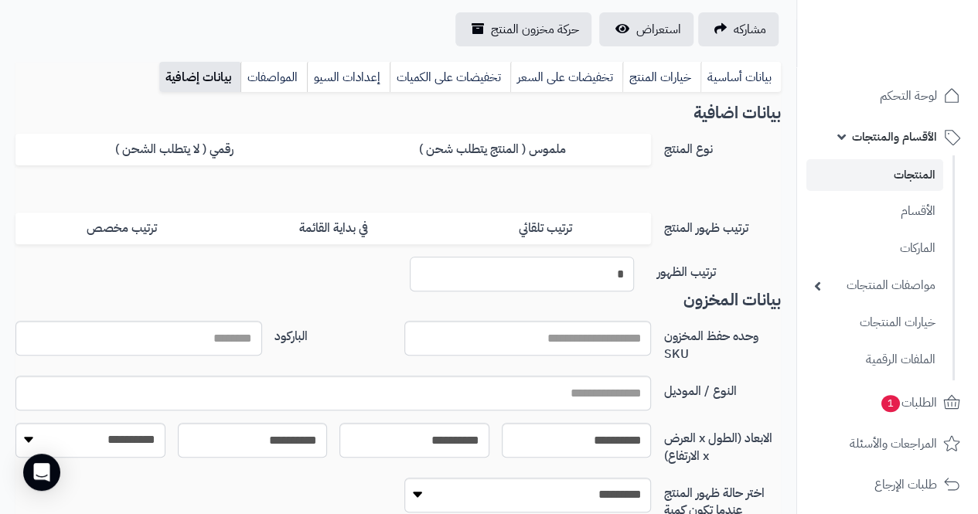
drag, startPoint x: 619, startPoint y: 274, endPoint x: 638, endPoint y: 276, distance: 19.5
click at [638, 276] on div "*" at bounding box center [521, 274] width 247 height 35
drag, startPoint x: 614, startPoint y: 274, endPoint x: 629, endPoint y: 275, distance: 15.5
click at [629, 275] on input "*" at bounding box center [522, 274] width 224 height 35
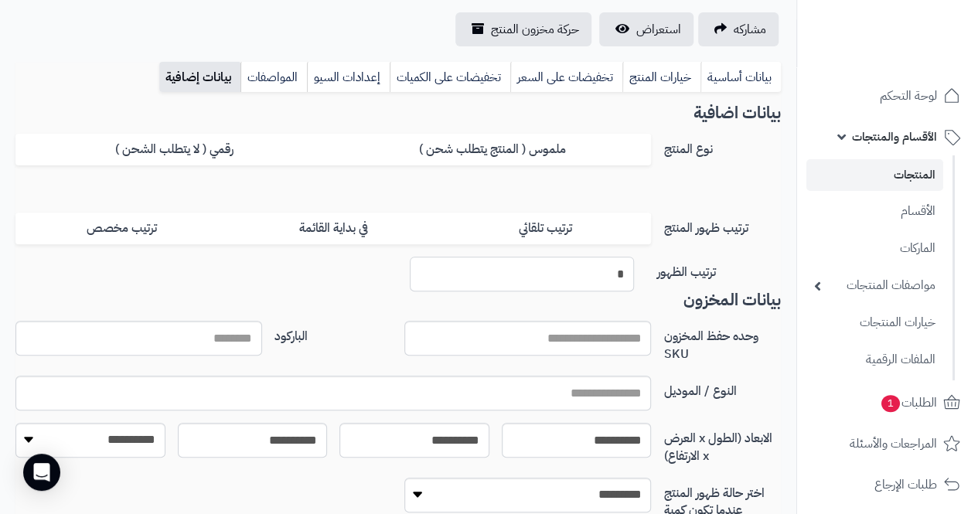
click at [629, 275] on input "*" at bounding box center [522, 274] width 224 height 35
drag, startPoint x: 613, startPoint y: 269, endPoint x: 627, endPoint y: 274, distance: 14.7
click at [627, 274] on input "*" at bounding box center [522, 274] width 224 height 35
type input "**"
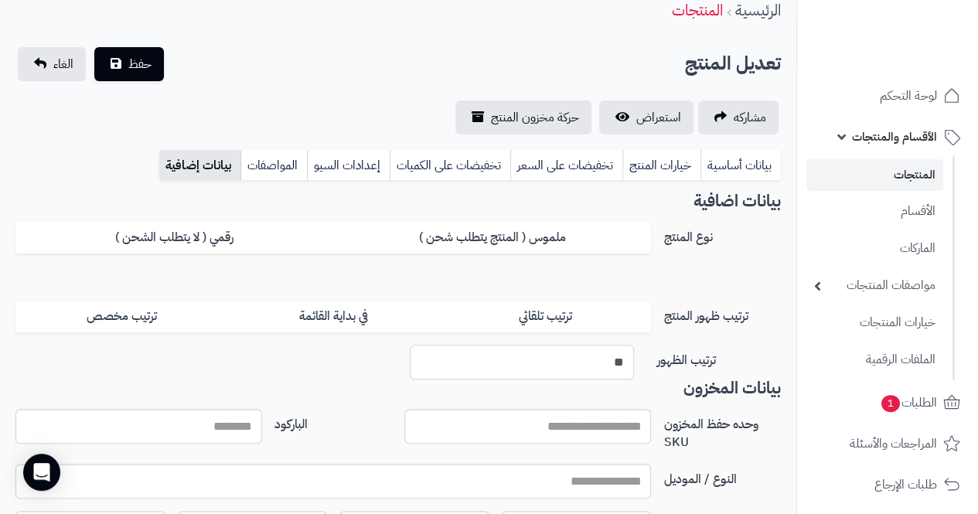
scroll to position [57, 0]
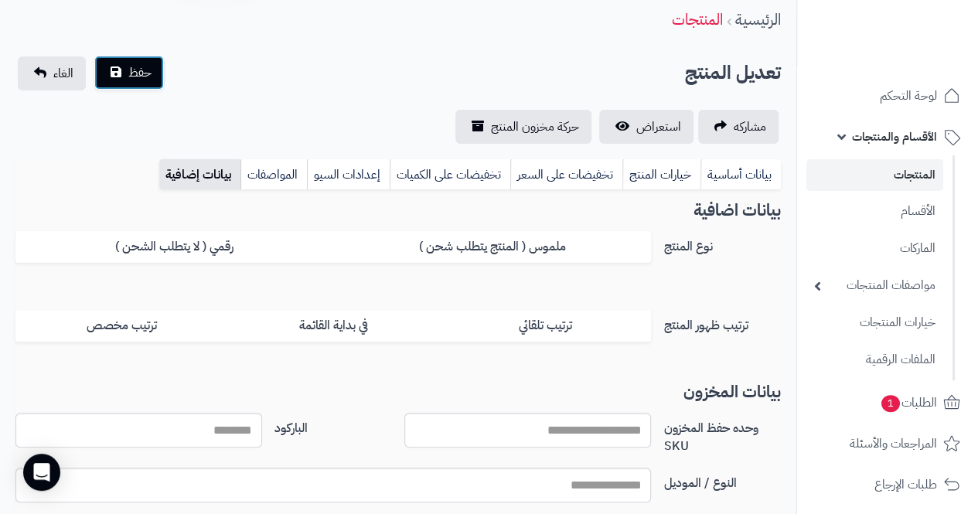
click at [149, 78] on span "حفظ" at bounding box center [139, 72] width 23 height 19
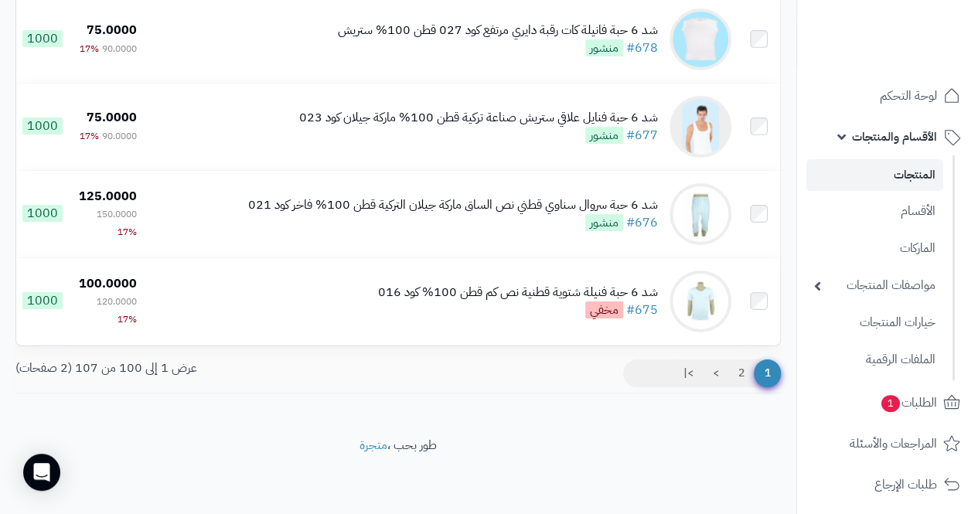
scroll to position [8675, 0]
click at [737, 378] on link "2" at bounding box center [741, 373] width 26 height 28
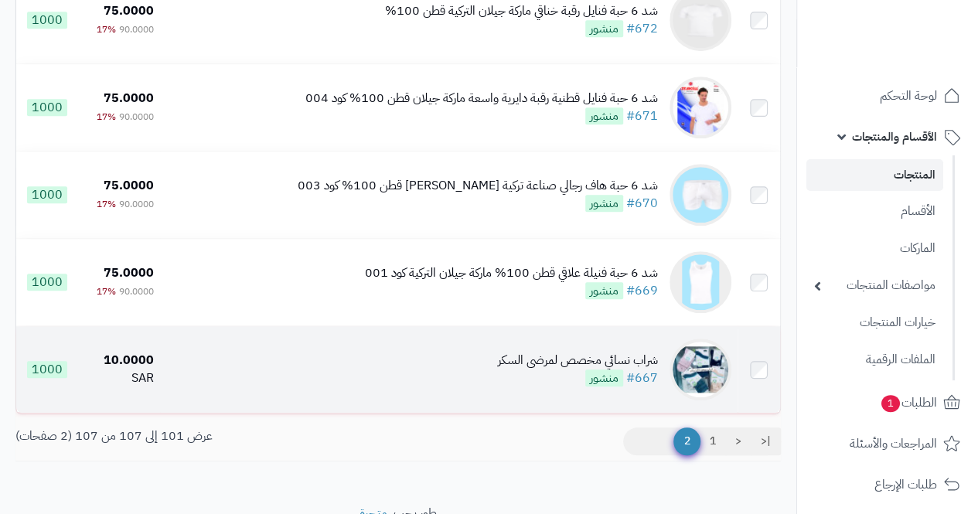
scroll to position [479, 0]
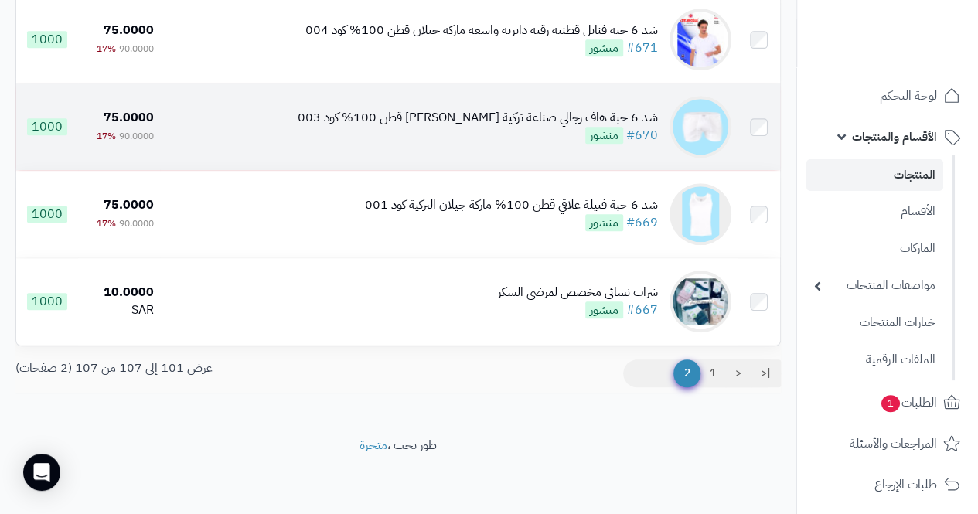
click at [563, 114] on div "شد 6 حبة هاف رجالي صناعة تركية [PERSON_NAME] قطن 100% كود 003" at bounding box center [478, 118] width 360 height 18
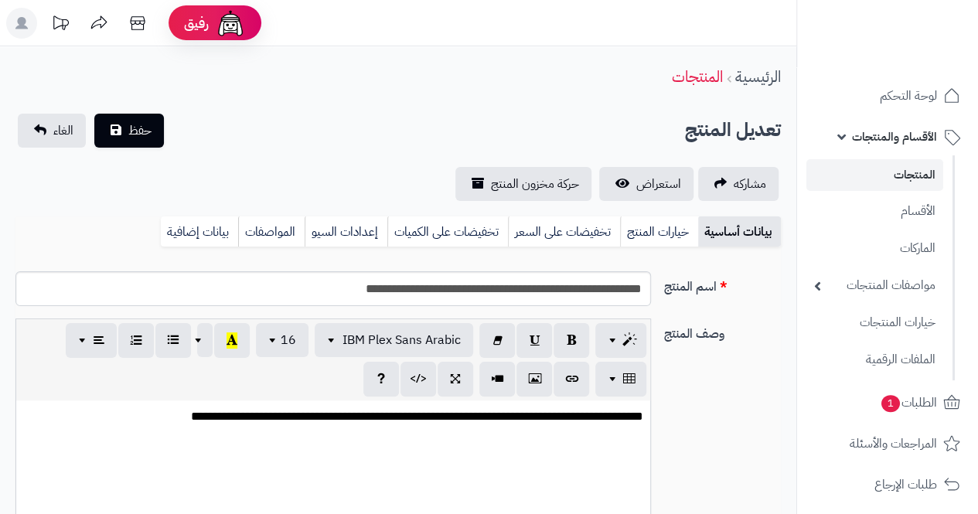
scroll to position [64, 0]
click at [210, 229] on link "بيانات إضافية" at bounding box center [199, 231] width 77 height 31
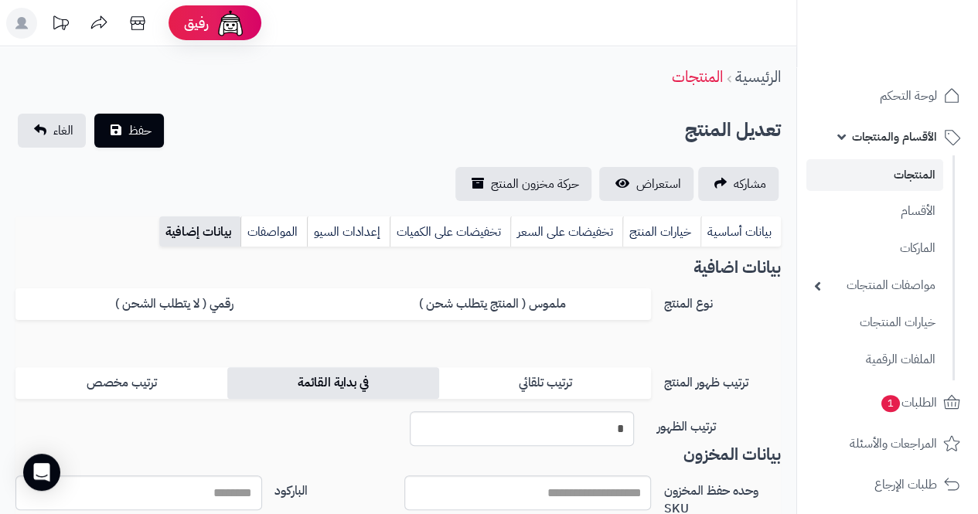
click at [311, 379] on label "في بداية القائمة" at bounding box center [333, 383] width 212 height 32
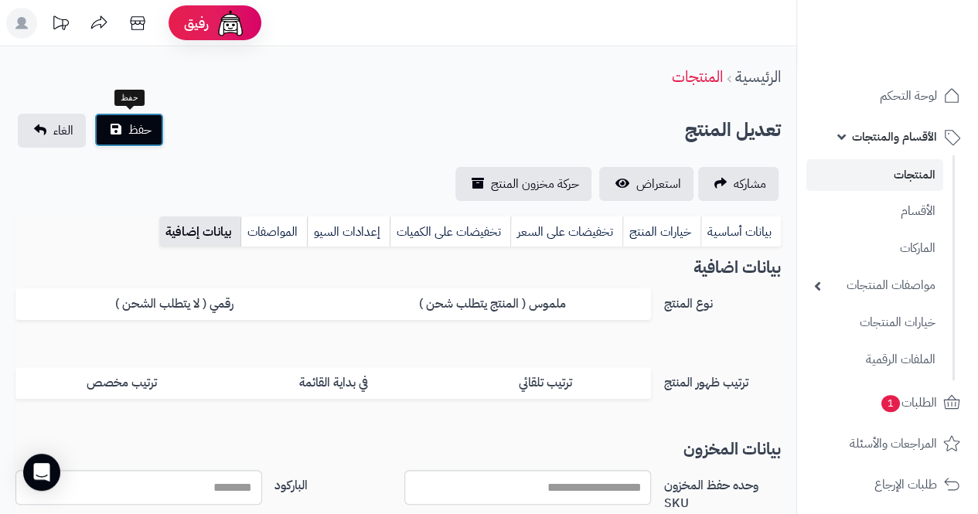
click at [131, 129] on span "حفظ" at bounding box center [139, 130] width 23 height 19
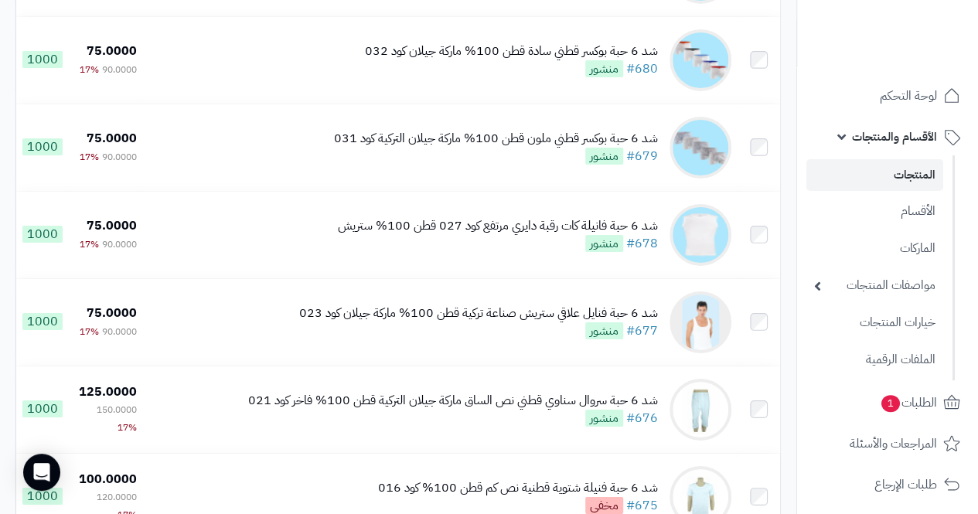
scroll to position [8675, 0]
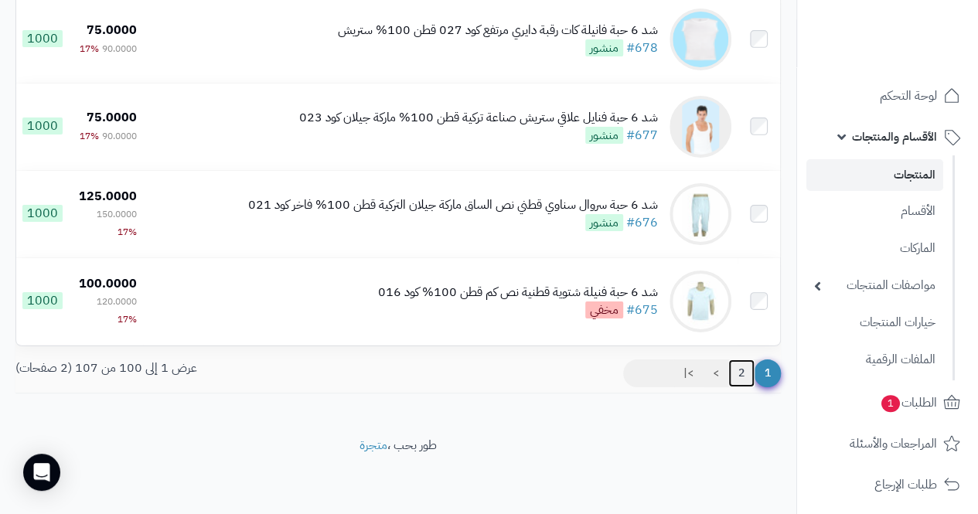
click at [734, 369] on link "2" at bounding box center [741, 373] width 26 height 28
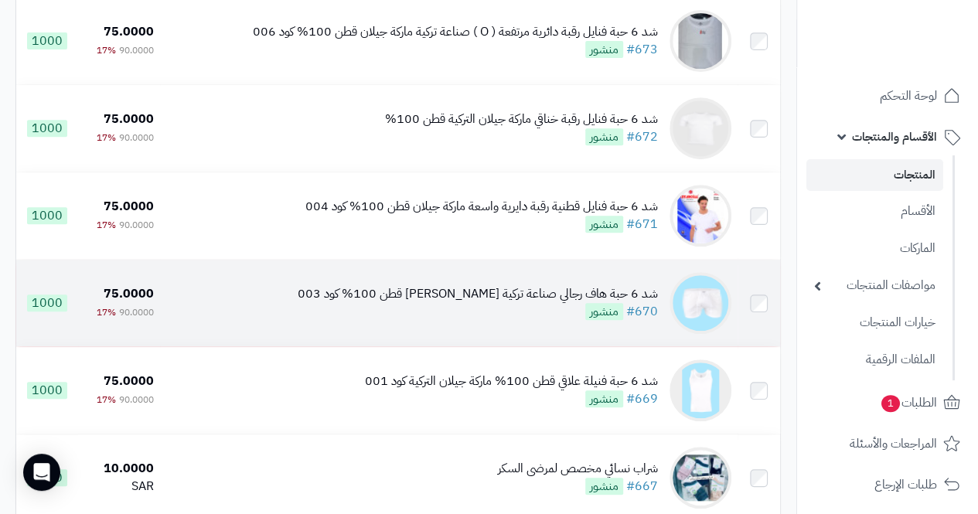
scroll to position [386, 0]
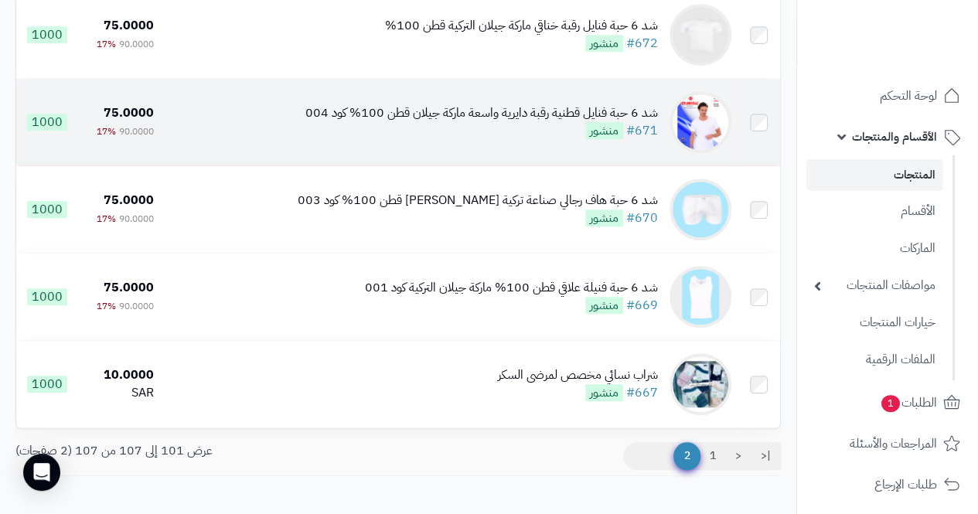
click at [548, 122] on div "شد 6 حبة فنايل قطنية رقبة دايرية واسعة ماركة جيلان قطن 100% كود 004" at bounding box center [481, 113] width 352 height 18
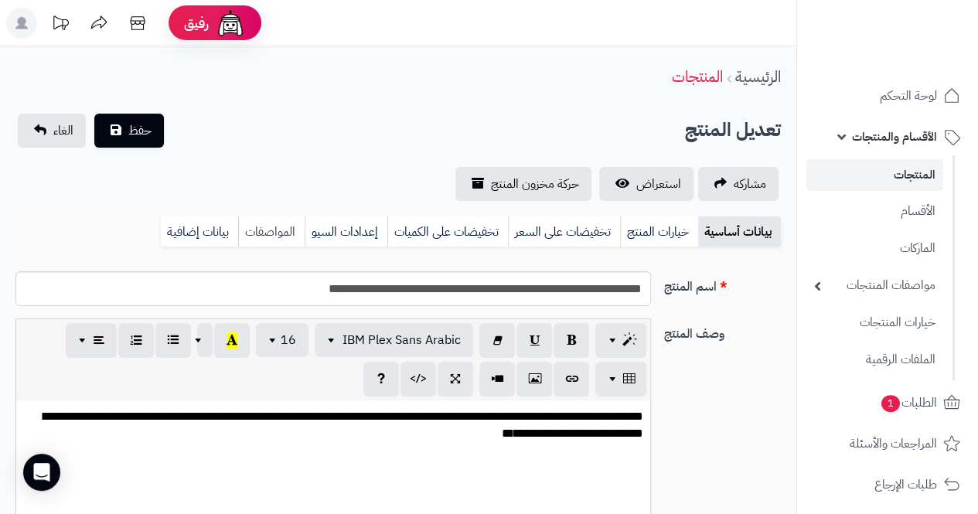
scroll to position [64, 0]
click at [218, 232] on link "بيانات إضافية" at bounding box center [199, 231] width 77 height 31
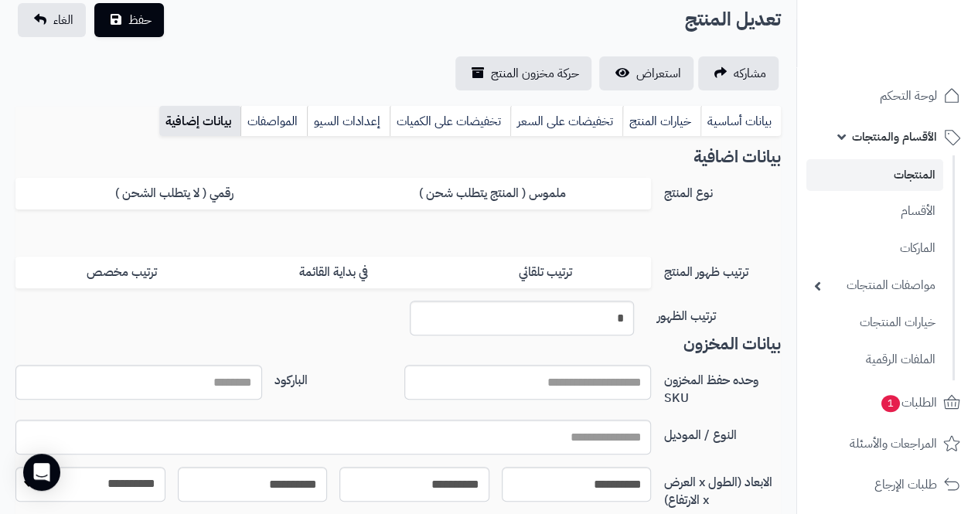
scroll to position [155, 0]
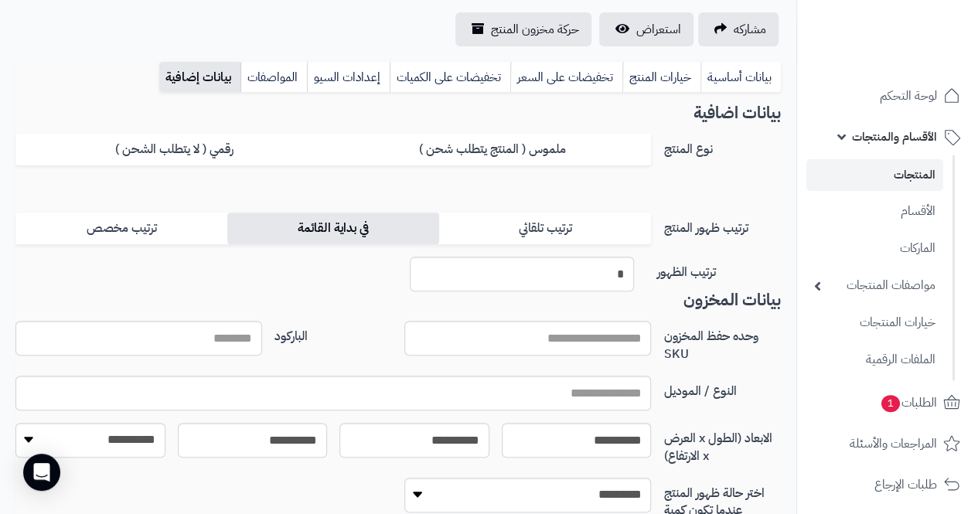
click at [336, 233] on label "في بداية القائمة" at bounding box center [333, 229] width 212 height 32
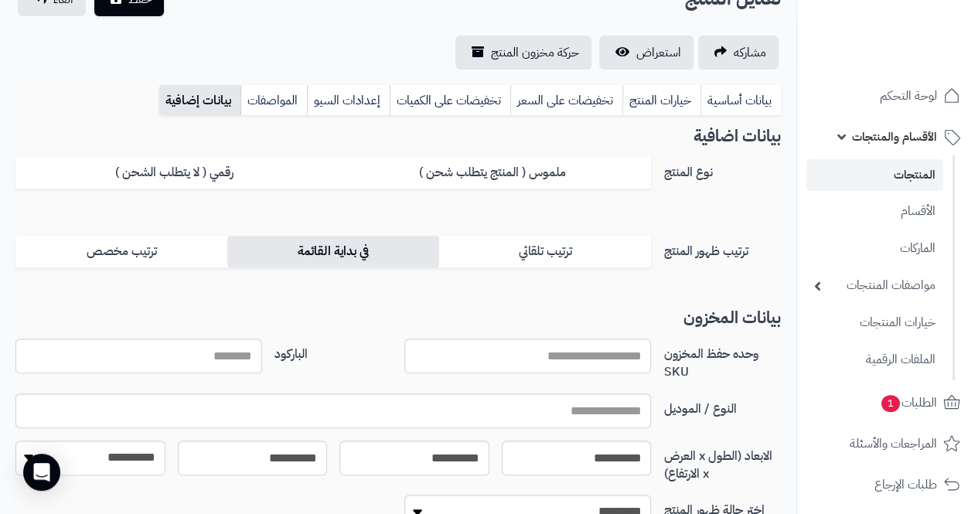
scroll to position [0, 0]
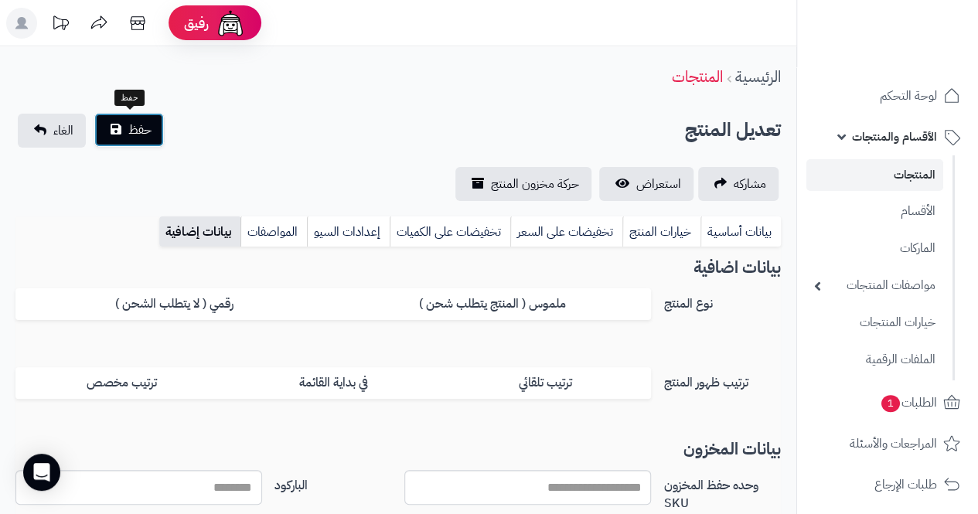
click at [138, 128] on span "حفظ" at bounding box center [139, 130] width 23 height 19
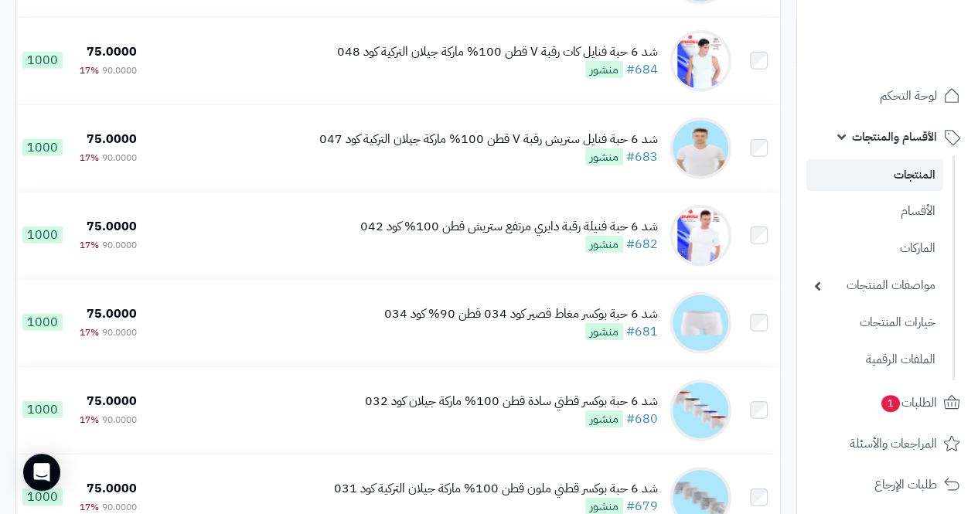
scroll to position [8675, 0]
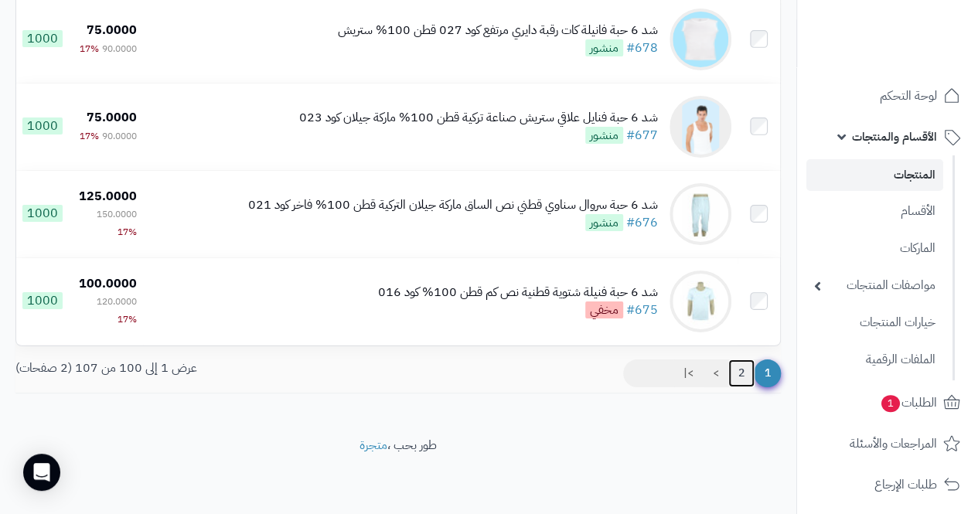
click at [742, 372] on link "2" at bounding box center [741, 373] width 26 height 28
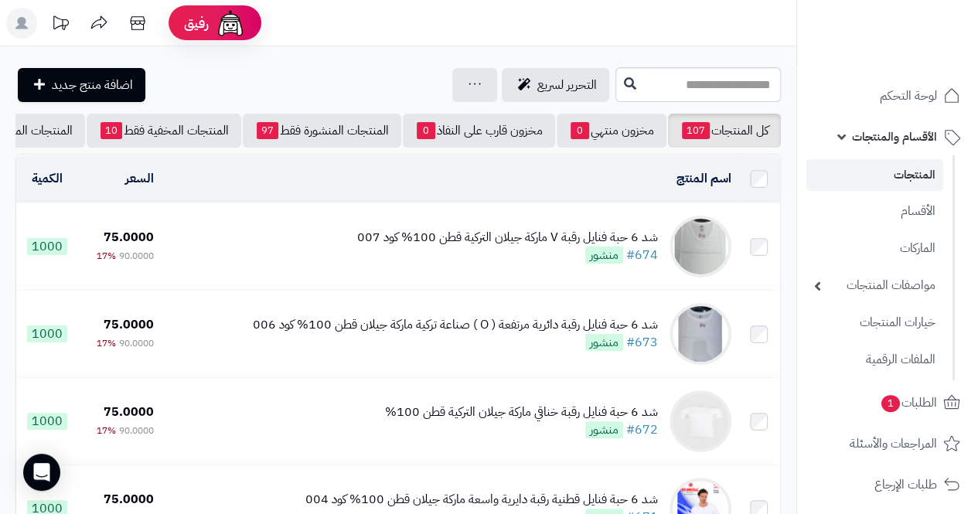
click at [509, 243] on div "شد 6 حبة فنايل رقبة V ماركة جيلان التركية قطن 100% كود 007" at bounding box center [507, 238] width 301 height 18
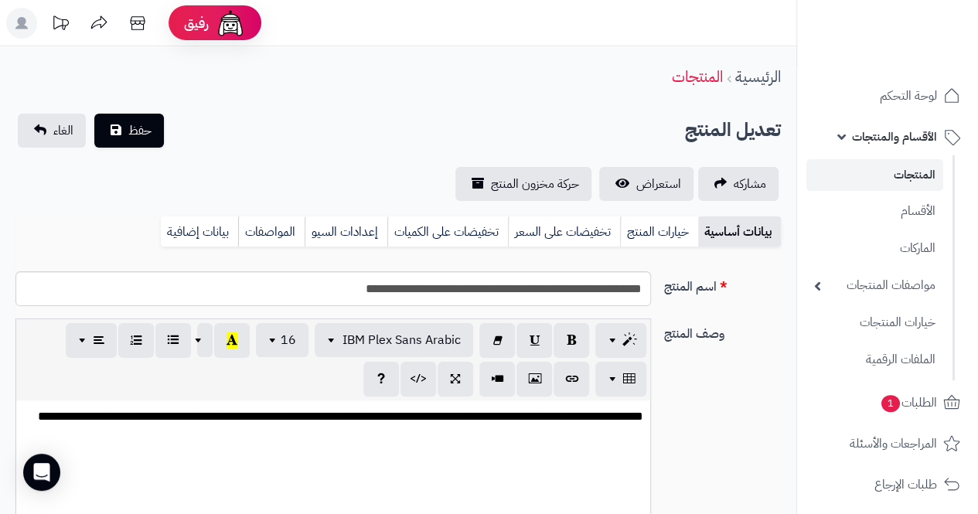
scroll to position [64, 0]
click at [265, 225] on link "المواصفات" at bounding box center [271, 231] width 66 height 31
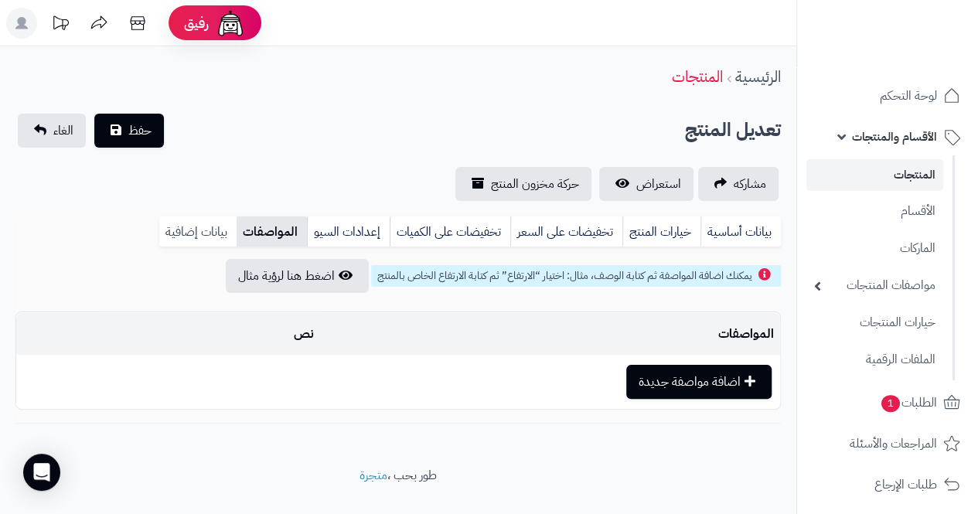
click at [211, 234] on link "بيانات إضافية" at bounding box center [197, 231] width 77 height 31
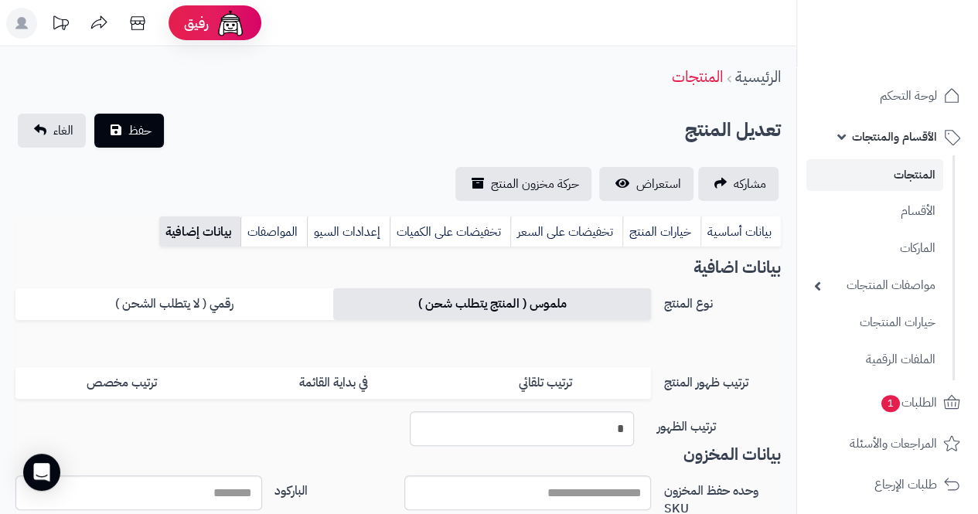
scroll to position [155, 0]
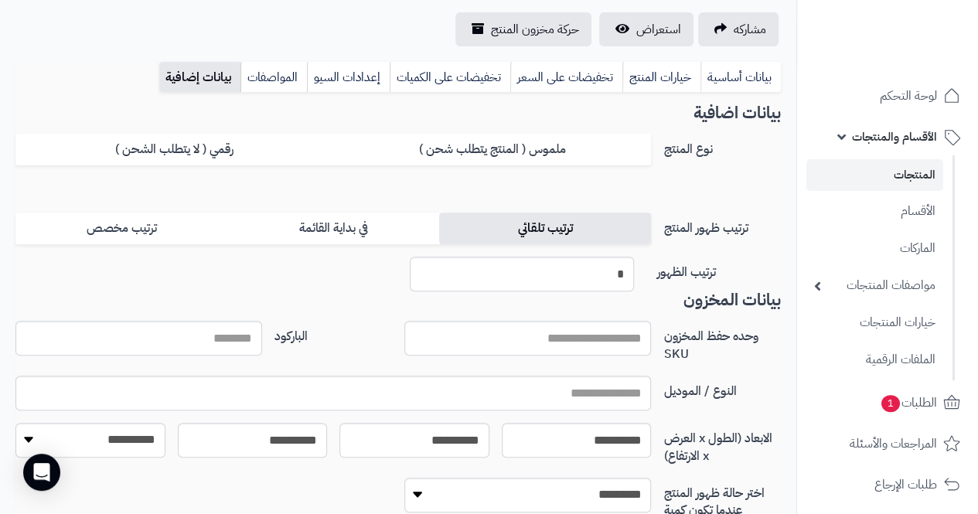
click at [536, 232] on label "ترتيب تلقائي" at bounding box center [545, 229] width 212 height 32
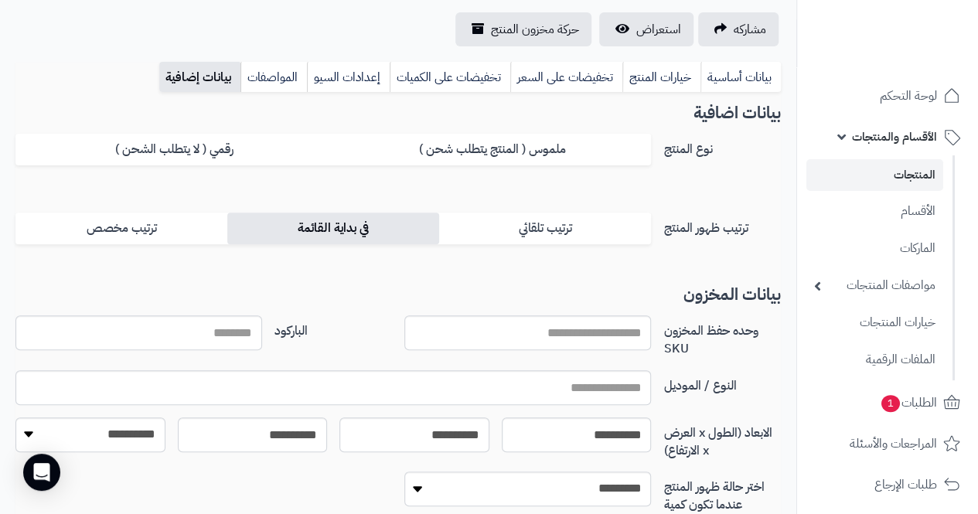
click at [324, 233] on label "في بداية القائمة" at bounding box center [333, 229] width 212 height 32
click at [359, 228] on label "في بداية القائمة" at bounding box center [333, 229] width 212 height 32
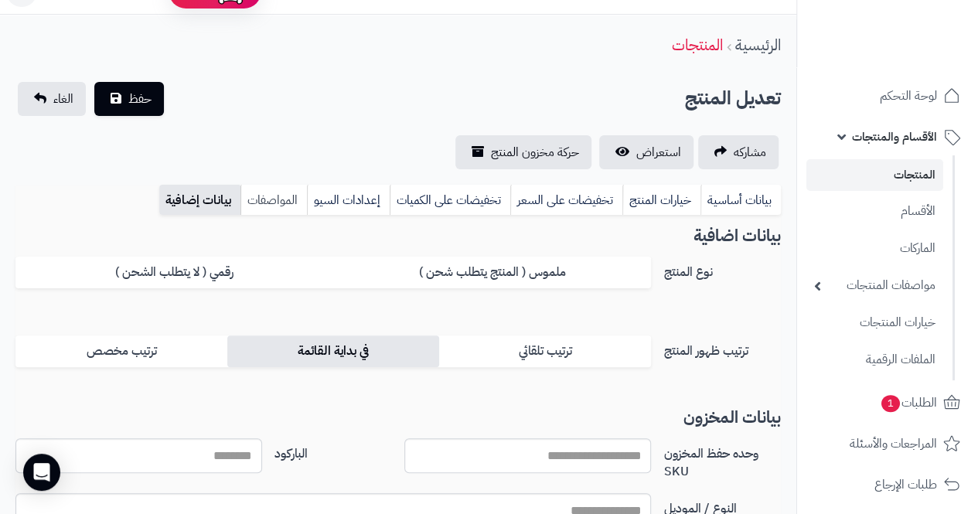
scroll to position [0, 0]
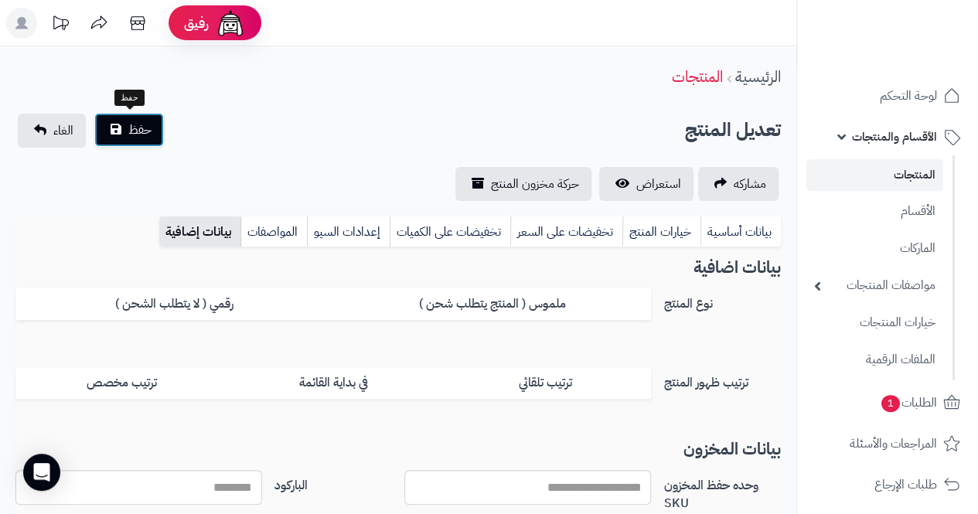
click at [137, 131] on span "حفظ" at bounding box center [139, 130] width 23 height 19
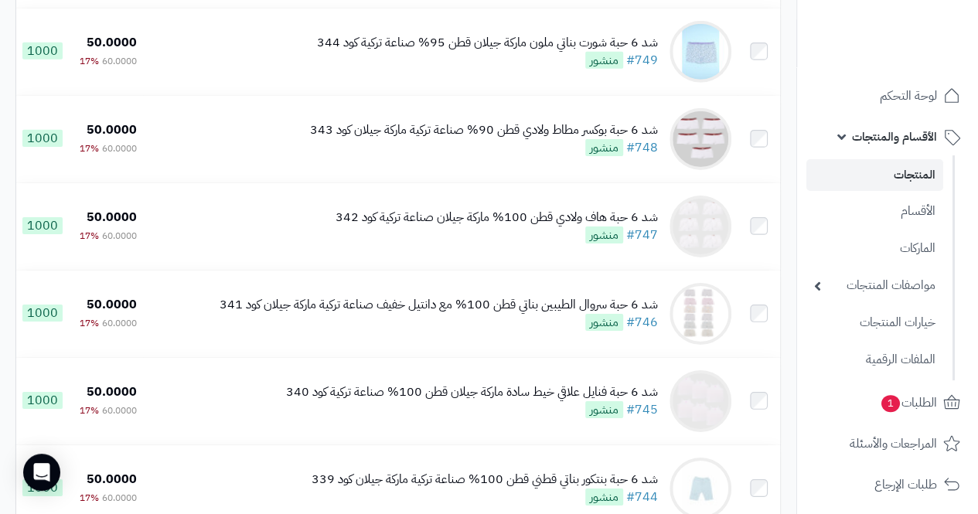
scroll to position [8675, 0]
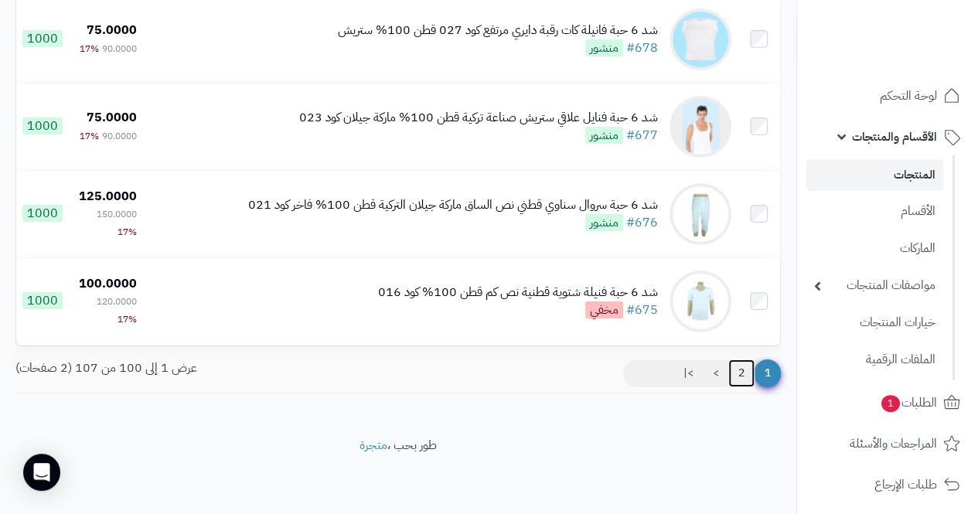
click at [743, 369] on link "2" at bounding box center [741, 373] width 26 height 28
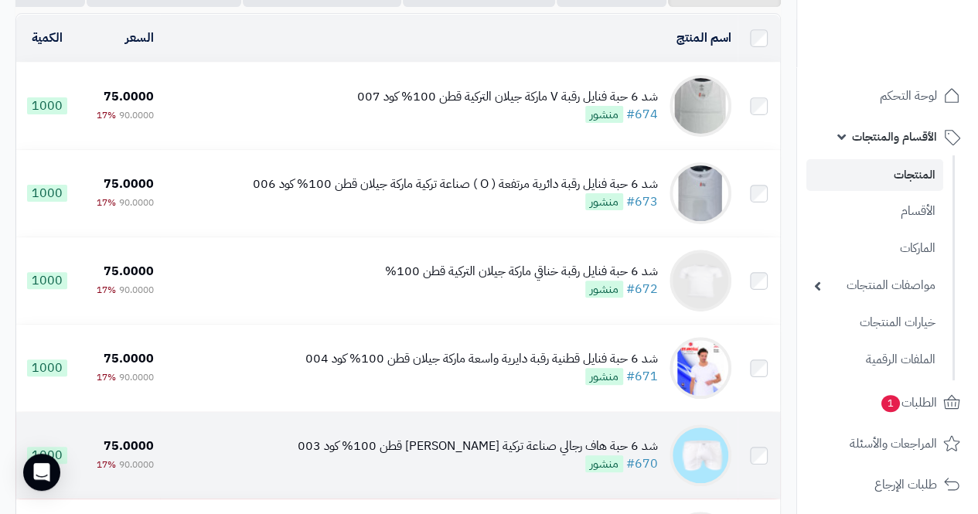
scroll to position [232, 0]
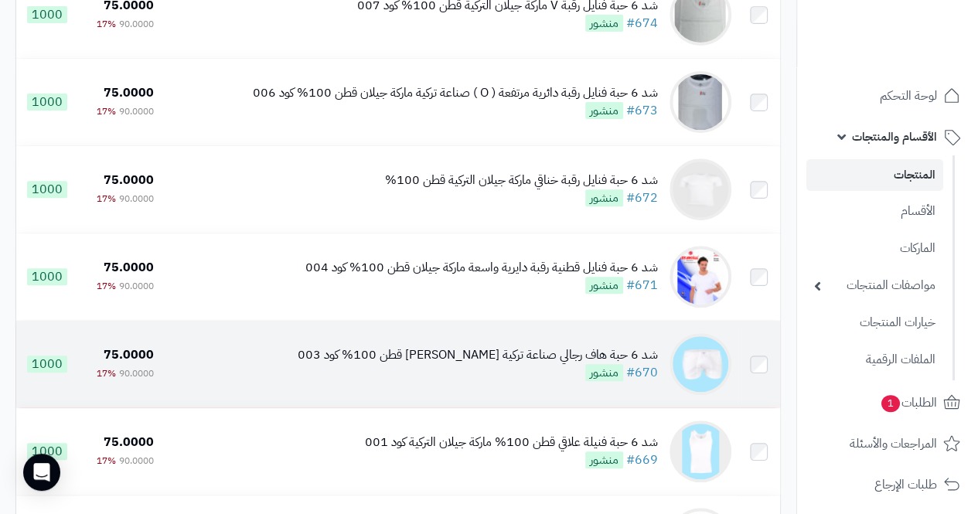
click at [546, 364] on div "شد 6 حبة هاف رجالي صناعة تركية [PERSON_NAME] قطن 100% كود 003" at bounding box center [478, 355] width 360 height 18
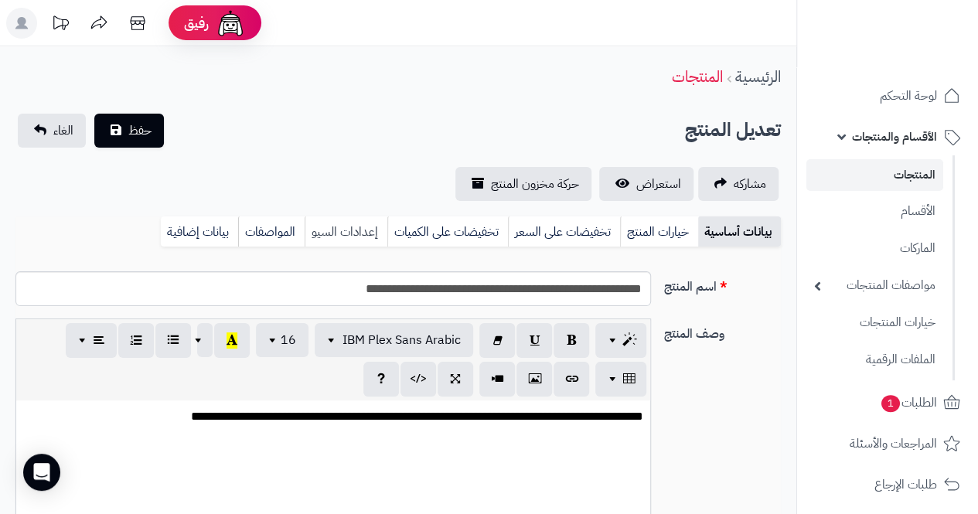
scroll to position [64, 0]
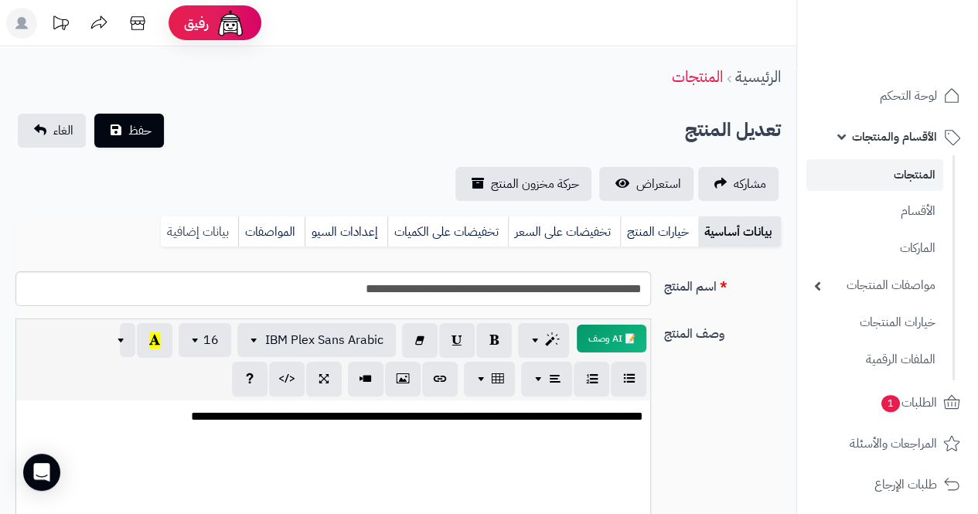
click at [213, 236] on link "بيانات إضافية" at bounding box center [199, 231] width 77 height 31
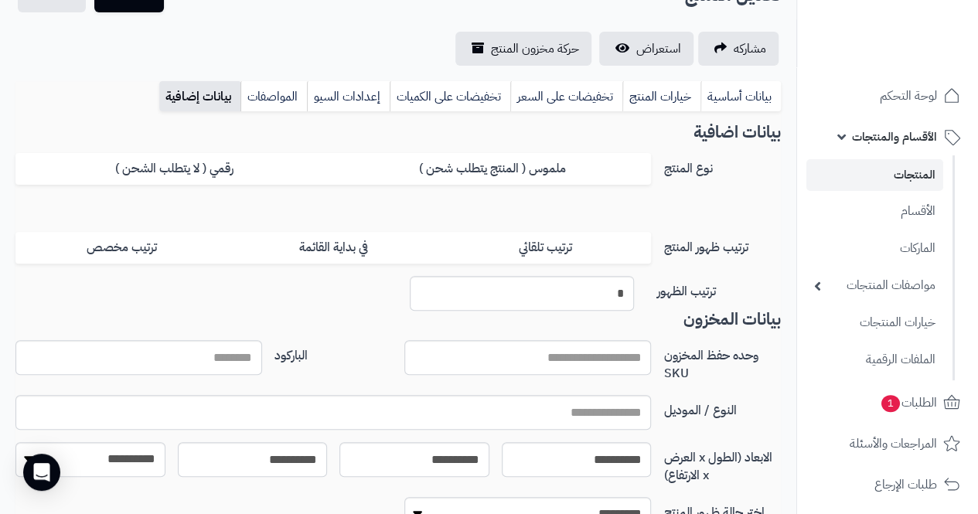
scroll to position [134, 0]
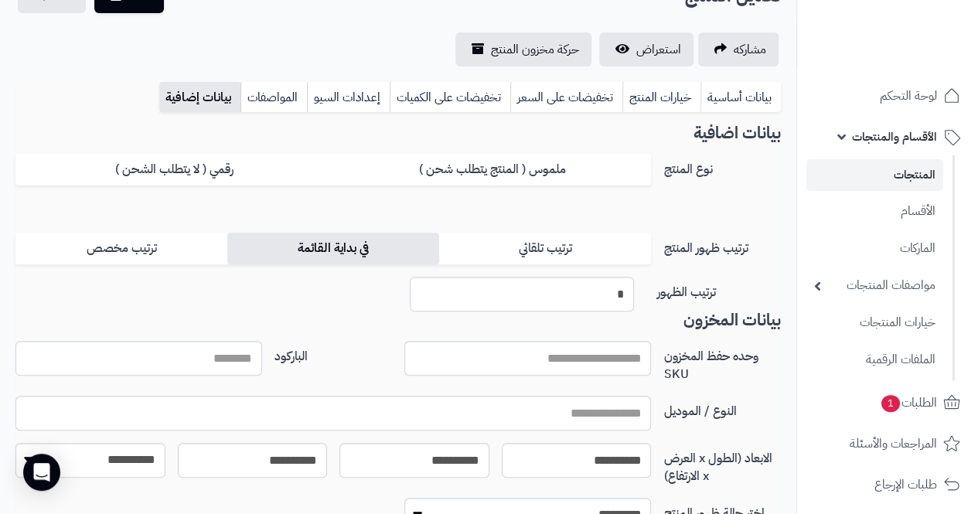
click at [335, 248] on label "في بداية القائمة" at bounding box center [333, 249] width 212 height 32
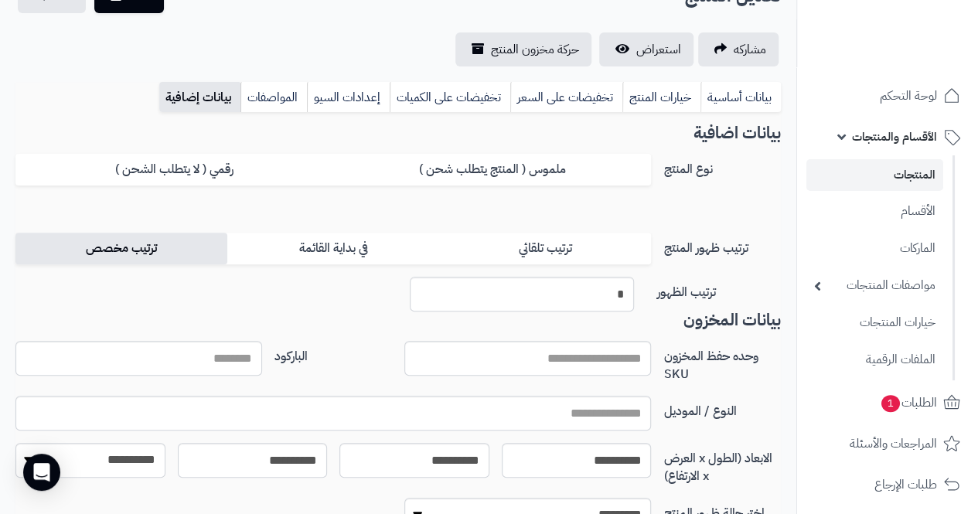
click at [109, 250] on label "ترتيب مخصص" at bounding box center [121, 249] width 212 height 32
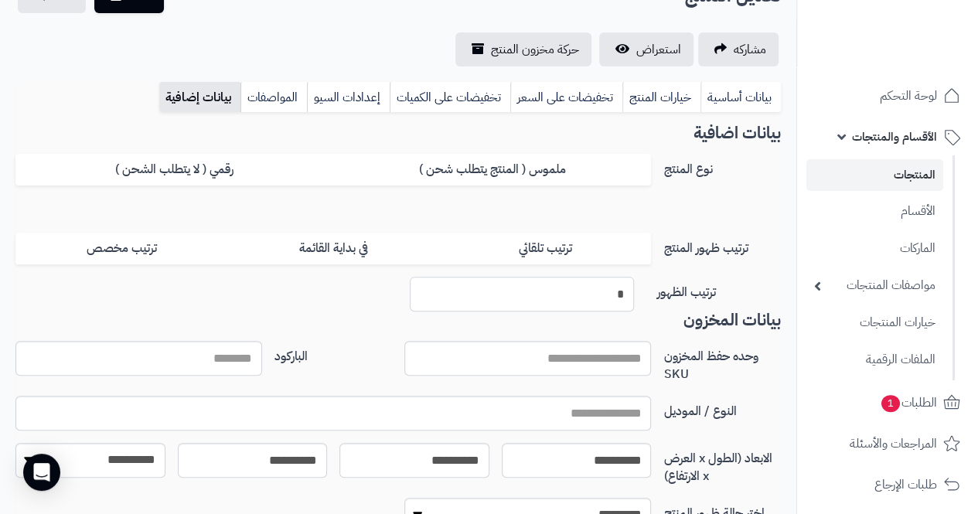
drag, startPoint x: 612, startPoint y: 296, endPoint x: 628, endPoint y: 299, distance: 16.5
click at [628, 298] on input "*" at bounding box center [522, 294] width 224 height 35
type input "*"
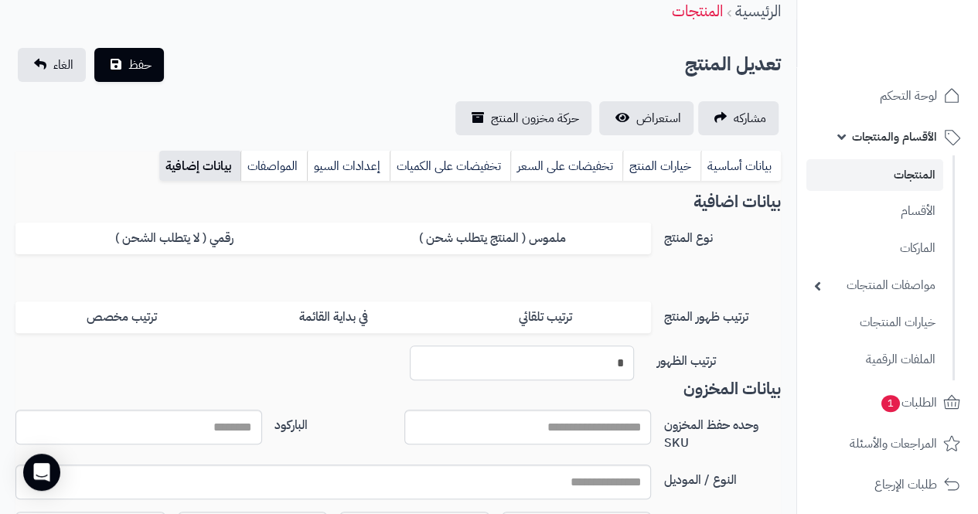
scroll to position [0, 0]
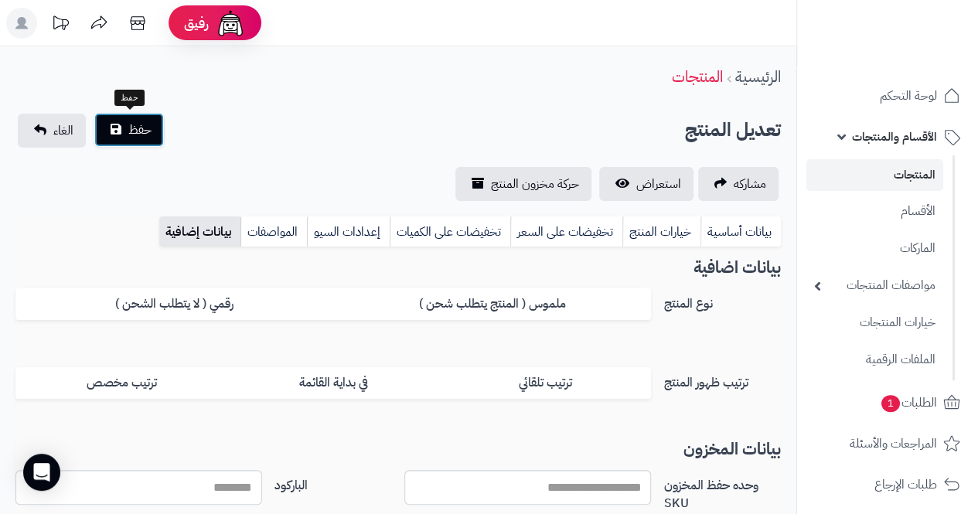
click at [131, 127] on span "حفظ" at bounding box center [139, 130] width 23 height 19
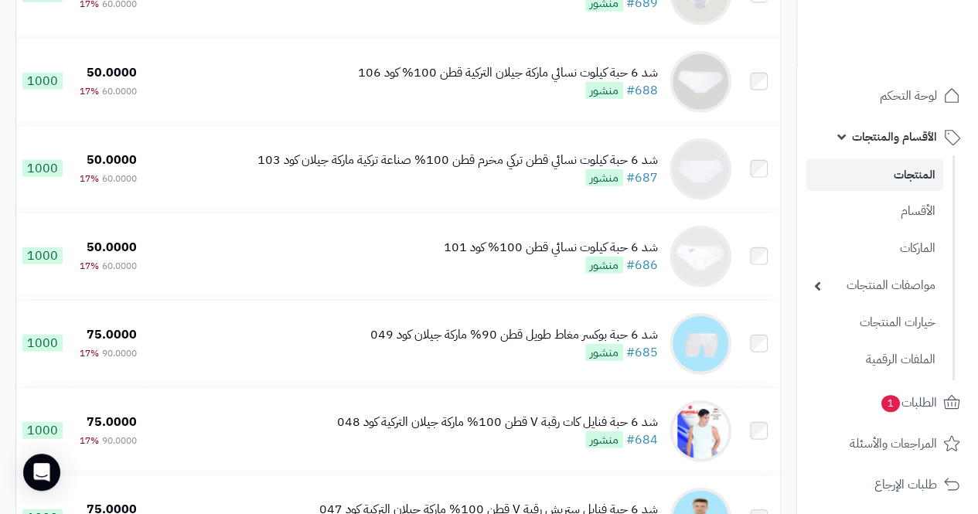
scroll to position [8675, 0]
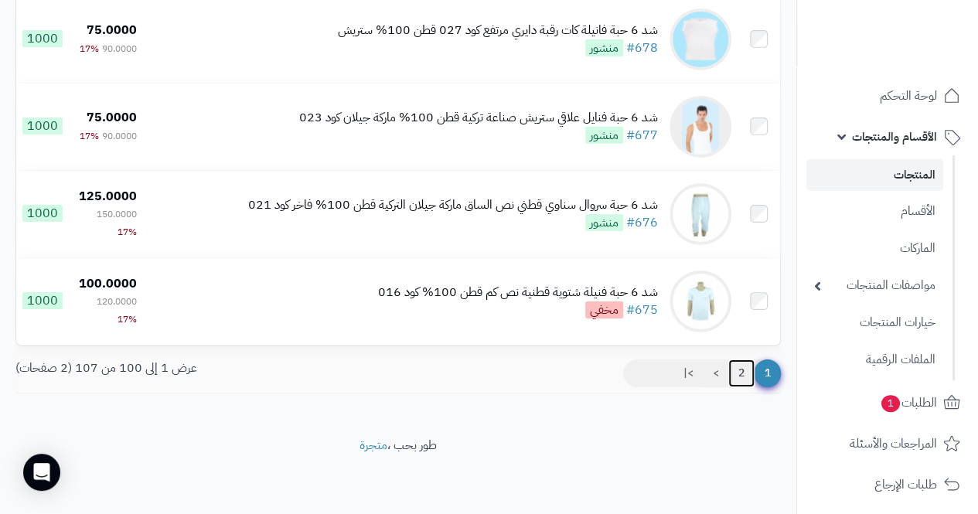
click at [743, 372] on link "2" at bounding box center [741, 373] width 26 height 28
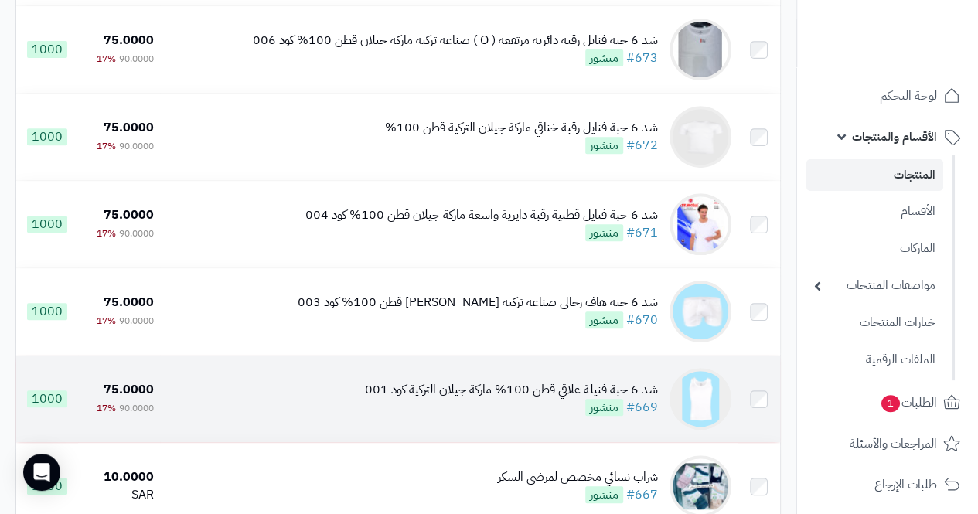
scroll to position [309, 0]
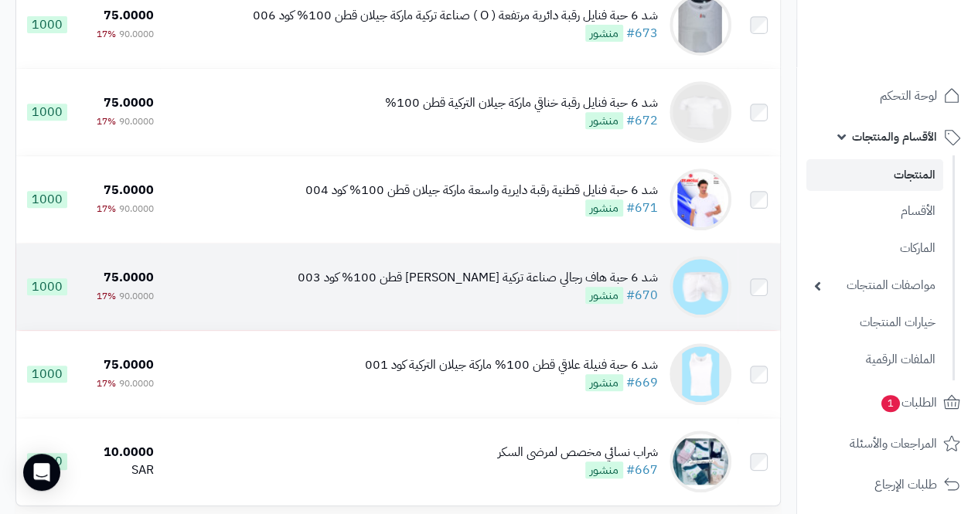
click at [525, 287] on div "شد 6 حبة هاف رجالي صناعة تركية [PERSON_NAME] قطن 100% كود 003" at bounding box center [478, 278] width 360 height 18
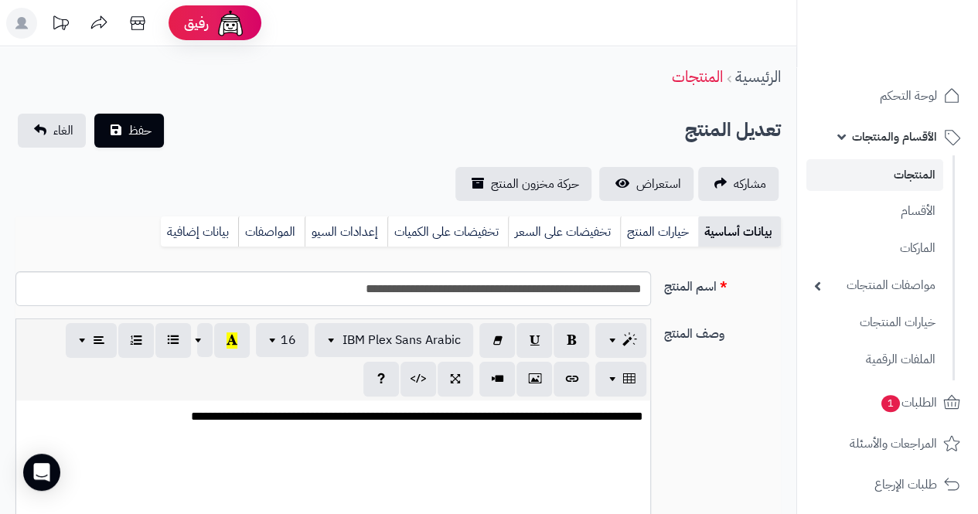
scroll to position [64, 0]
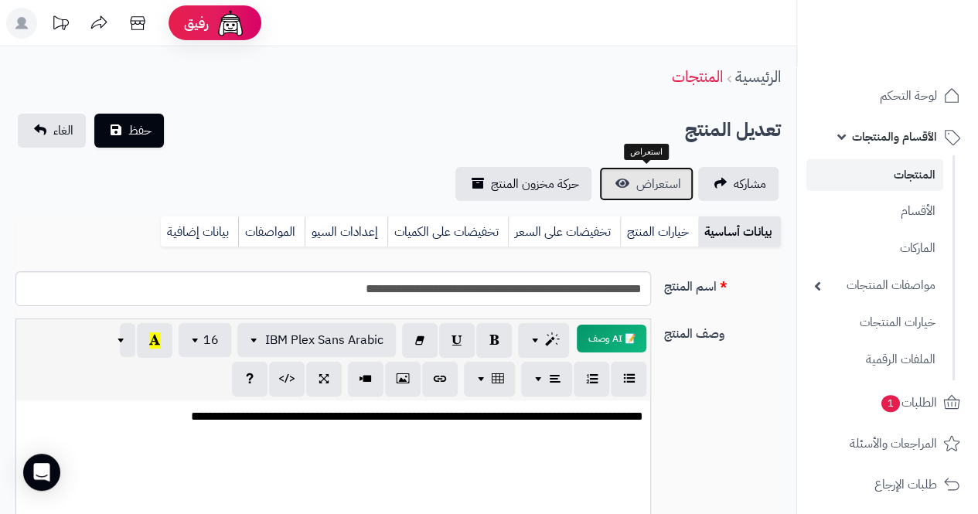
click at [652, 180] on span "استعراض" at bounding box center [658, 184] width 45 height 19
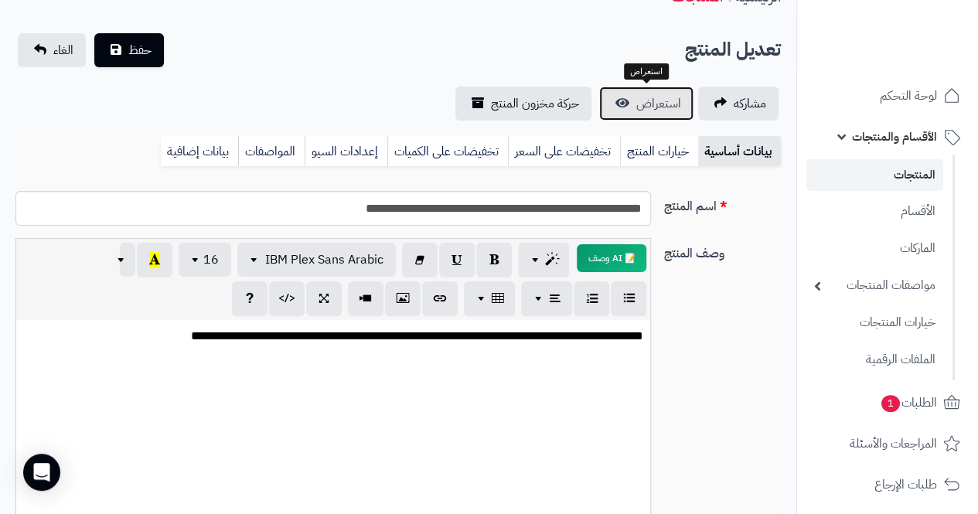
scroll to position [20, 0]
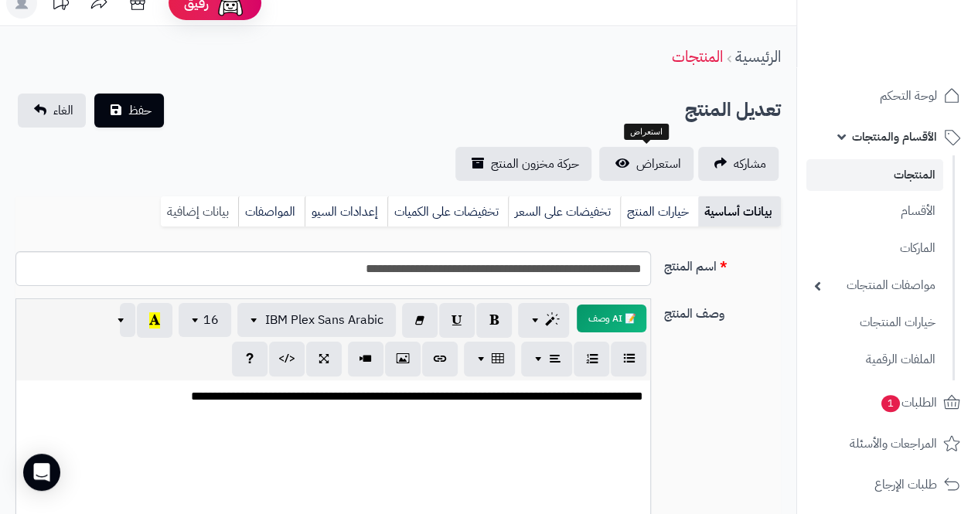
click at [216, 209] on link "بيانات إضافية" at bounding box center [199, 211] width 77 height 31
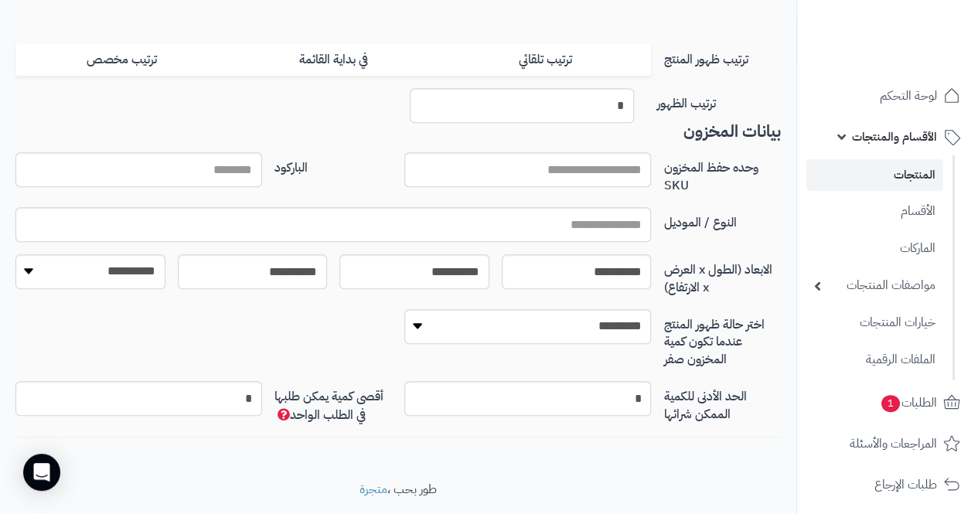
scroll to position [329, 0]
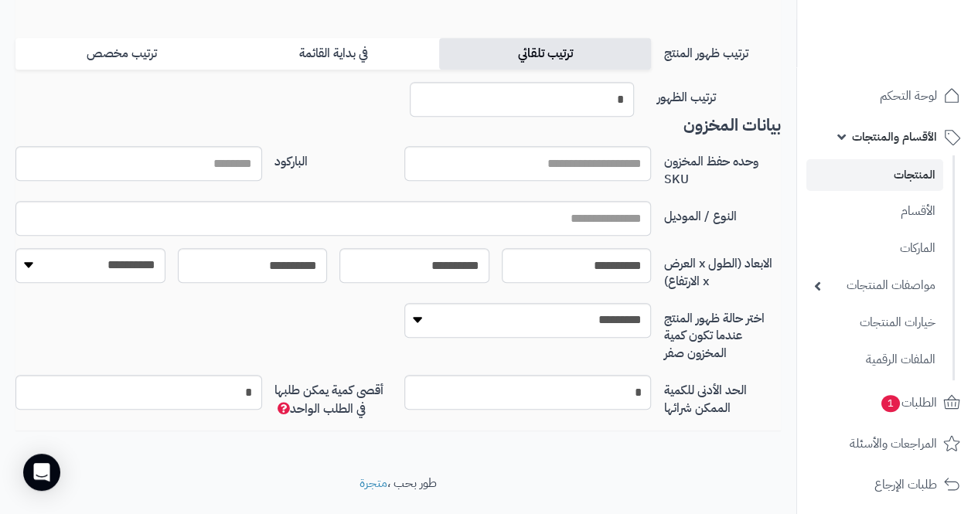
click at [545, 49] on label "ترتيب تلقائي" at bounding box center [545, 54] width 212 height 32
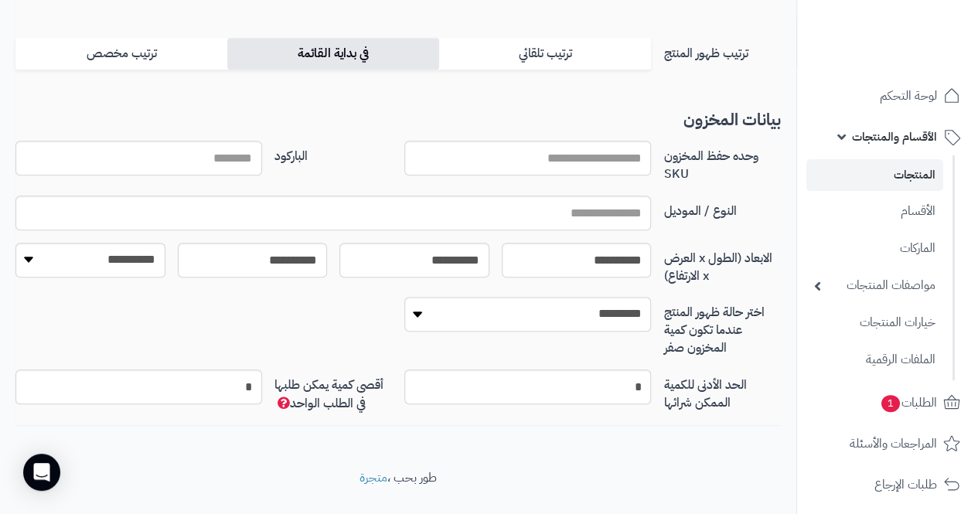
click at [345, 56] on label "في بداية القائمة" at bounding box center [333, 54] width 212 height 32
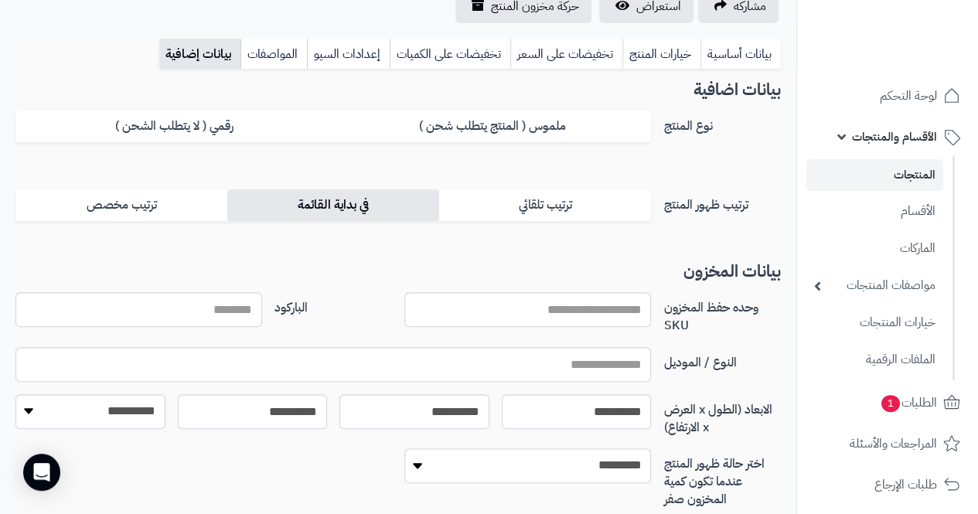
scroll to position [175, 0]
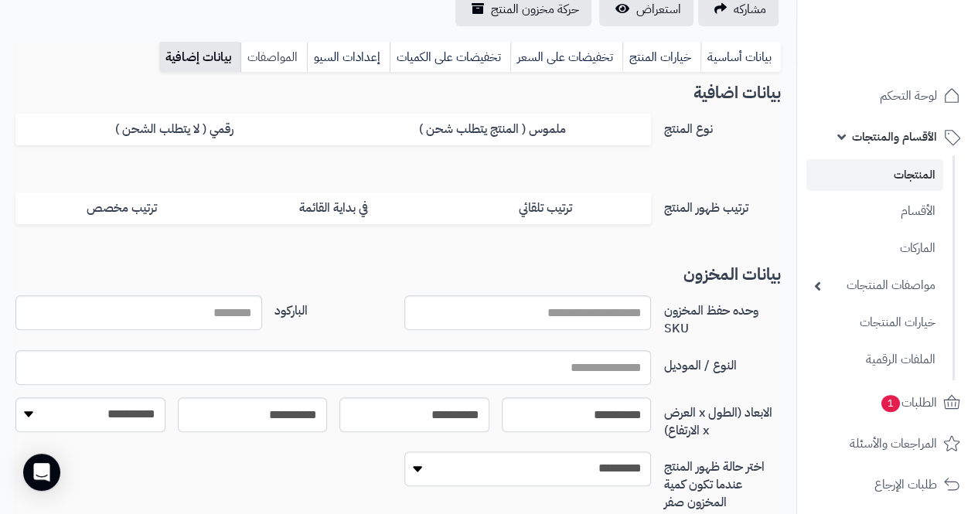
click at [275, 60] on link "المواصفات" at bounding box center [273, 57] width 66 height 31
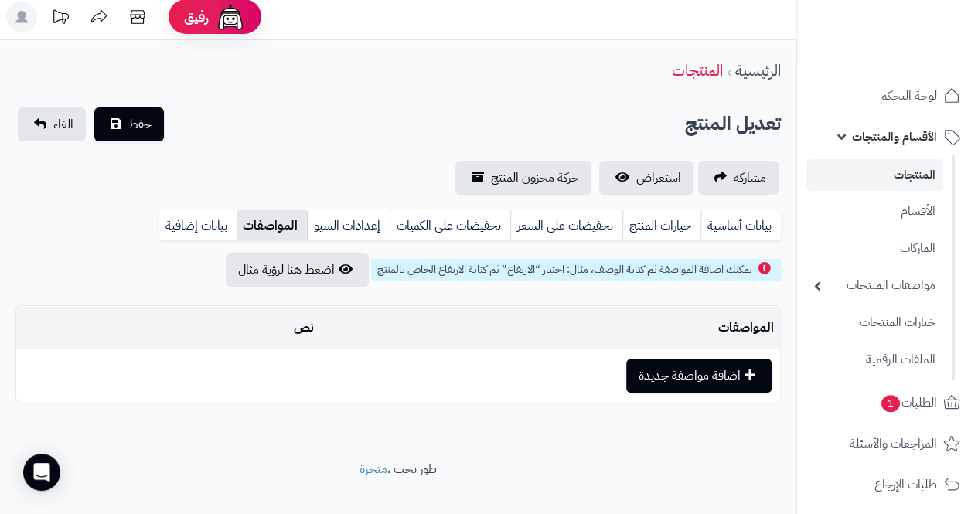
scroll to position [0, 0]
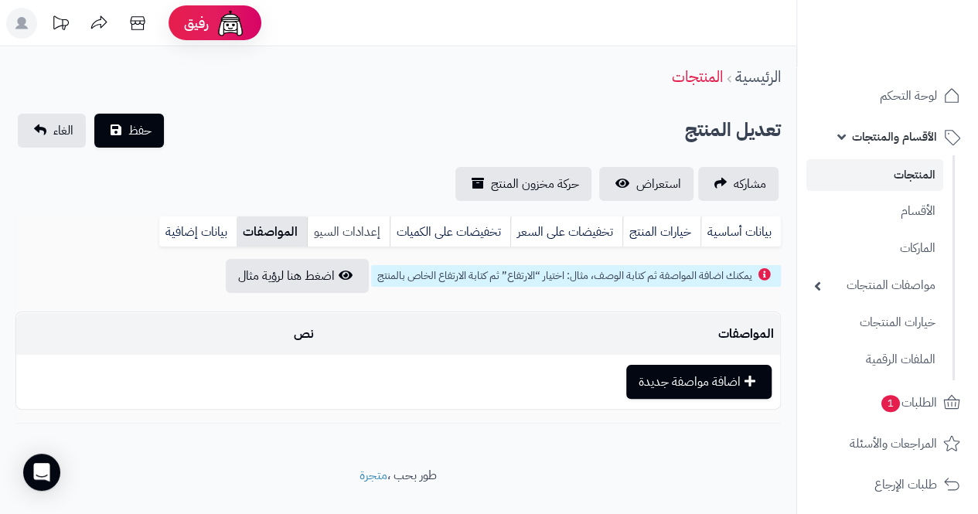
click at [357, 228] on link "إعدادات السيو" at bounding box center [348, 231] width 83 height 31
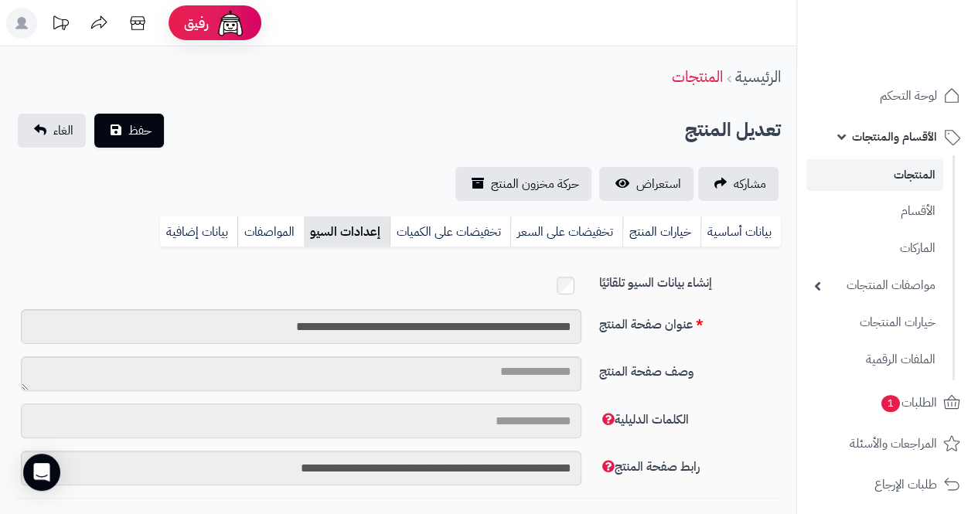
click at [532, 417] on input "الكلمات الدليلية" at bounding box center [301, 420] width 560 height 35
click at [70, 134] on span "الغاء" at bounding box center [63, 130] width 20 height 19
